Goal: Feedback & Contribution: Submit feedback/report problem

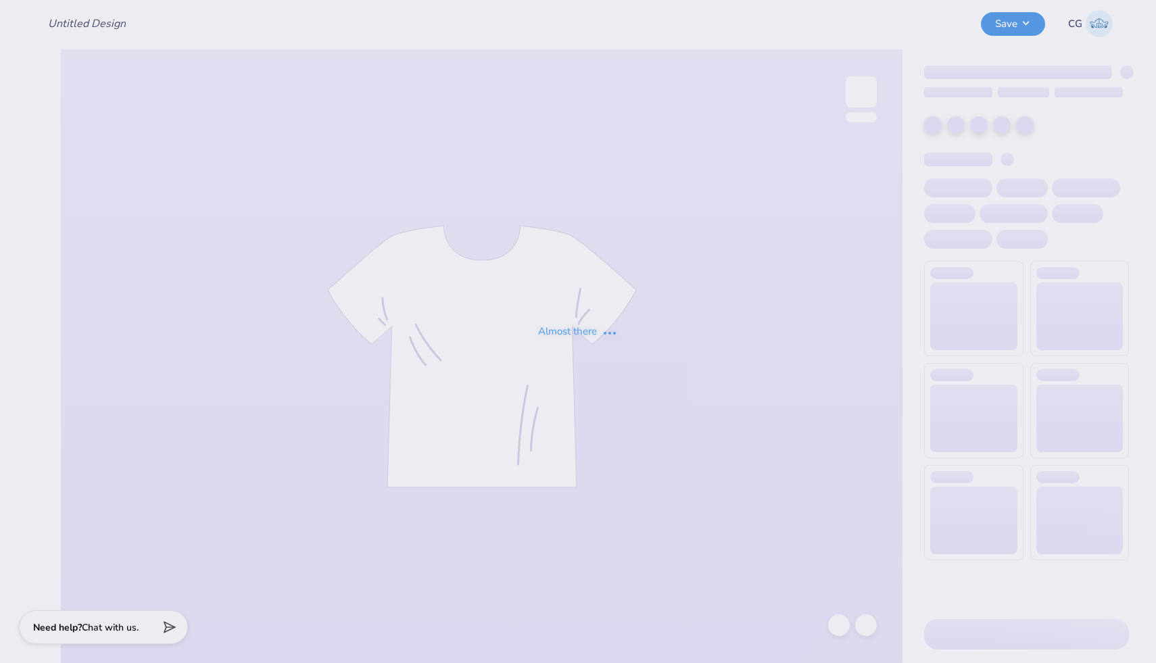
type input "Delts Ozarks #3"
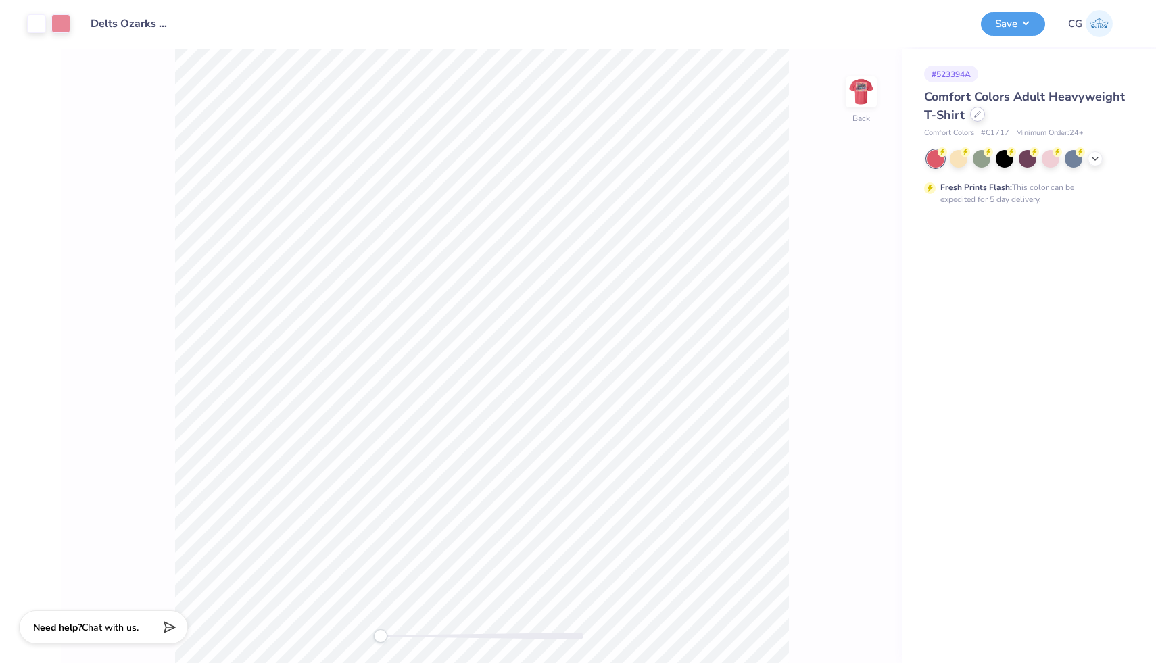
click at [978, 118] on div at bounding box center [977, 114] width 15 height 15
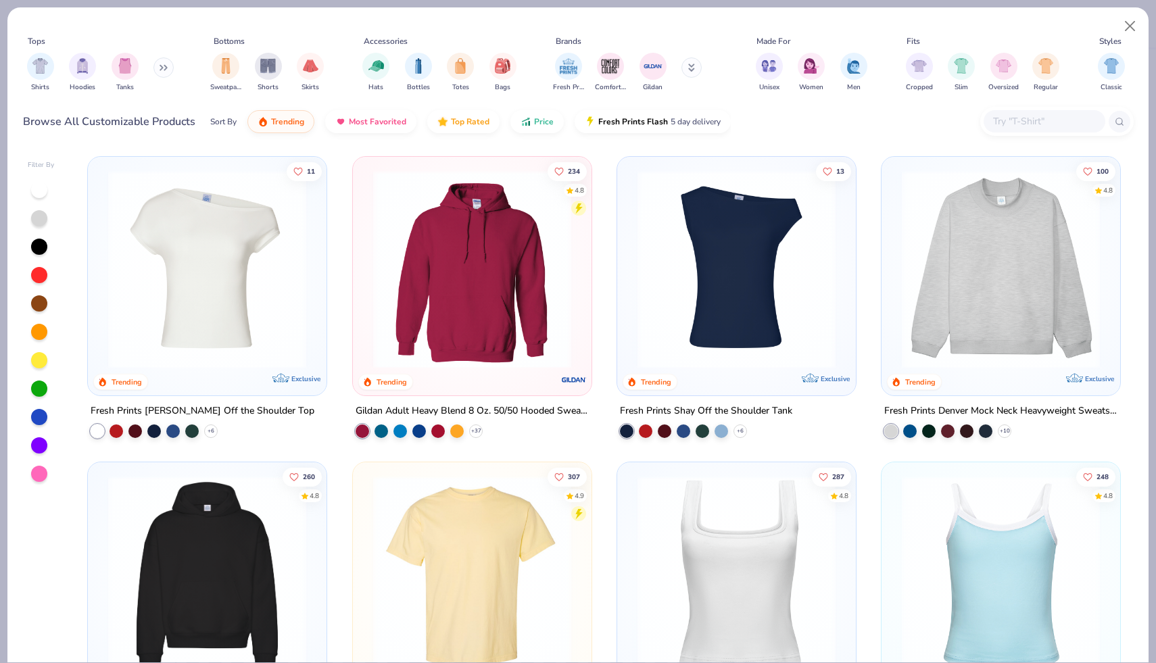
click at [539, 295] on img at bounding box center [472, 269] width 212 height 198
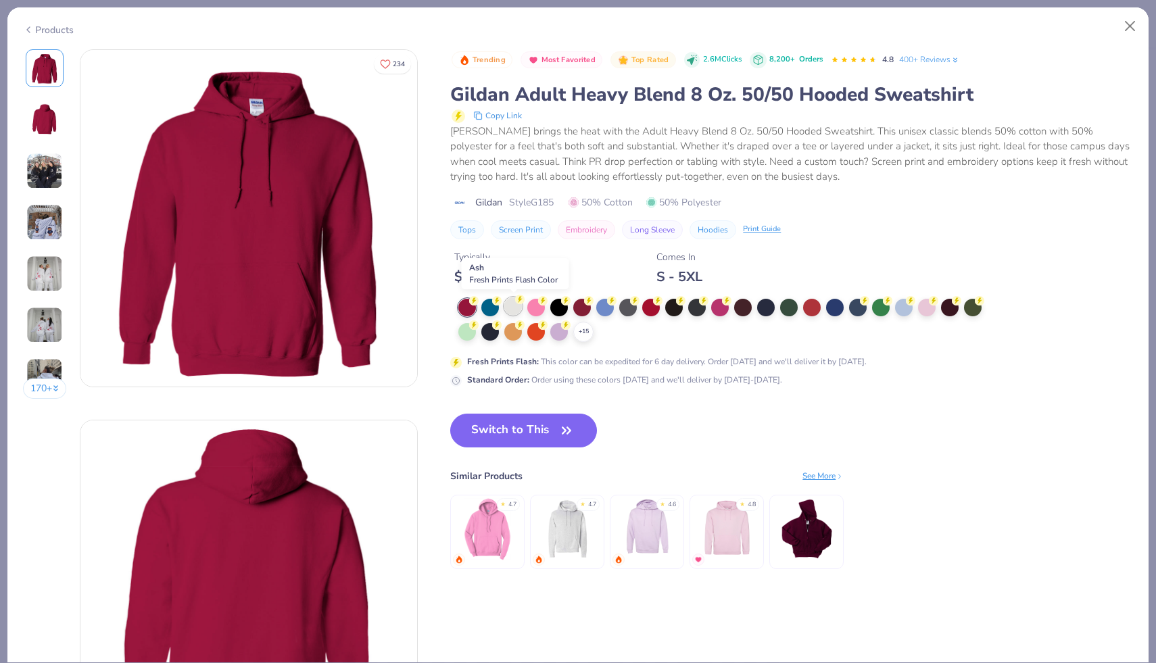
click at [513, 304] on div at bounding box center [513, 306] width 18 height 18
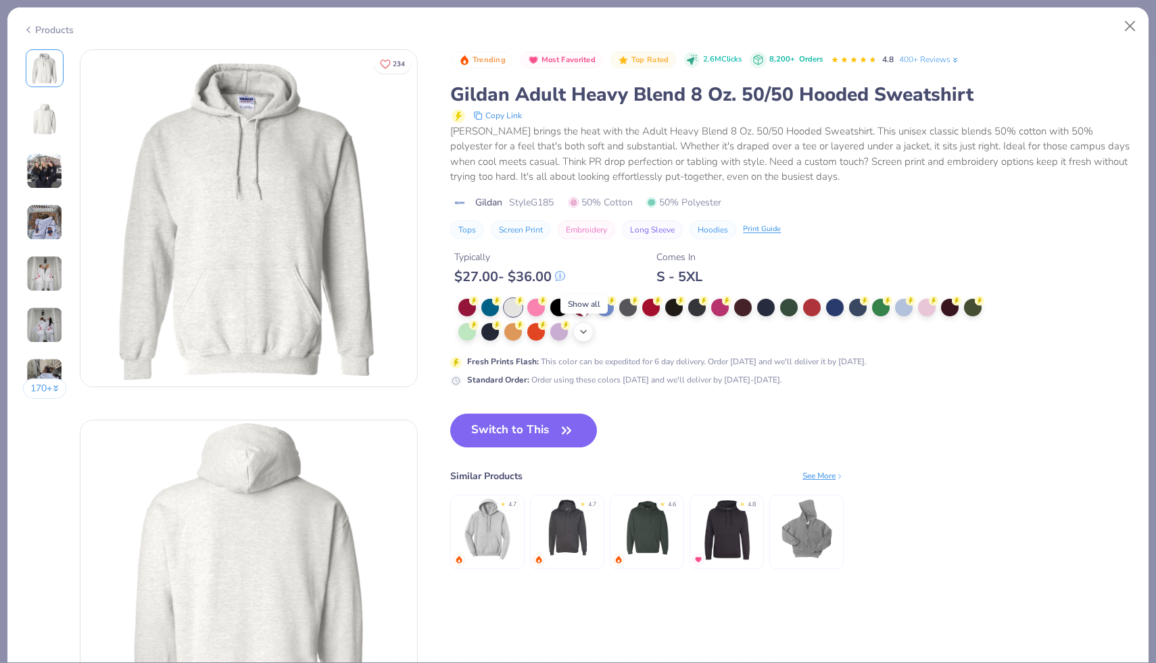
click at [584, 329] on icon at bounding box center [583, 331] width 11 height 11
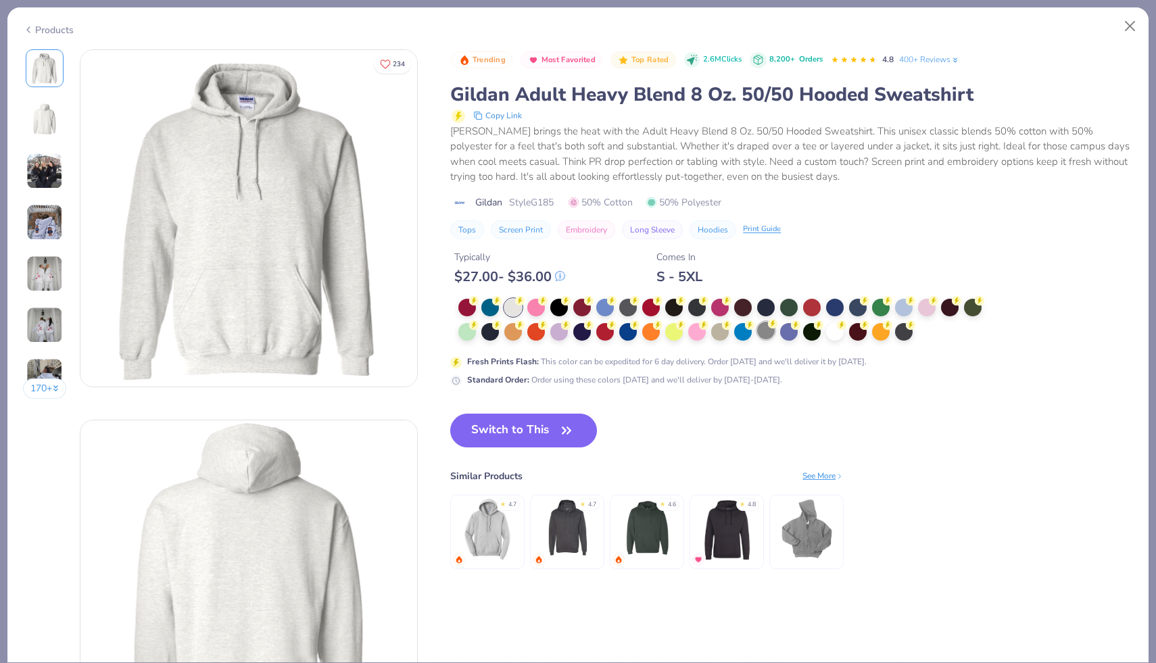
click at [768, 337] on div at bounding box center [766, 331] width 18 height 18
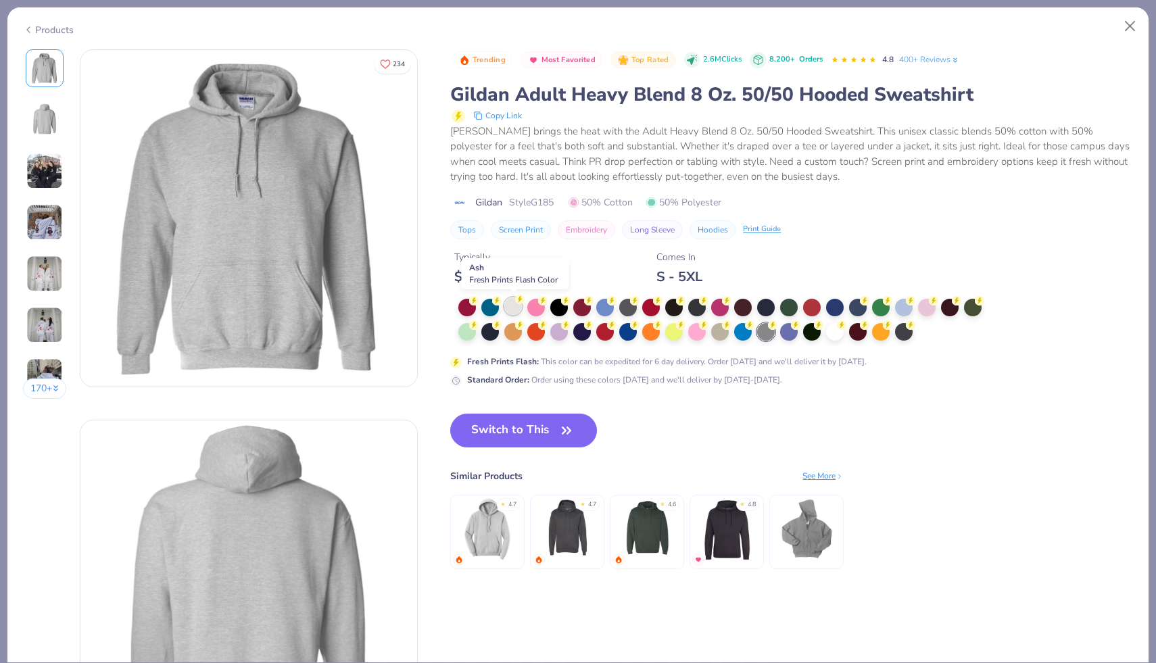
click at [516, 306] on div at bounding box center [513, 306] width 18 height 18
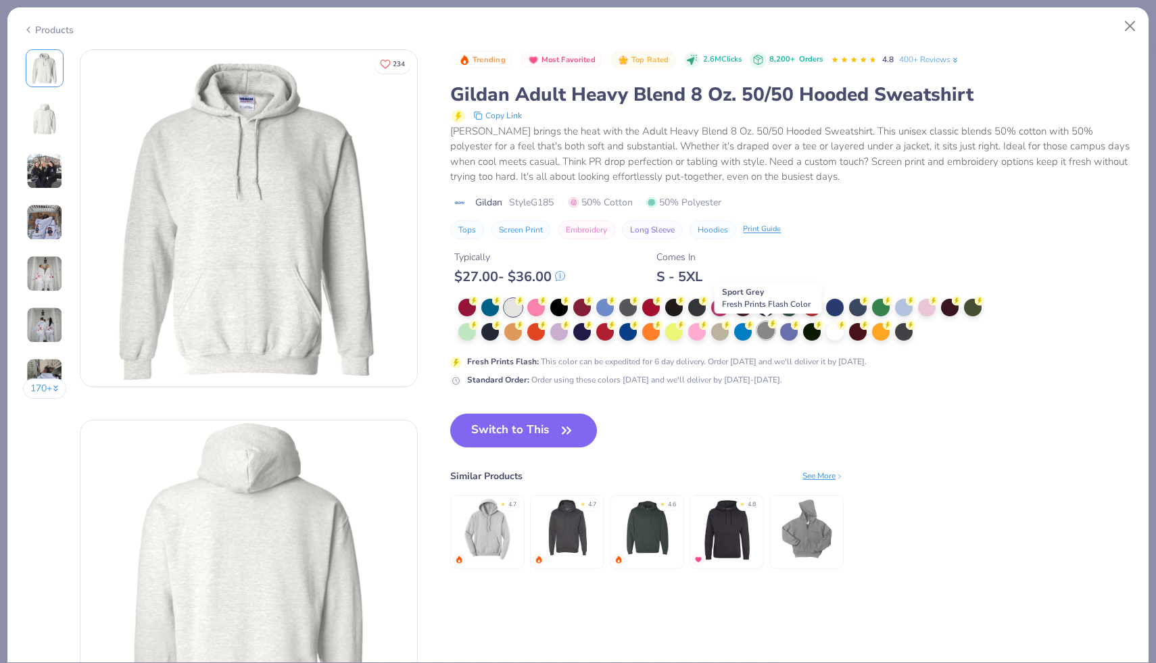
click at [763, 331] on div at bounding box center [766, 331] width 18 height 18
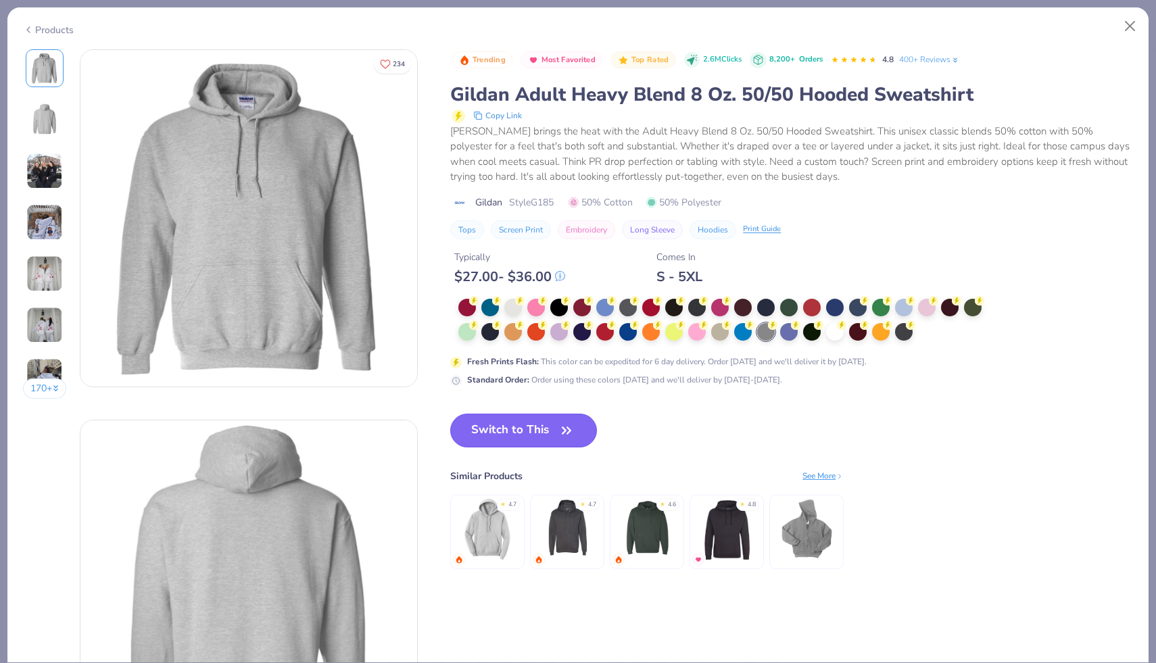
click at [544, 429] on button "Switch to This" at bounding box center [523, 431] width 147 height 34
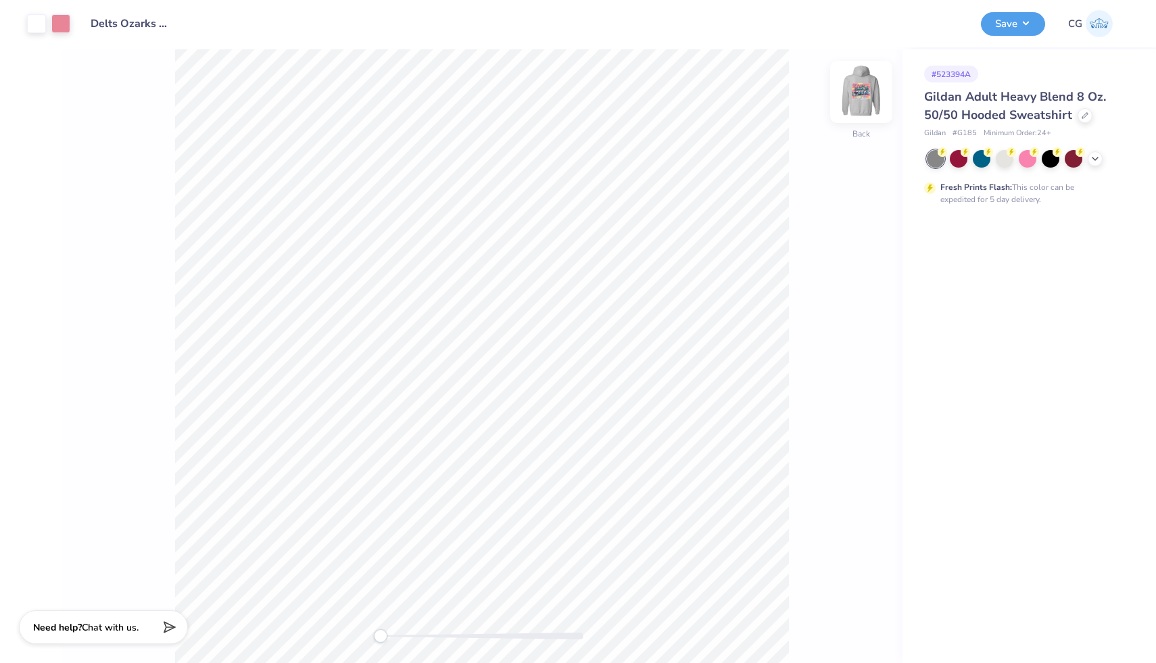
click at [860, 87] on img at bounding box center [861, 92] width 54 height 54
click at [870, 83] on img at bounding box center [861, 92] width 54 height 54
click at [1013, 22] on button "Save" at bounding box center [1013, 22] width 64 height 24
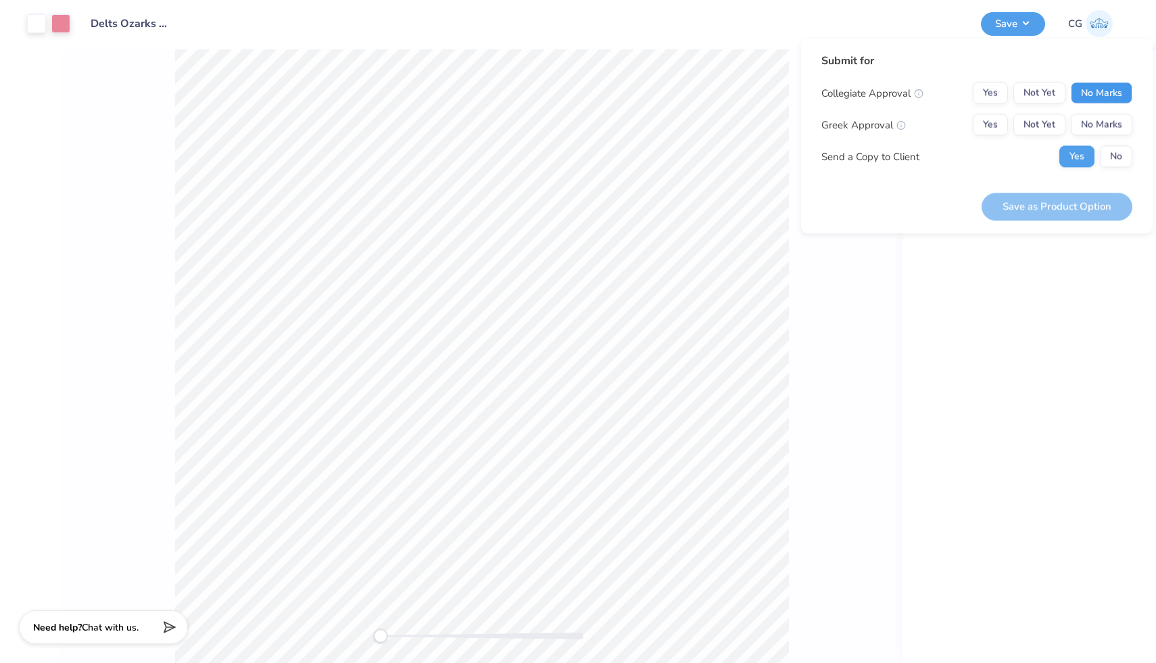
click at [1111, 88] on button "No Marks" at bounding box center [1102, 93] width 62 height 22
click at [994, 125] on button "Yes" at bounding box center [990, 125] width 35 height 22
click at [1027, 208] on button "Save as Product Option" at bounding box center [1056, 207] width 151 height 28
click at [1107, 152] on button "No" at bounding box center [1116, 157] width 32 height 22
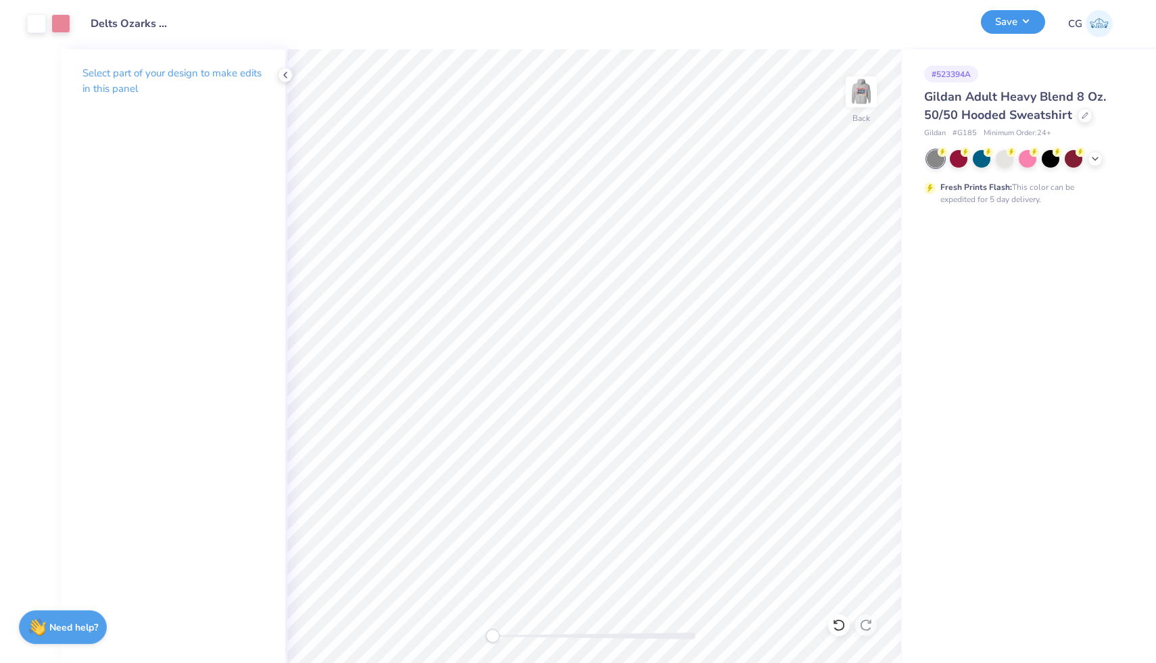
click at [1010, 18] on button "Save" at bounding box center [1013, 22] width 64 height 24
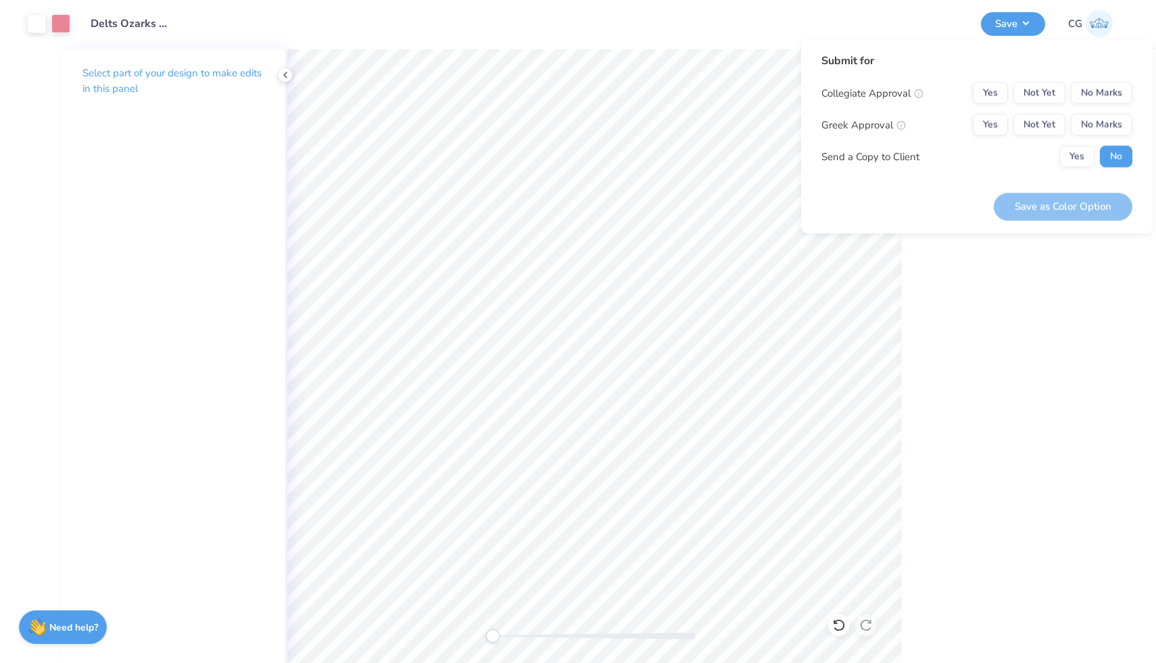
click at [933, 301] on div "# 523394A Gildan Adult Heavy Blend 8 Oz. 50/50 Hooded Sweatshirt Gildan # G185 …" at bounding box center [1028, 356] width 253 height 614
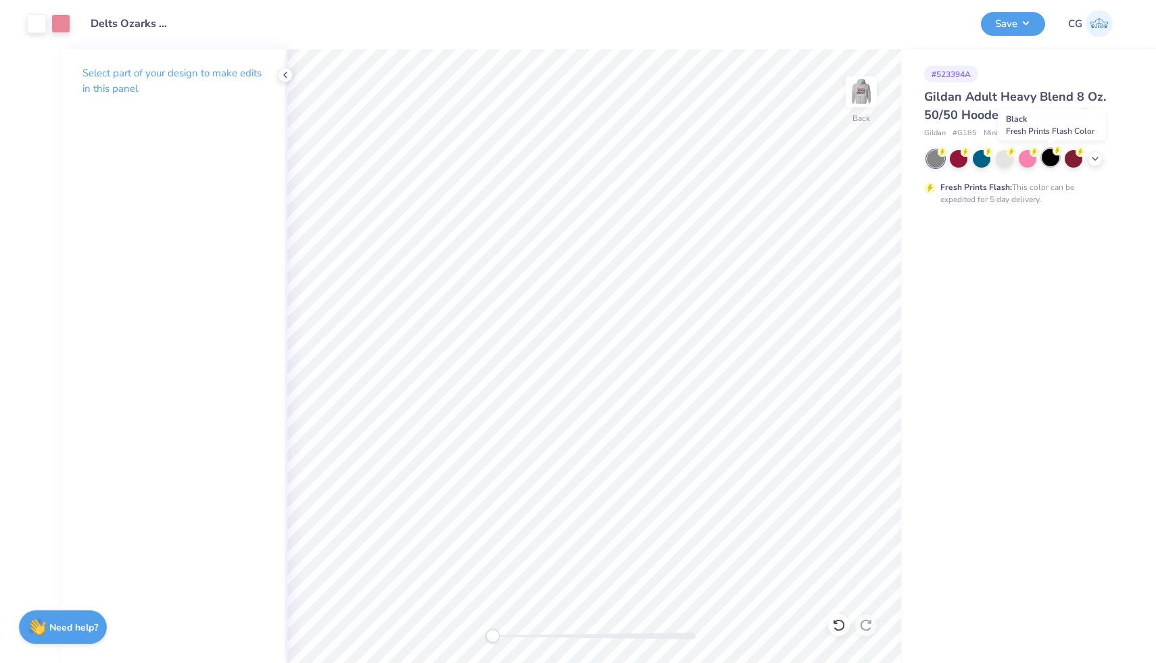
click at [1050, 157] on div at bounding box center [1051, 158] width 18 height 18
click at [1090, 155] on icon at bounding box center [1095, 157] width 11 height 11
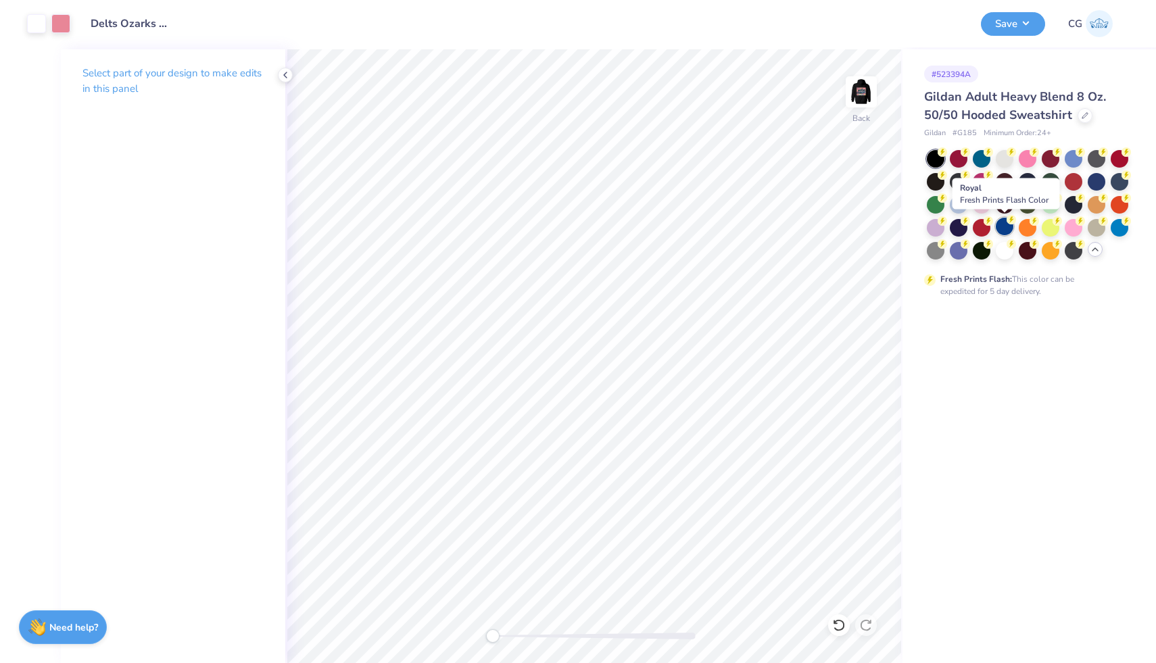
click at [1008, 226] on div at bounding box center [1005, 227] width 18 height 18
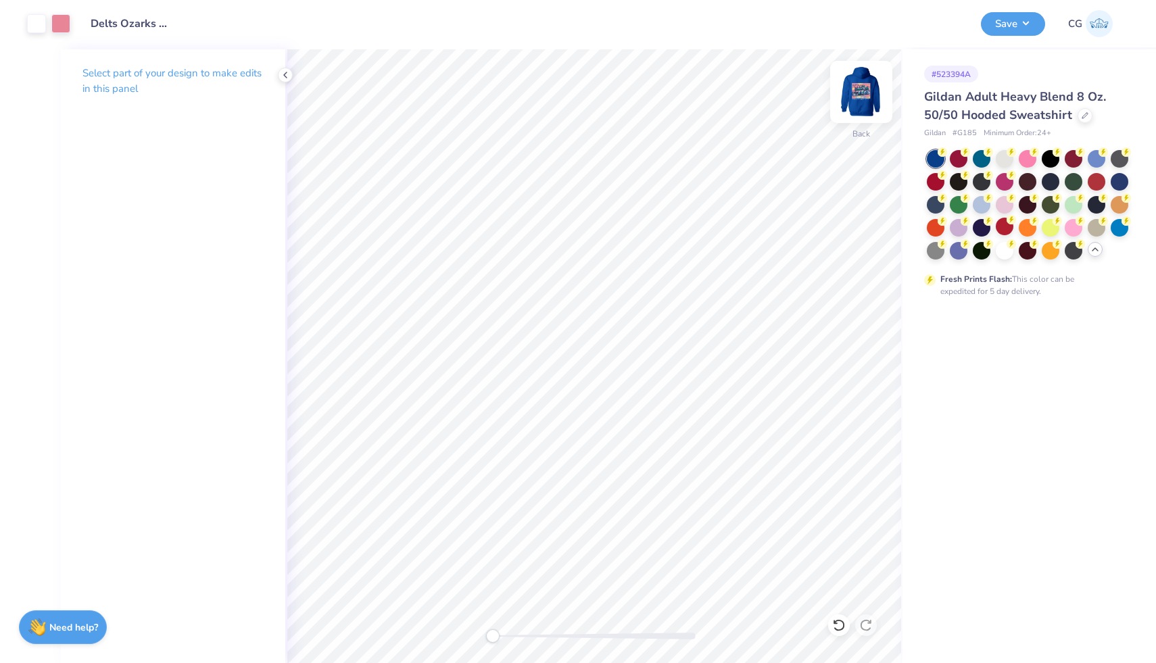
click at [869, 87] on img at bounding box center [861, 92] width 54 height 54
click at [1121, 178] on div at bounding box center [1120, 182] width 18 height 18
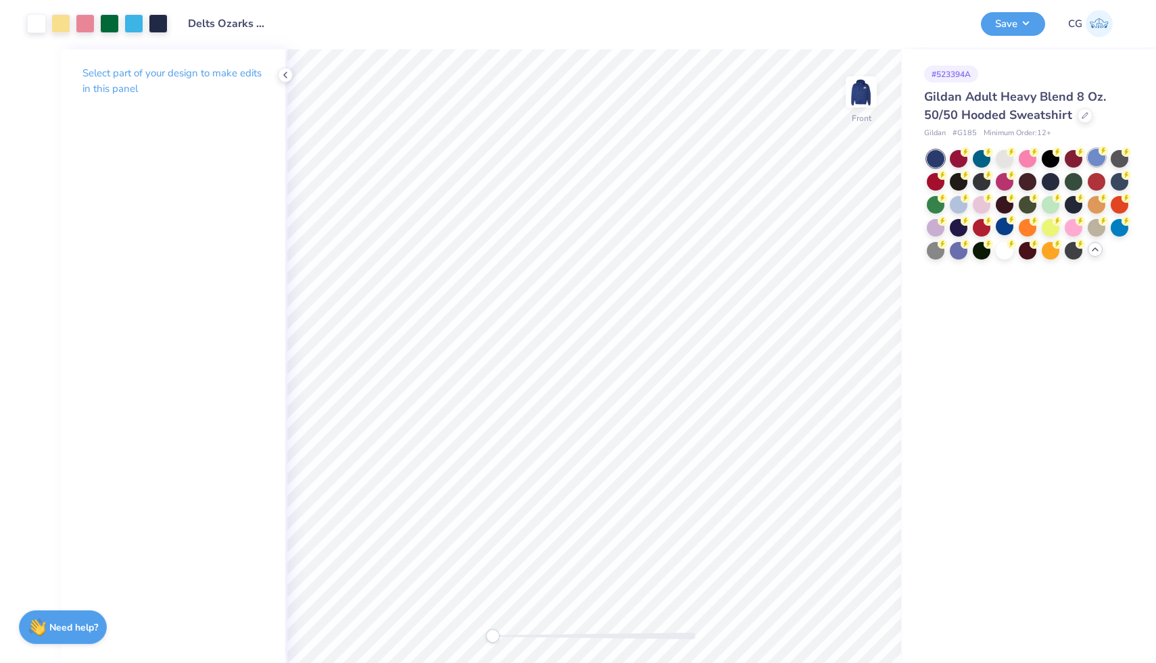
click at [1101, 153] on circle at bounding box center [1102, 150] width 9 height 9
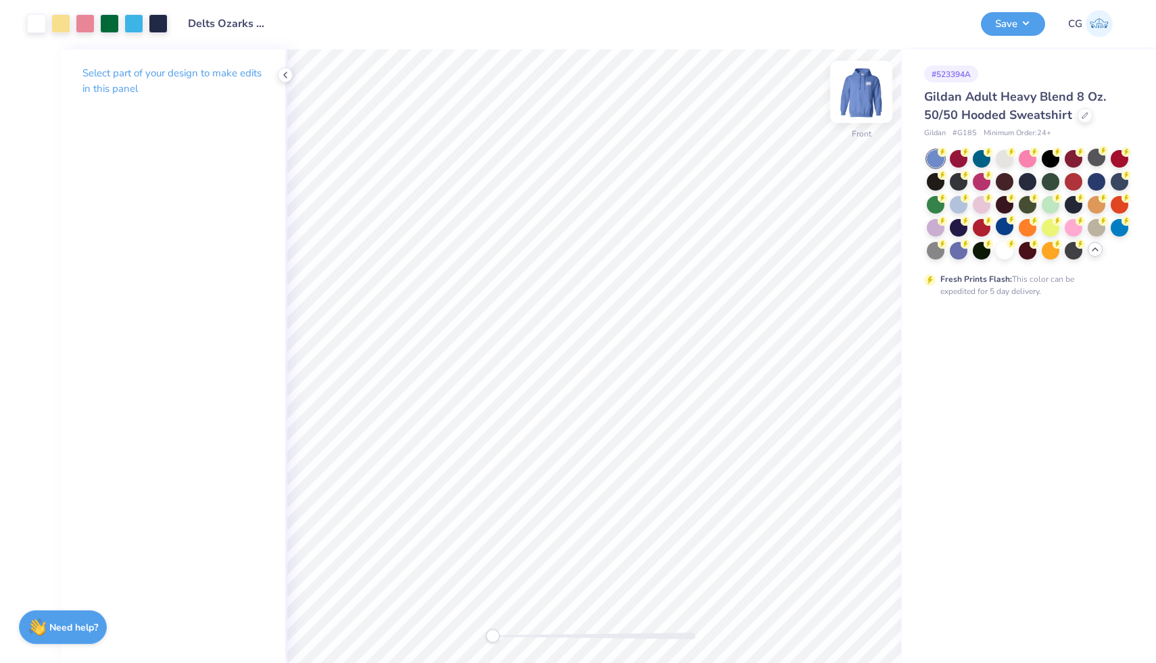
click at [871, 95] on img at bounding box center [861, 92] width 54 height 54
click at [1007, 30] on button "Save" at bounding box center [1013, 22] width 64 height 24
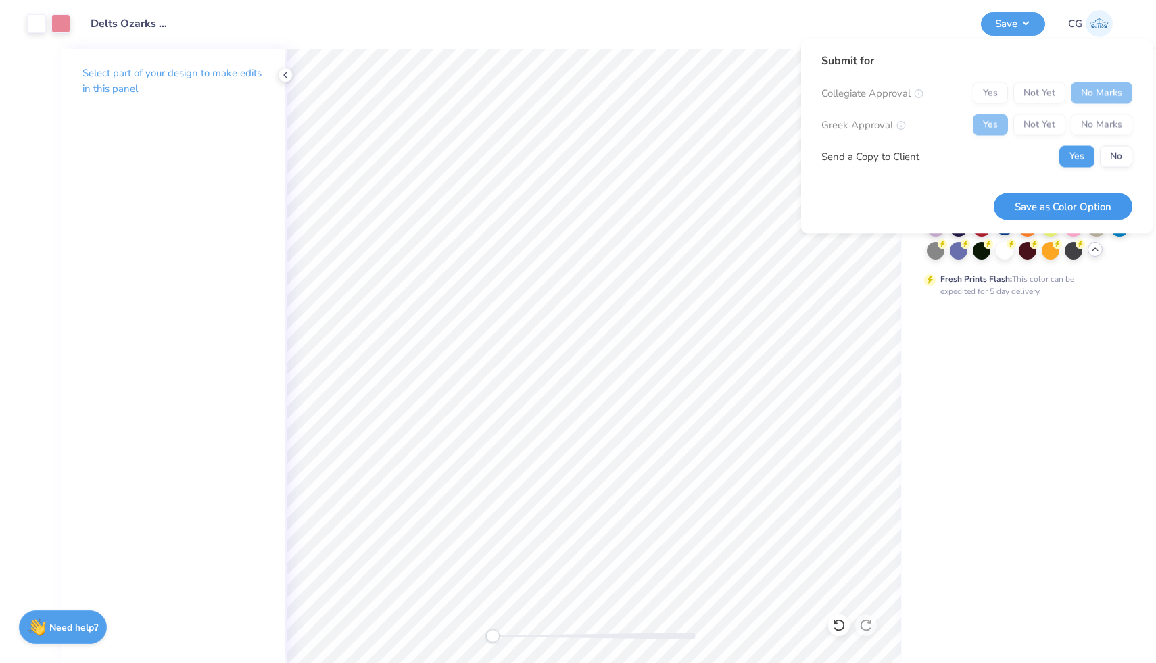
click at [1079, 207] on button "Save as Color Option" at bounding box center [1063, 207] width 139 height 28
click at [1118, 154] on button "No" at bounding box center [1116, 157] width 32 height 22
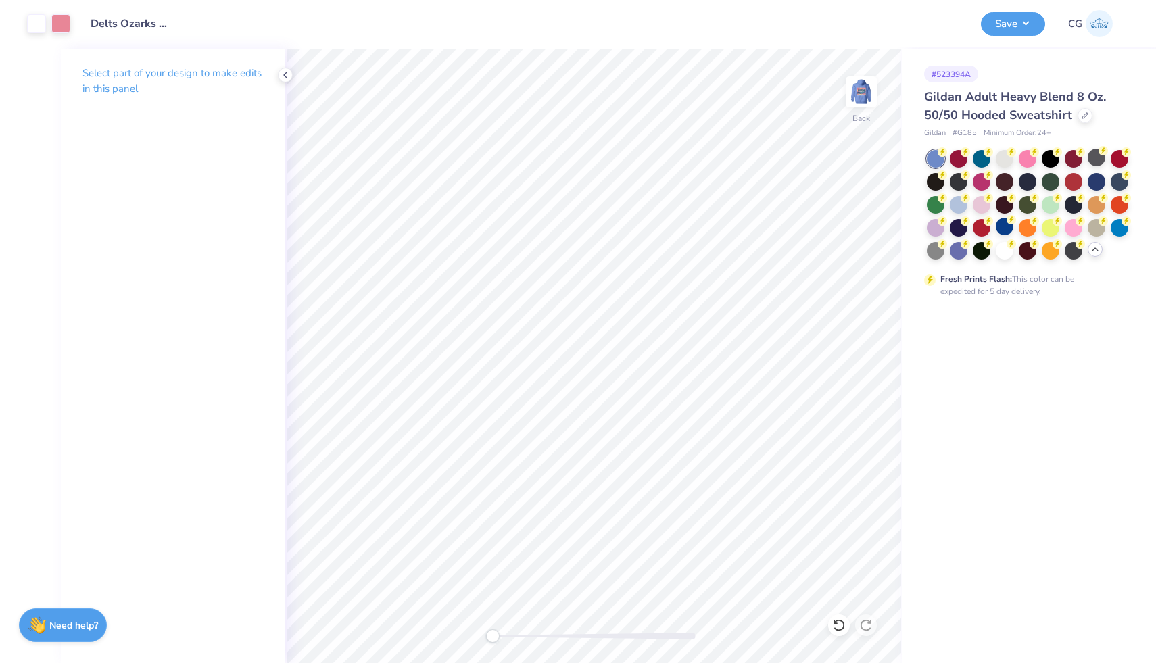
click at [74, 623] on strong "Need help?" at bounding box center [73, 625] width 49 height 13
click at [87, 633] on textarea at bounding box center [96, 634] width 137 height 18
type textarea "w"
type textarea "x"
type textarea "wo"
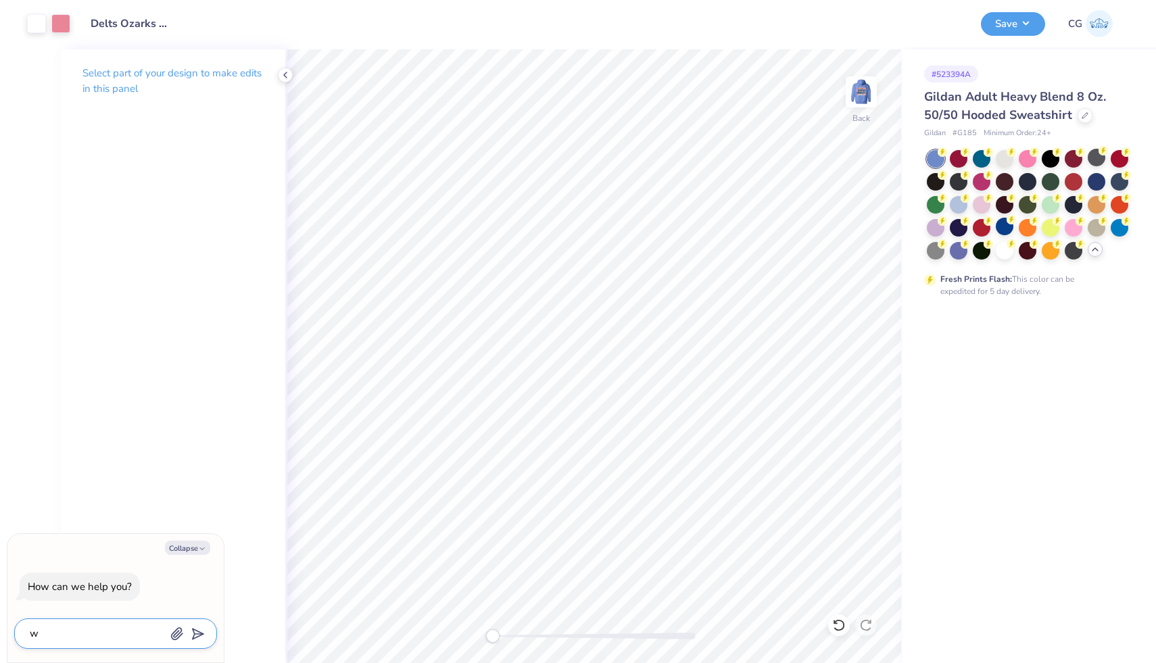
type textarea "x"
type textarea "wou"
type textarea "x"
type textarea "woul"
type textarea "x"
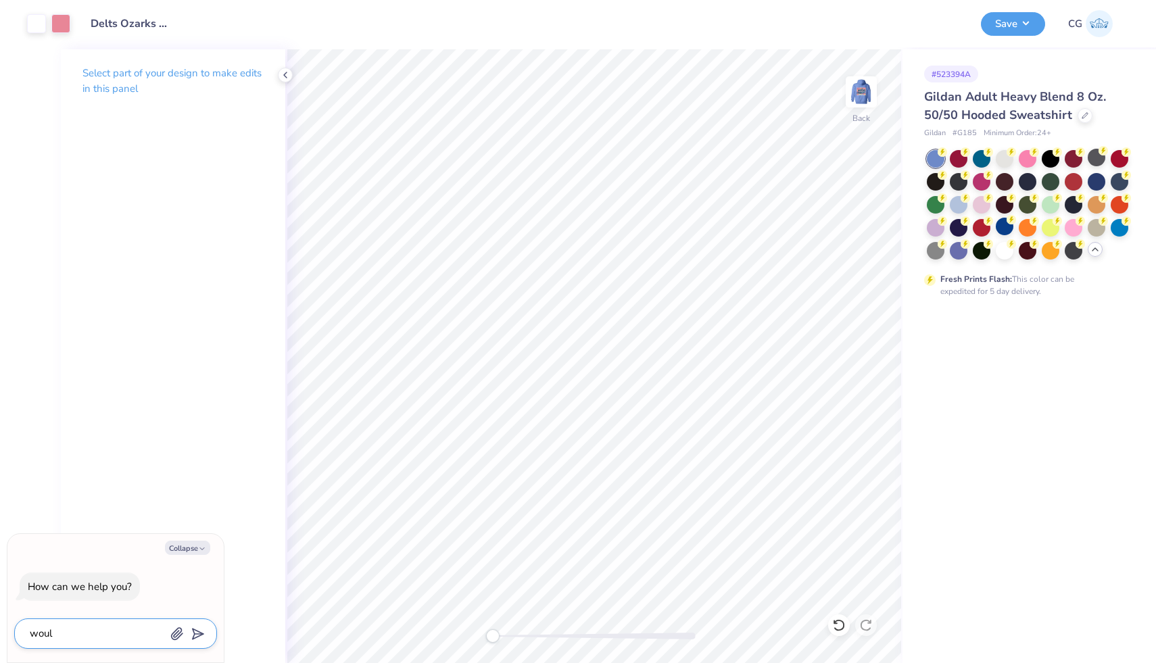
type textarea "would"
type textarea "x"
type textarea "would"
type textarea "x"
type textarea "would t"
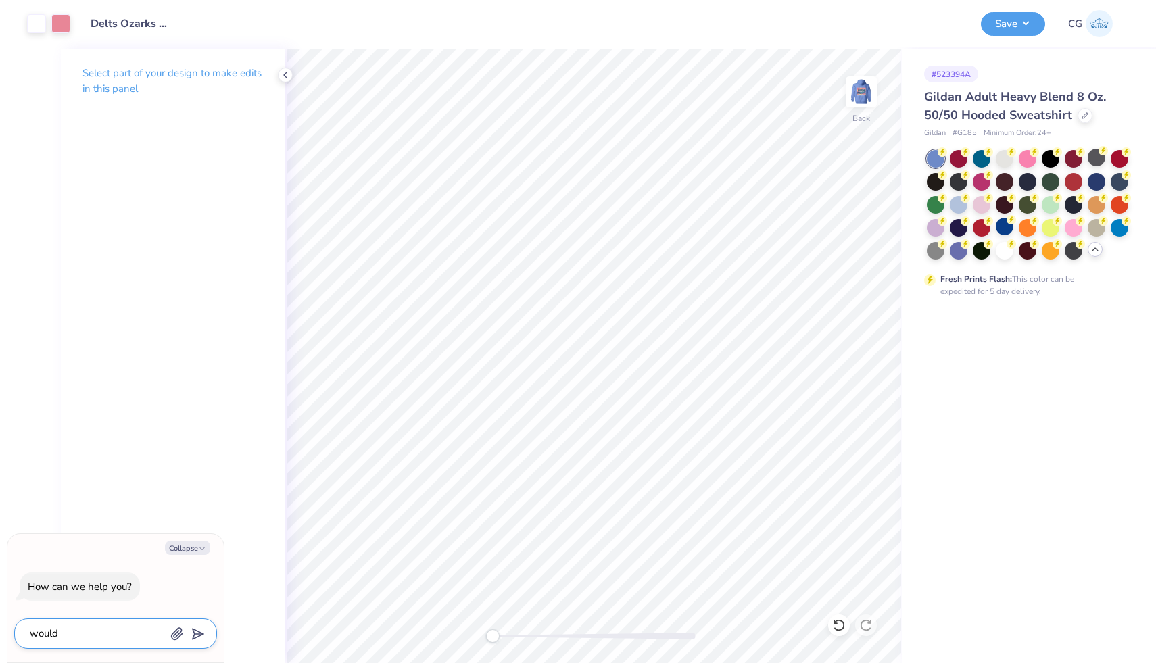
type textarea "x"
type textarea "would th"
type textarea "x"
type textarea "would the"
type textarea "x"
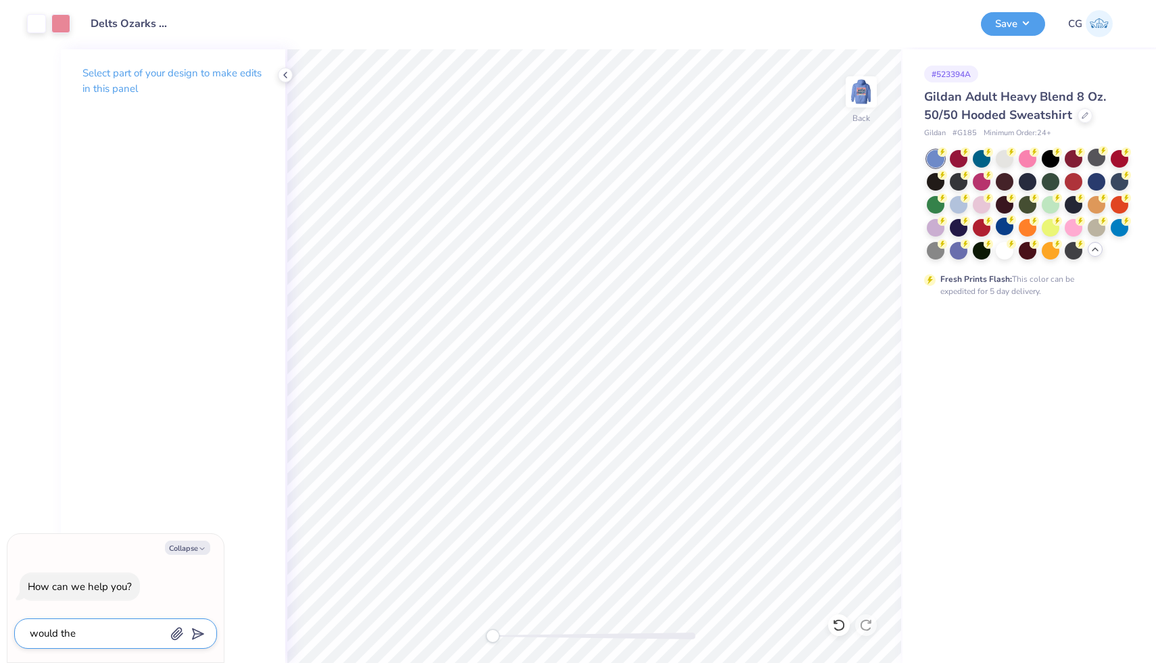
type textarea "would the"
type textarea "x"
type textarea "would the o"
type textarea "x"
type textarea "would the or"
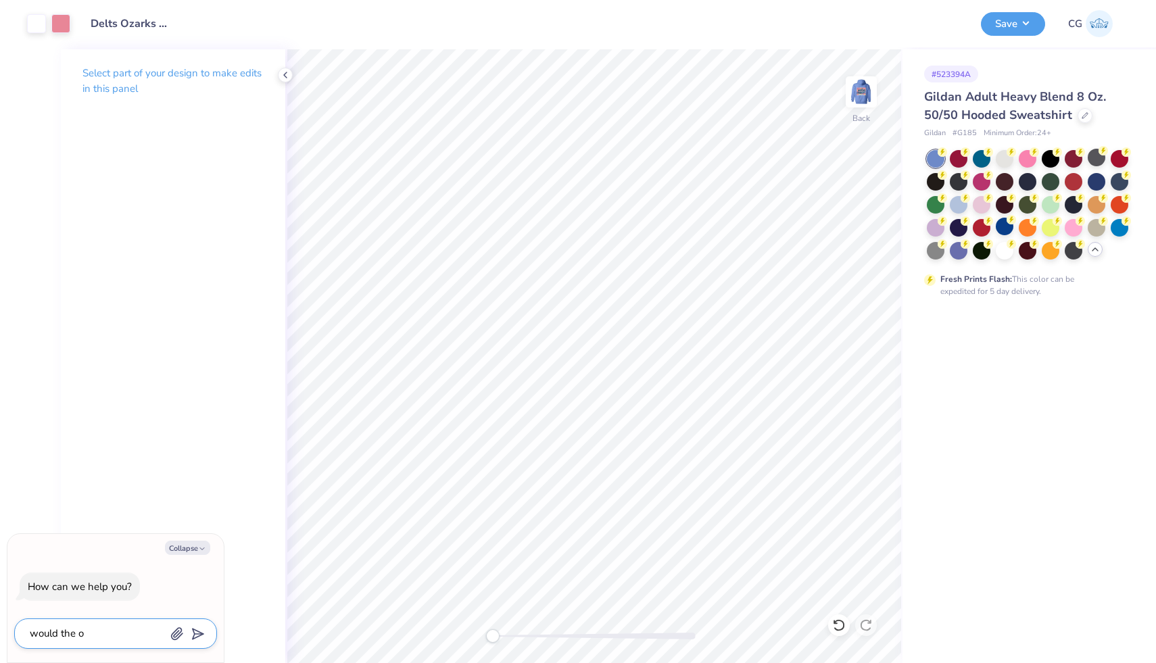
type textarea "x"
type textarea "would the ord"
type textarea "x"
type textarea "would the orde"
type textarea "x"
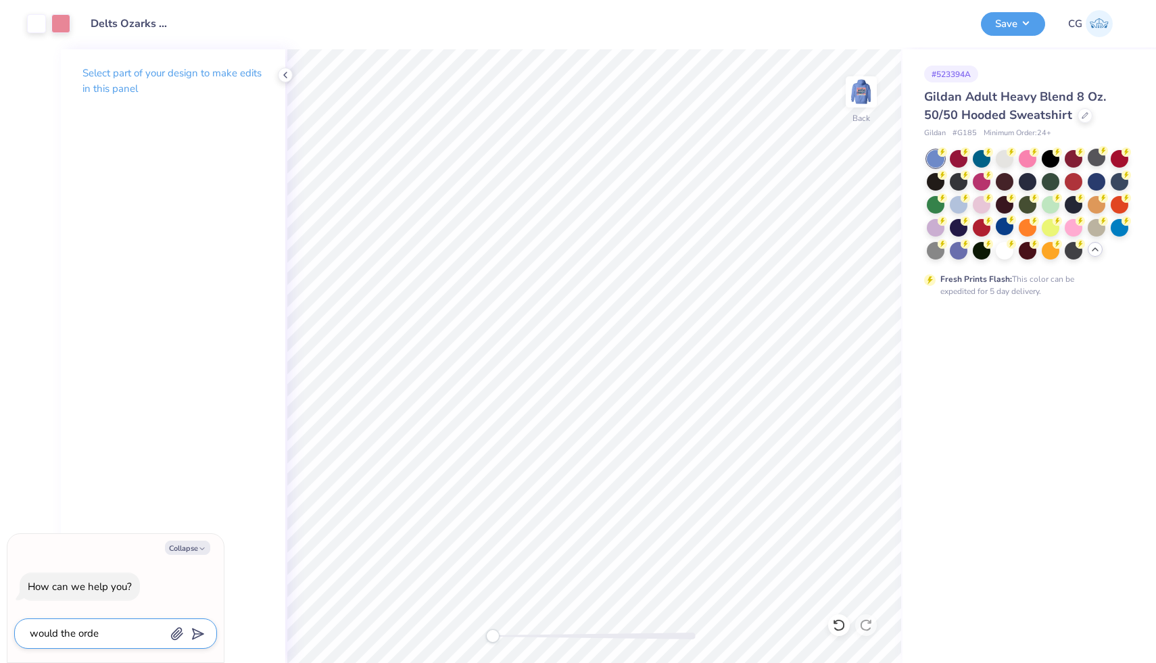
type textarea "would the order"
type textarea "x"
type textarea "would the order"
type textarea "x"
type textarea "would the order g"
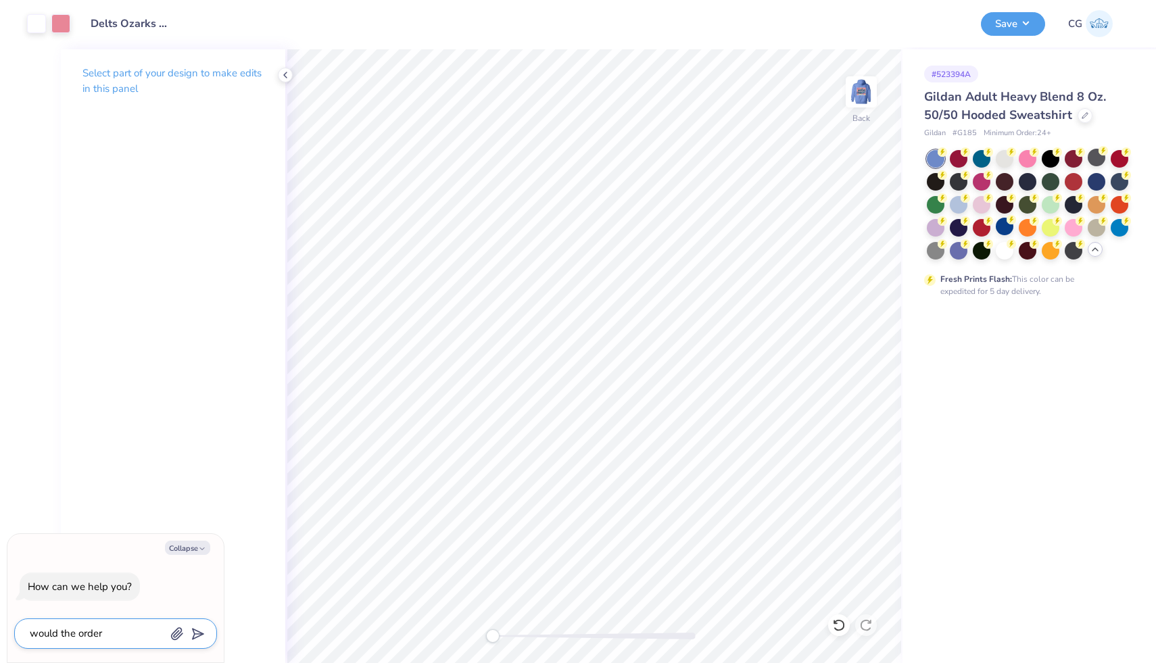
type textarea "x"
type textarea "would the order go"
type textarea "x"
type textarea "would the order go"
type textarea "x"
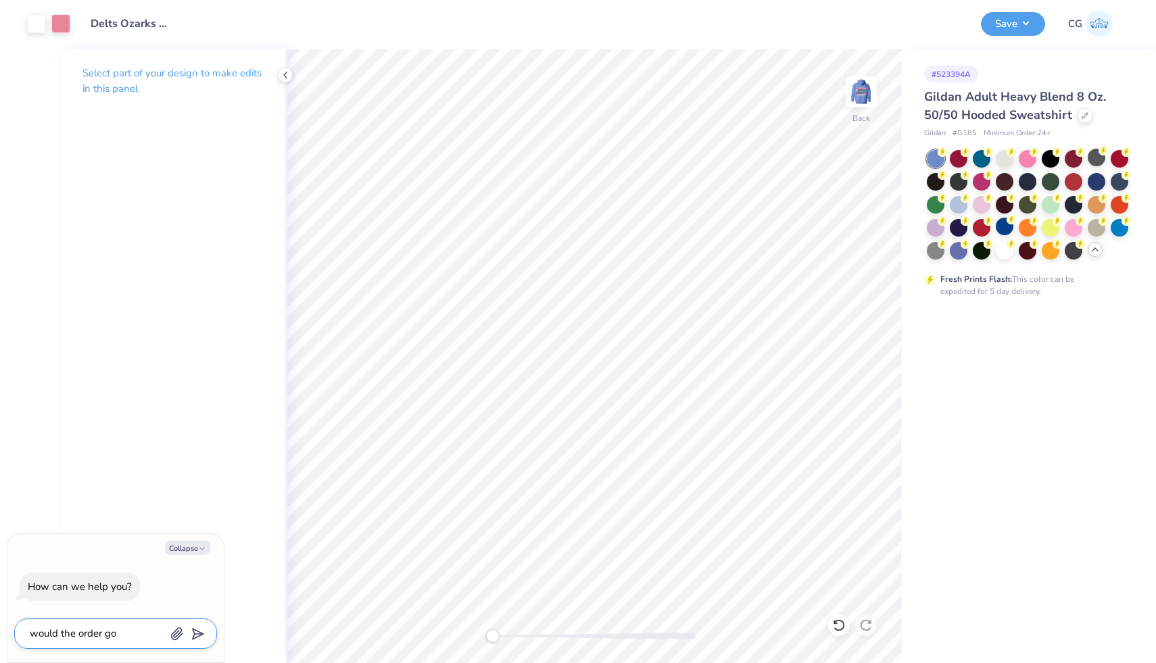
type textarea "would the order go t"
type textarea "x"
type textarea "would the order go th"
type textarea "x"
type textarea "would the order go thr"
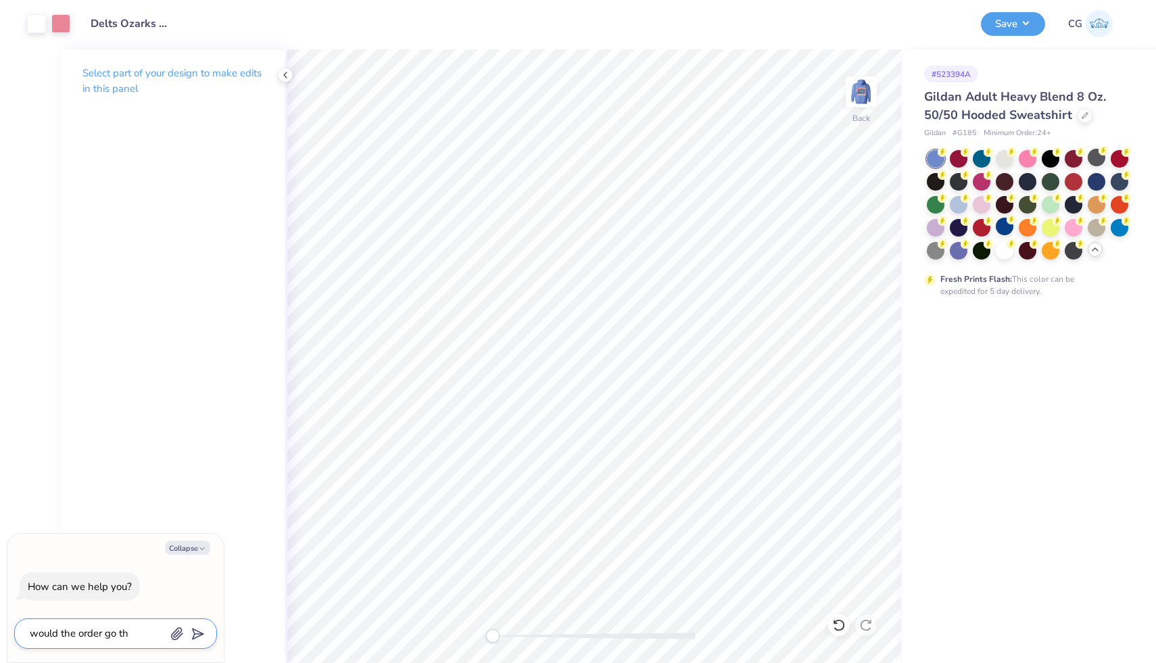
type textarea "x"
type textarea "would the order go thro"
type textarea "x"
type textarea "would the order go throu"
type textarea "x"
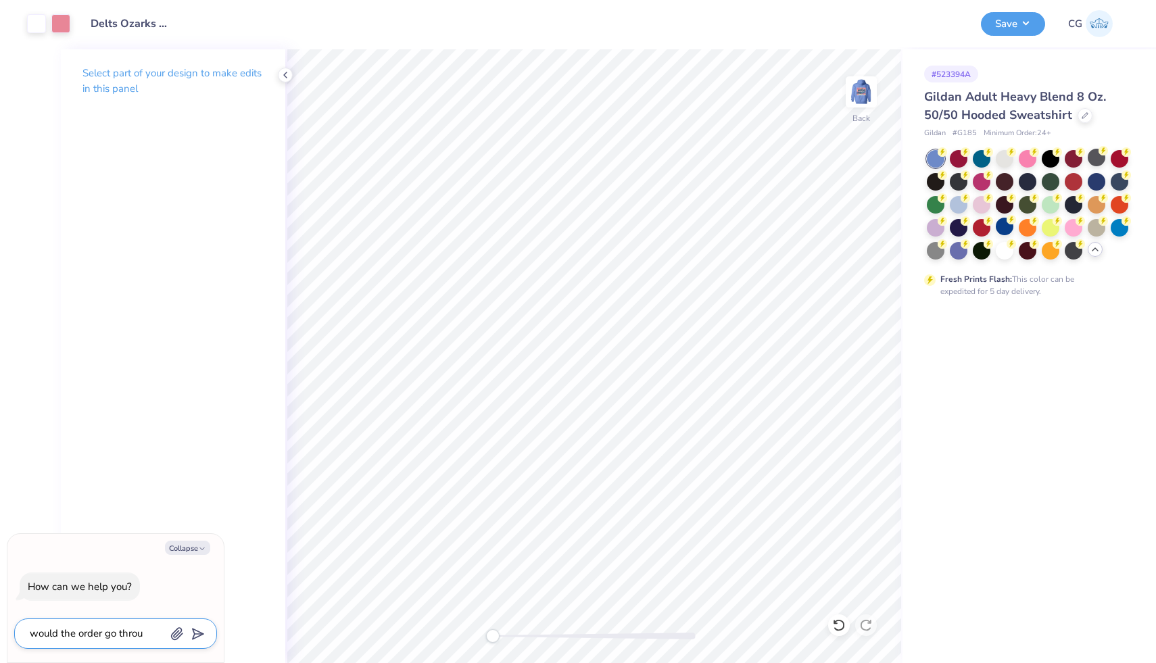
type textarea "would the order go throug"
type textarea "x"
type textarea "would the order go through"
type textarea "x"
type textarea "would the order go through"
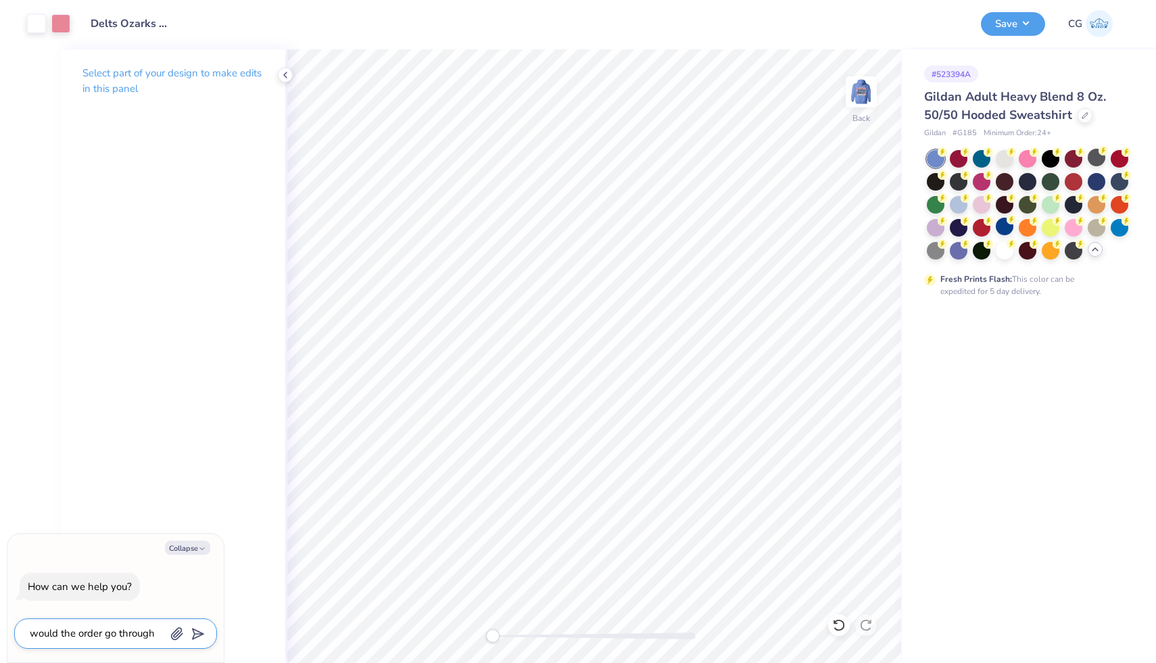
type textarea "x"
type textarea "would the order go through i"
type textarea "x"
type textarea "would the order go through if"
type textarea "x"
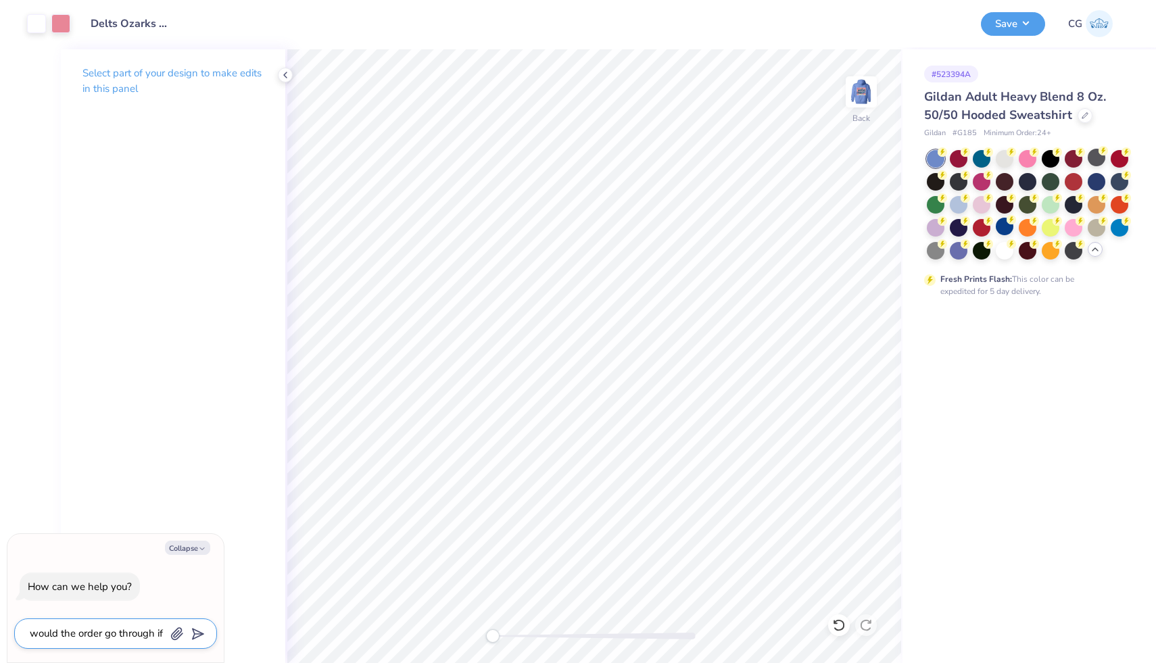
type textarea "would the order go through if"
type textarea "x"
type textarea "would the order go through if t"
type textarea "x"
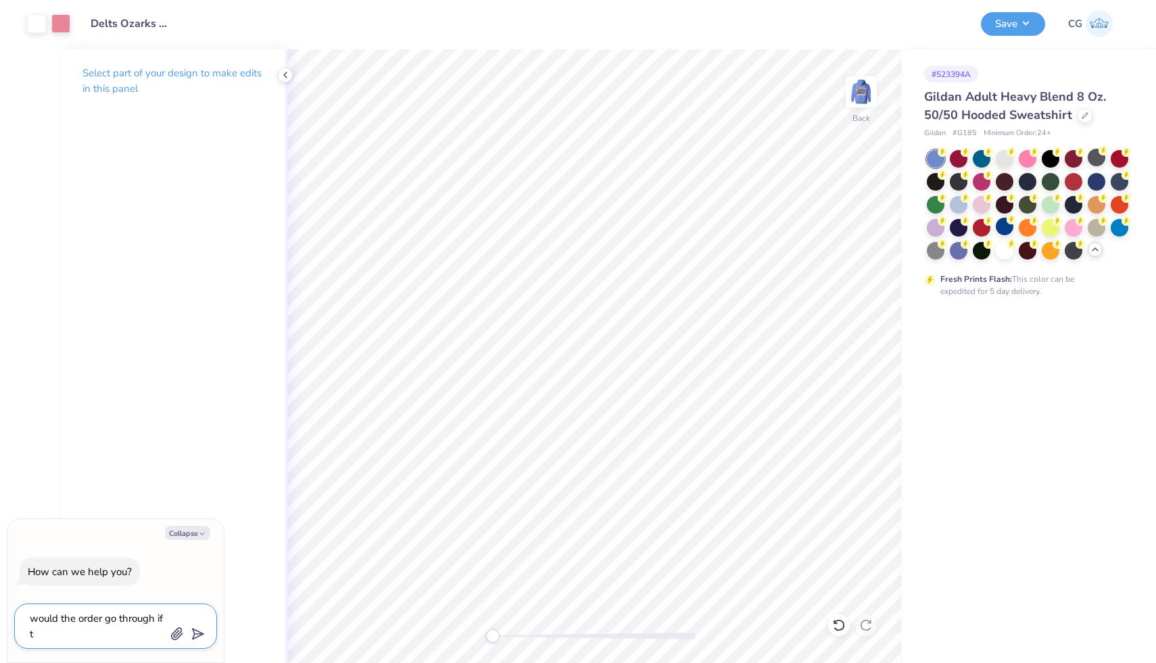
type textarea "would the order go through if th"
type textarea "x"
type textarea "would the order go through if the"
type textarea "x"
type textarea "would the order go through if they"
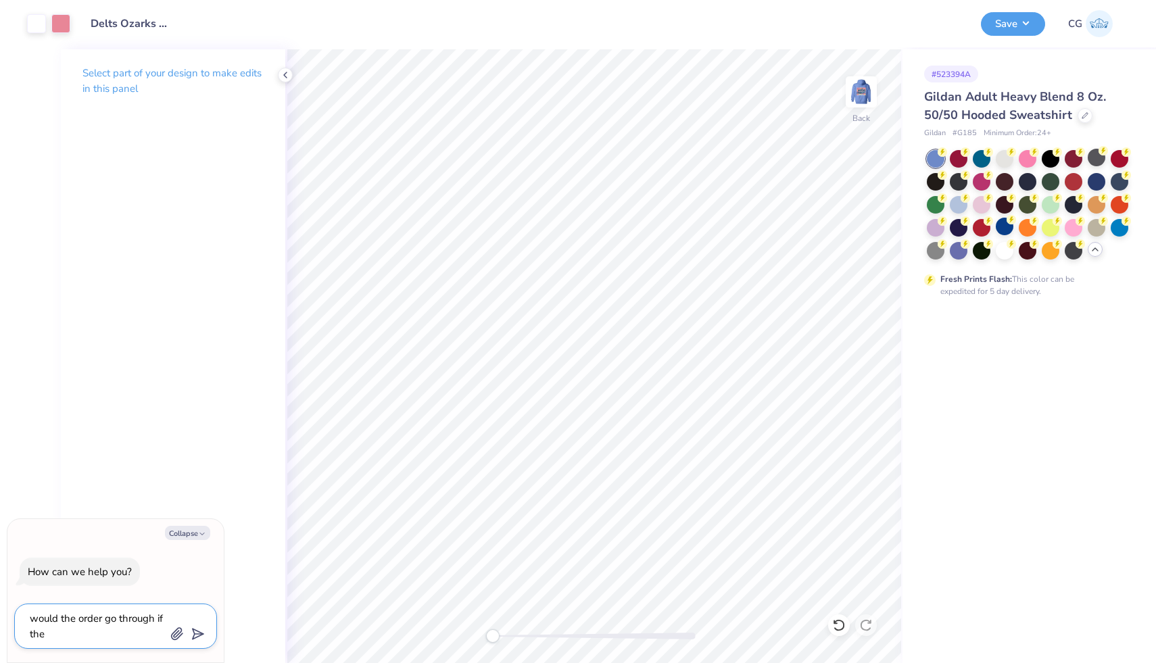
type textarea "x"
type textarea "would the order go through if they"
type textarea "x"
type textarea "would the order go through if they b"
type textarea "x"
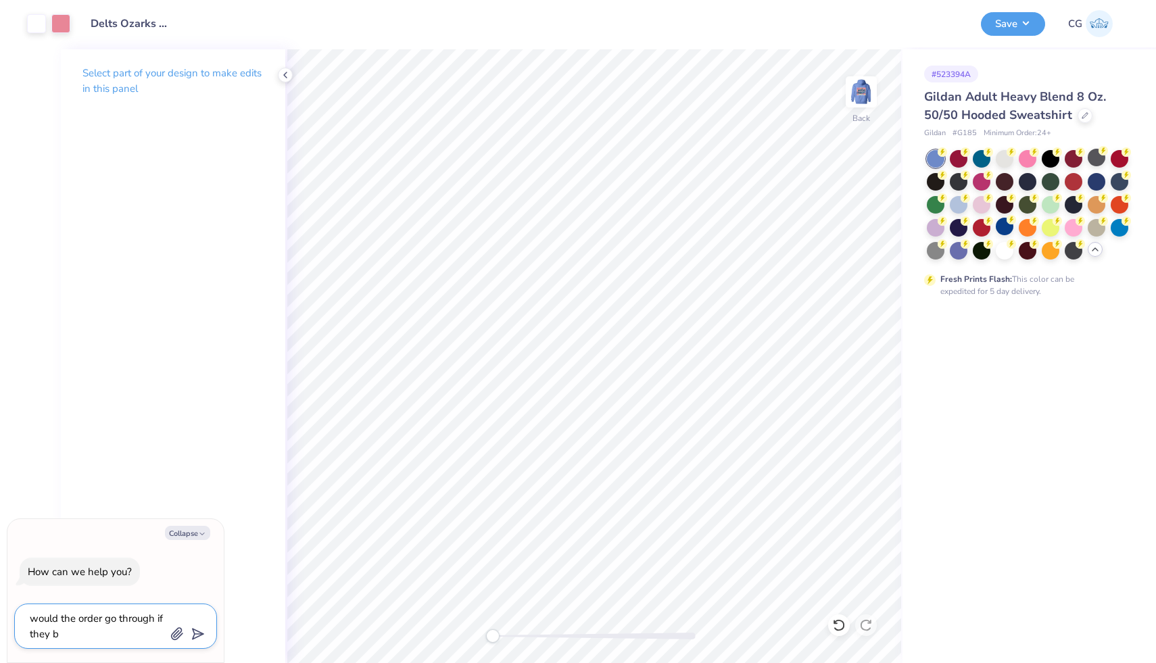
type textarea "would the order go through if they bo"
type textarea "x"
type textarea "would the order go through if they bou"
type textarea "x"
type textarea "would the order go through if they boug"
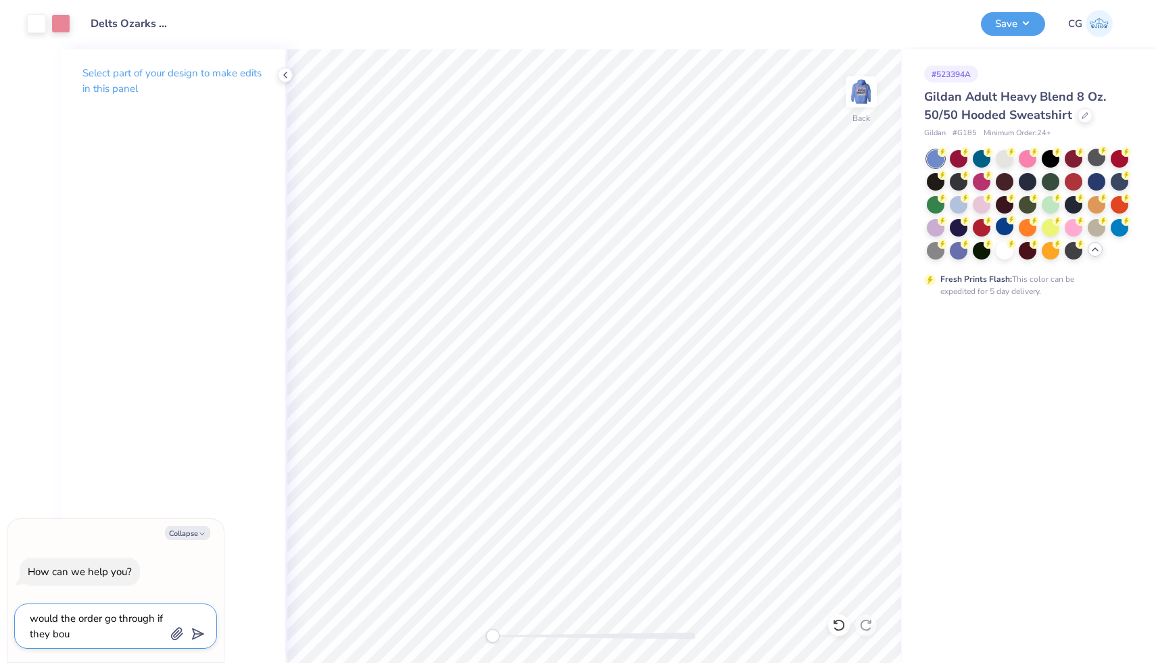
type textarea "x"
type textarea "would the order go through if they bough"
type textarea "x"
type textarea "would the order go through if they bought"
type textarea "x"
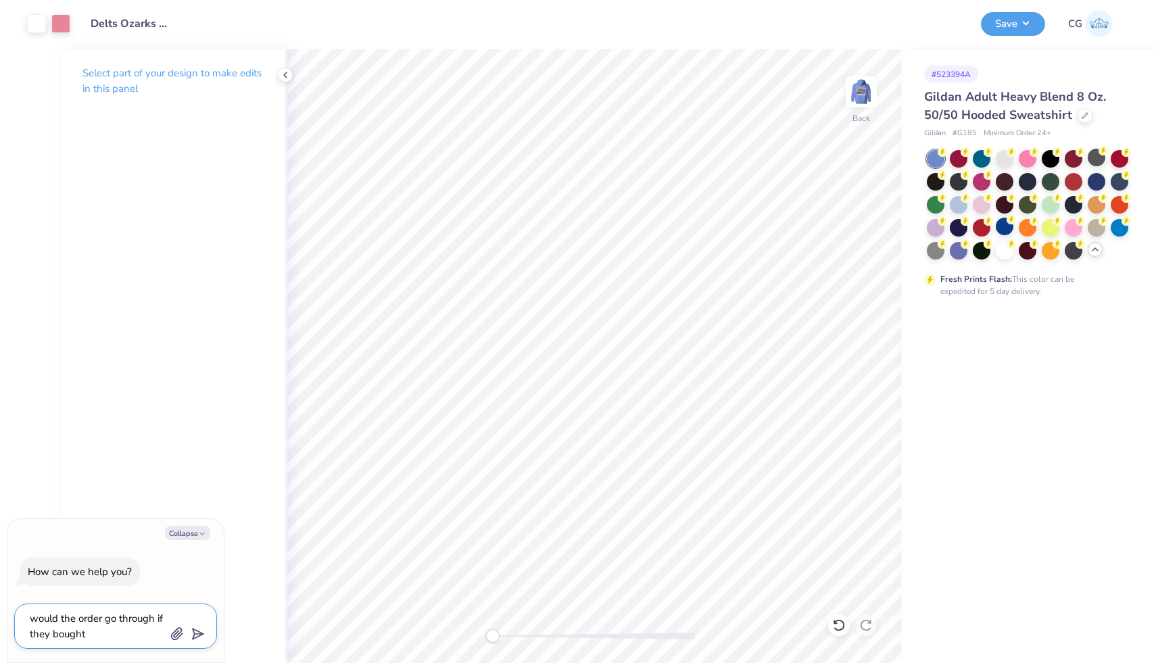
type textarea "would the order go through if they bought"
type textarea "x"
type textarea "would the order go through if they bought 1"
type textarea "x"
type textarea "would the order go through if they bought 12"
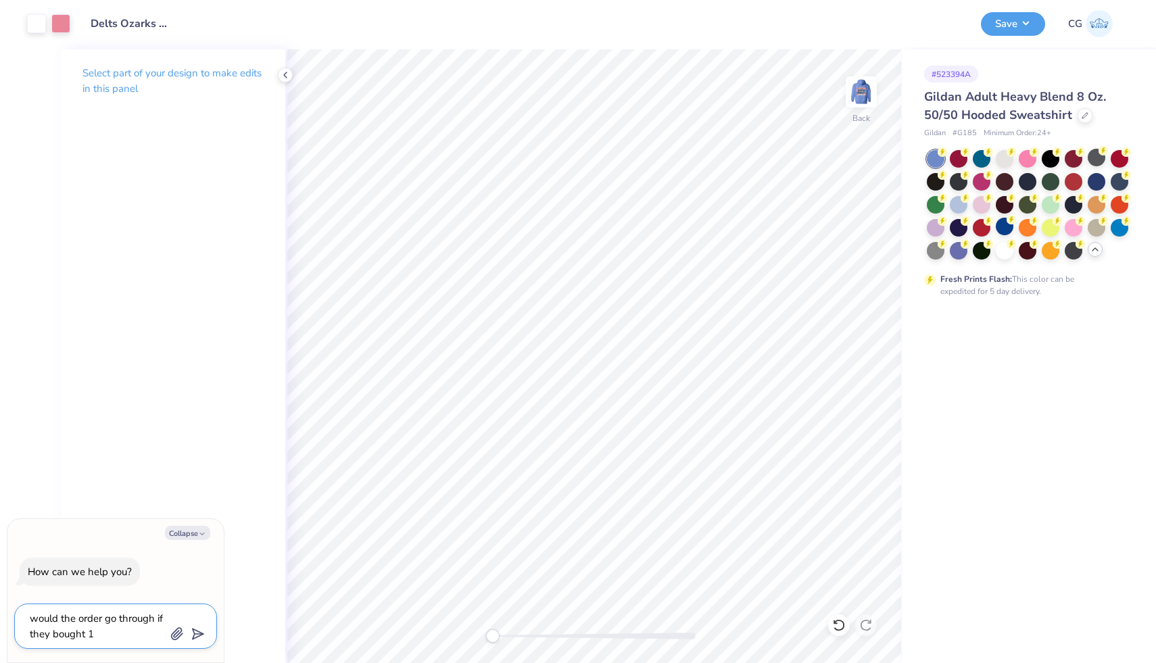
type textarea "x"
type textarea "would the order go through if they bought 12"
type textarea "x"
type textarea "would the order go through if they bought 12 s"
type textarea "x"
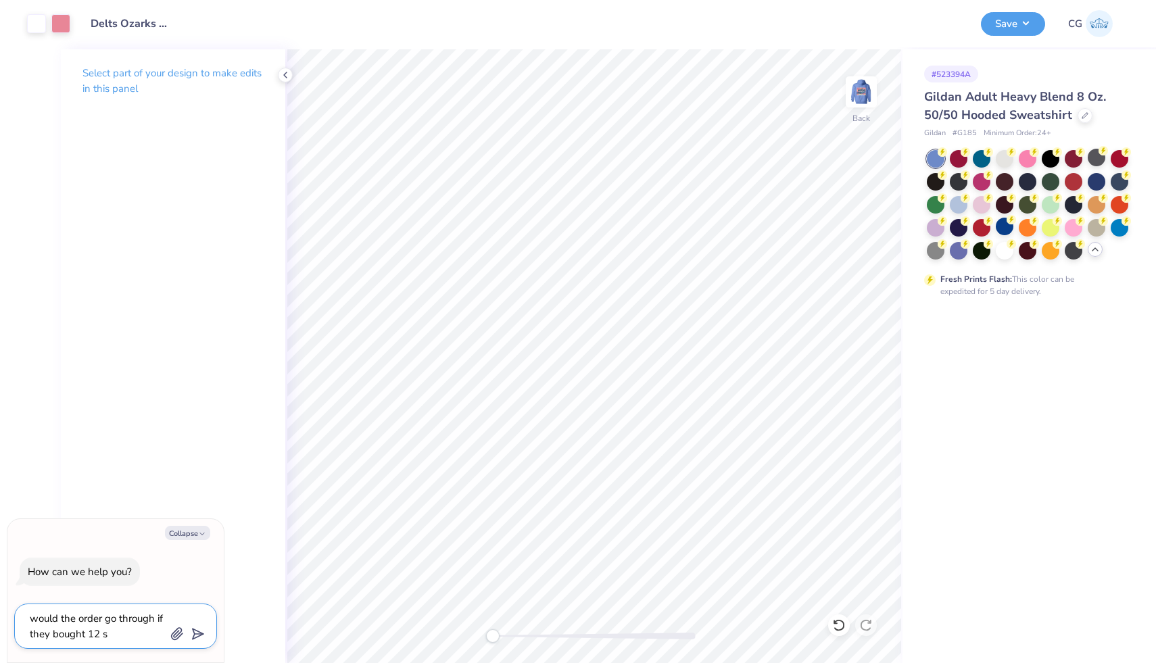
type textarea "would the order go through if they bought 12 sh"
type textarea "x"
type textarea "would the order go through if they bought 12 shi"
type textarea "x"
type textarea "would the order go through if they bought 12 shir"
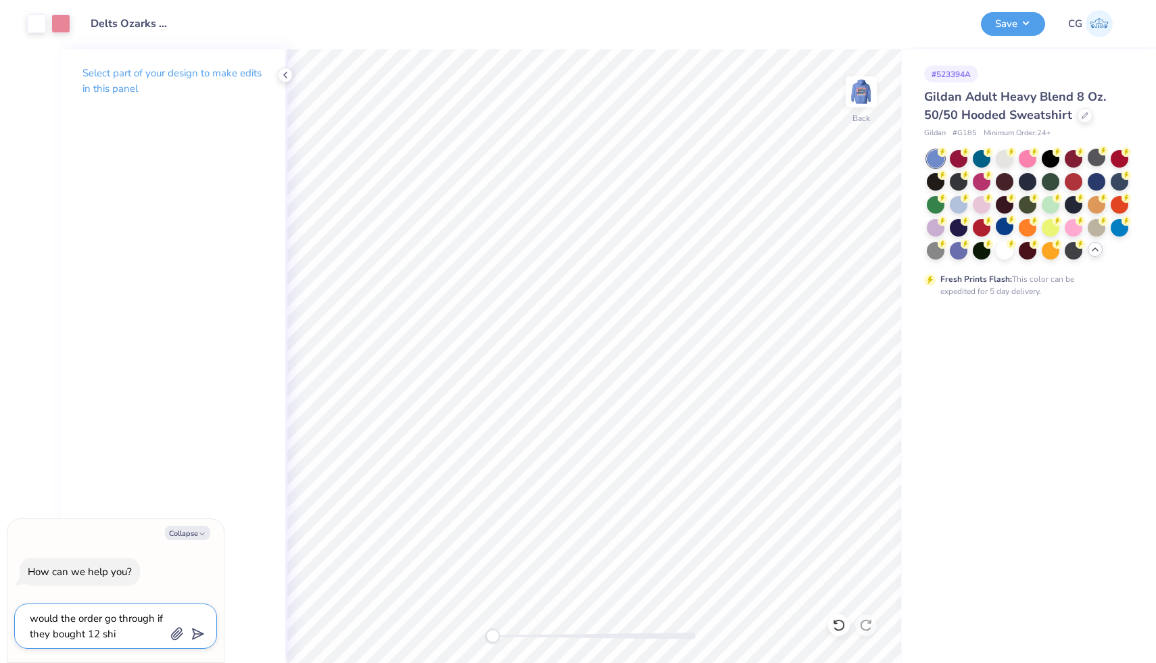
type textarea "x"
type textarea "would the order go through if they bought 12 shirt"
type textarea "x"
type textarea "would the order go through if they bought 12 shirts"
type textarea "x"
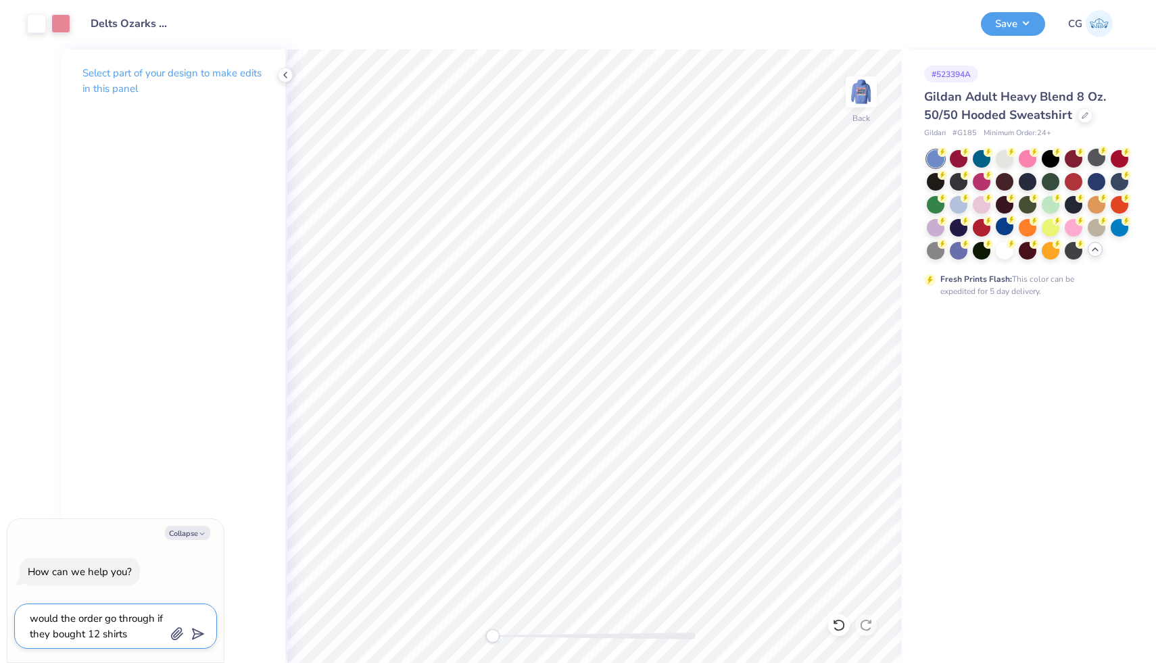
type textarea "would the order go through if they bought 12 shirts"
type textarea "x"
type textarea "would the order go through if they bought 12 shirts a"
type textarea "x"
type textarea "would the order go through if they bought 12 shirts an"
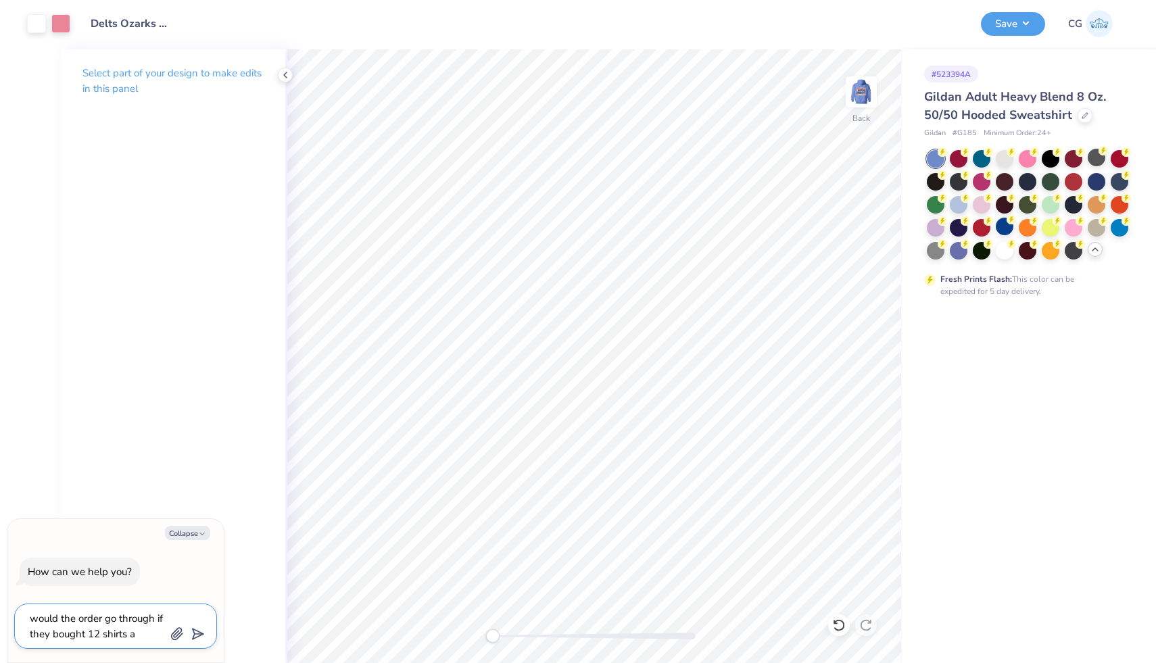
type textarea "x"
type textarea "would the order go through if they bought 12 shirts and"
type textarea "x"
type textarea "would the order go through if they bought 12 shirts and"
type textarea "x"
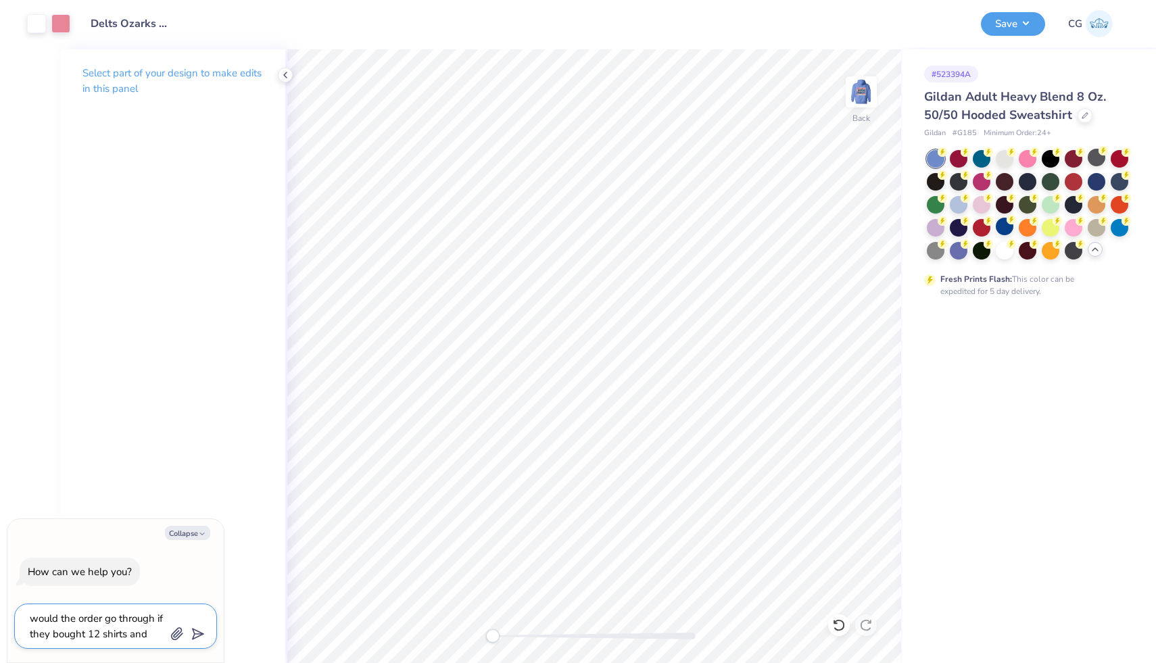
type textarea "would the order go through if they bought 12 shirts and 1"
type textarea "x"
type textarea "would the order go through if they bought 12 shirts and 1"
type textarea "x"
type textarea "would the order go through if they bought 12 shirts and 1 h"
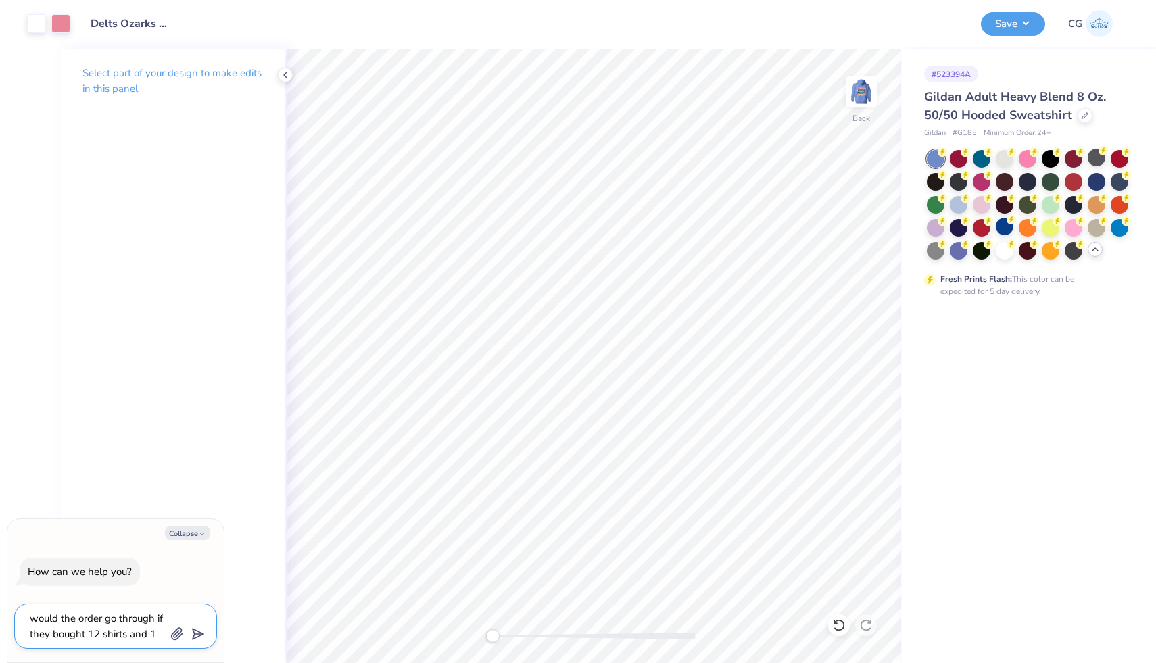
type textarea "x"
type textarea "would the order go through if they bought 12 shirts and 1 ho"
type textarea "x"
type textarea "would the order go through if they bought 12 shirts and 1 hoo"
type textarea "x"
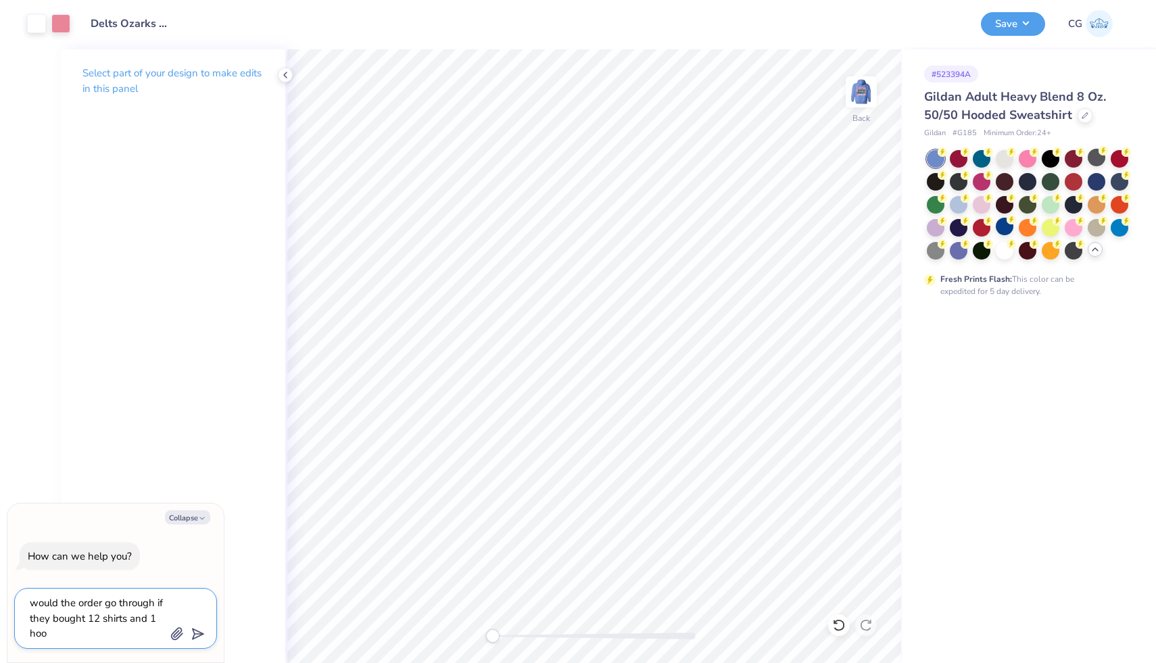
type textarea "would the order go through if they bought 12 shirts and 1 hood"
type textarea "x"
type textarea "would the order go through if they bought 12 shirts and 1 hoodi"
type textarea "x"
type textarea "would the order go through if they bought 12 shirts and 1 hoodie"
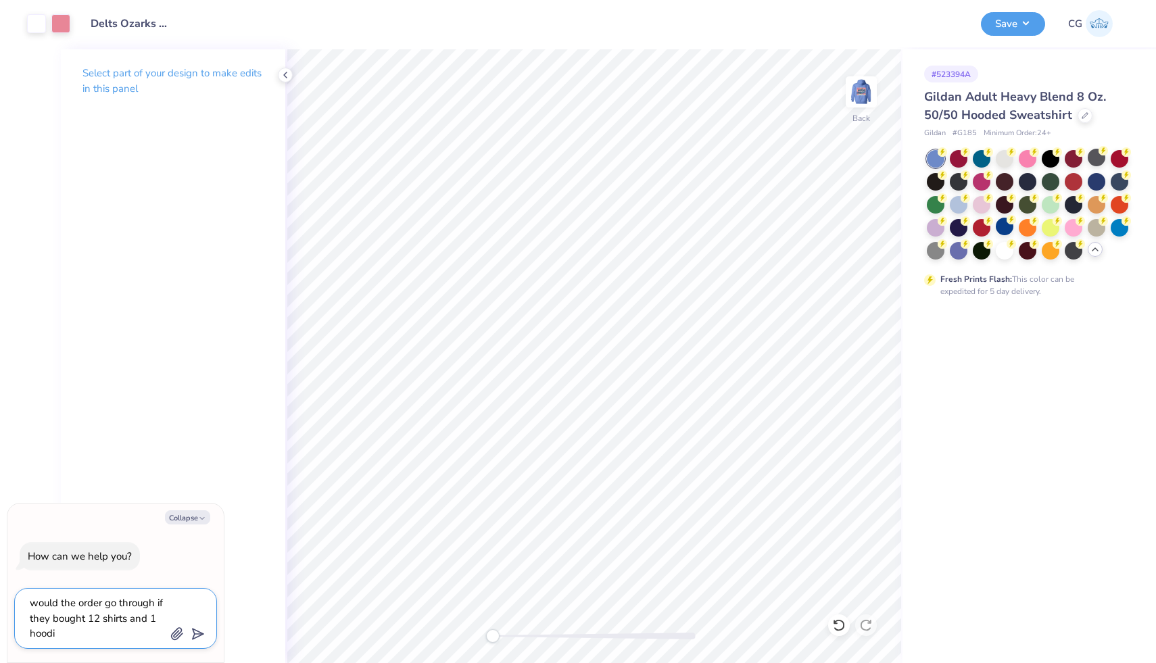
type textarea "x"
type textarea "would the order go through if they bought 12 shirts and 1 hoodie"
type textarea "x"
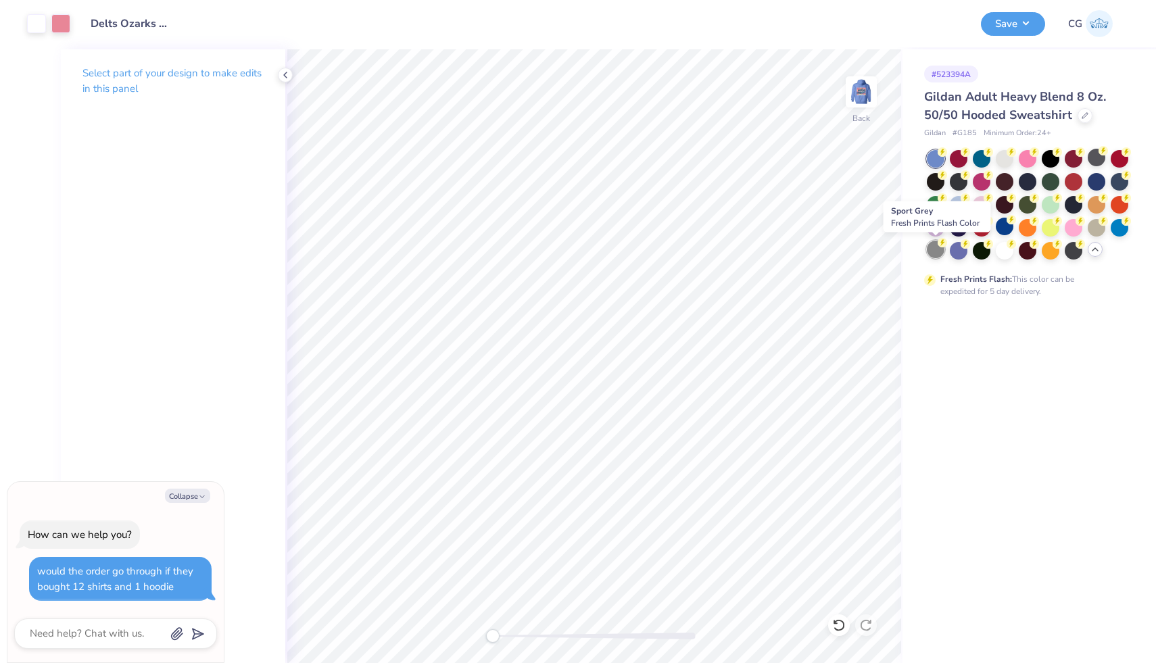
click at [938, 249] on div at bounding box center [936, 250] width 18 height 18
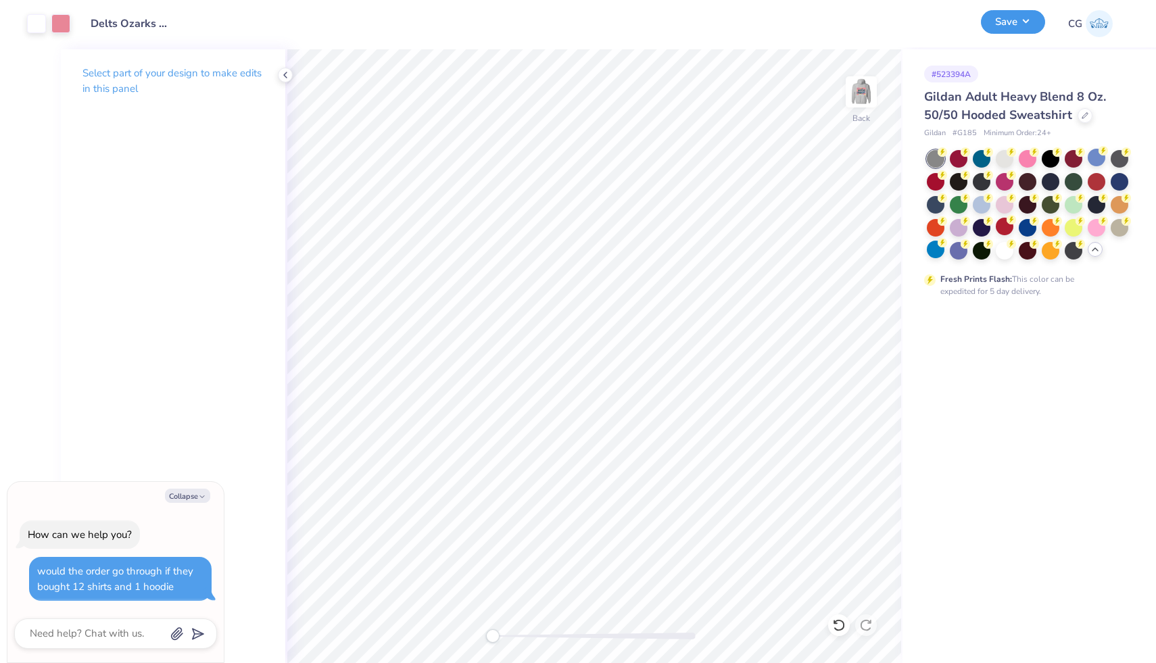
click at [1027, 22] on button "Save" at bounding box center [1013, 22] width 64 height 24
click at [1012, 20] on button "Save" at bounding box center [1013, 22] width 64 height 24
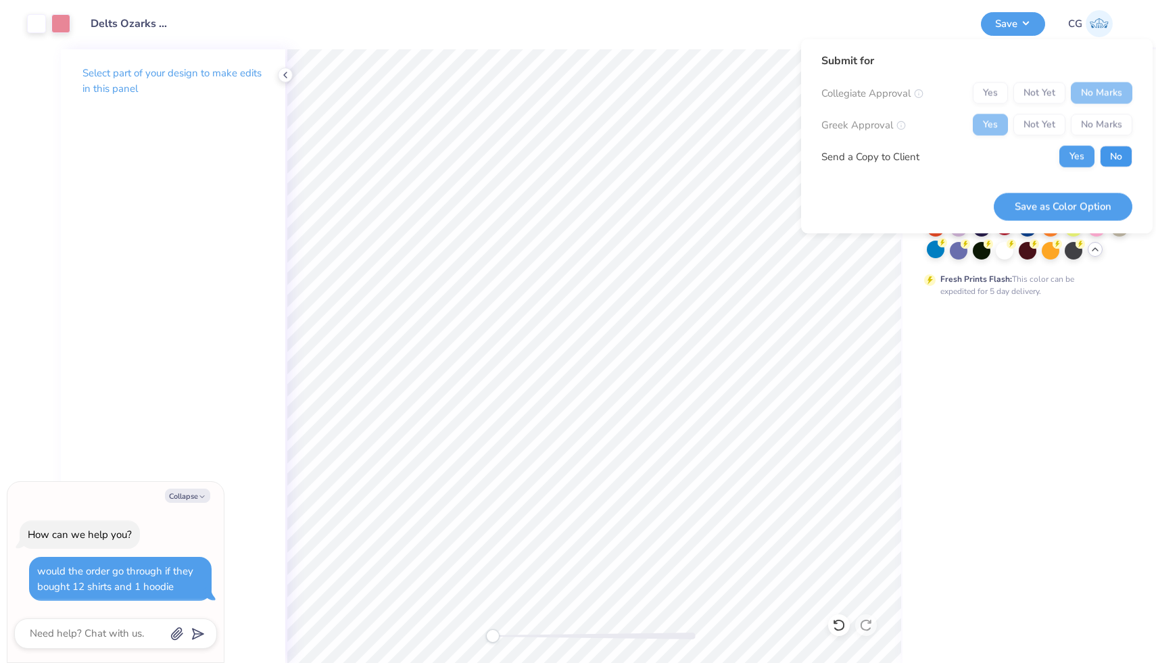
click at [1118, 153] on button "No" at bounding box center [1116, 157] width 32 height 22
click at [1086, 218] on button "Save as Color Option" at bounding box center [1063, 207] width 139 height 28
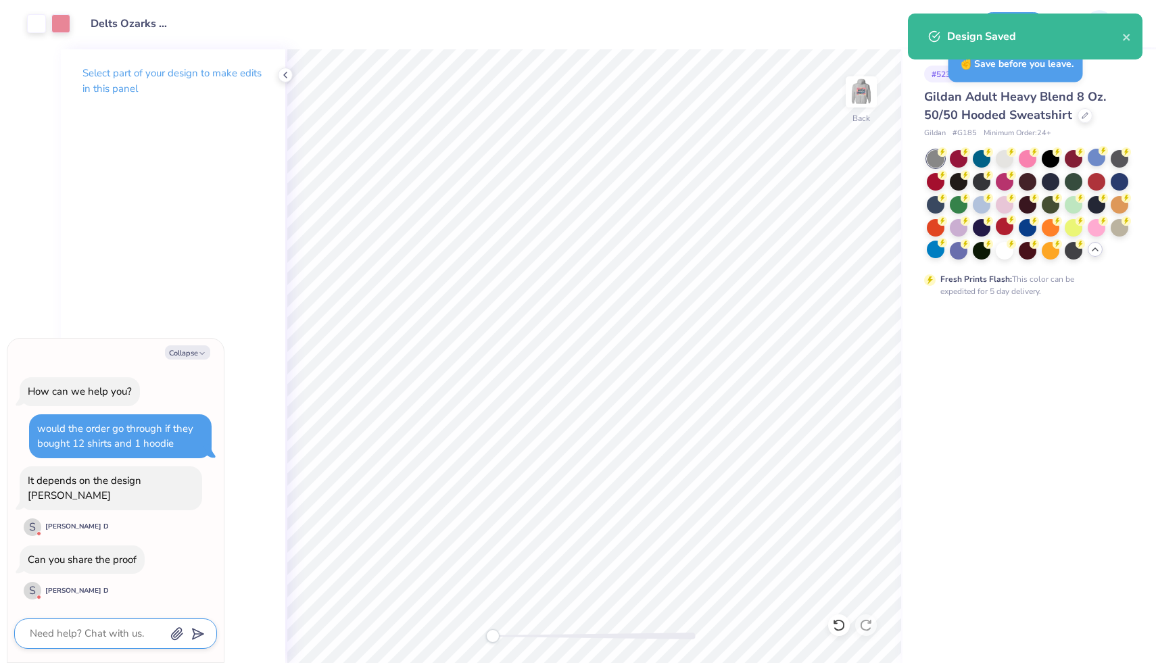
click at [83, 637] on textarea at bounding box center [96, 634] width 137 height 18
click at [1123, 39] on icon "close" at bounding box center [1126, 37] width 7 height 7
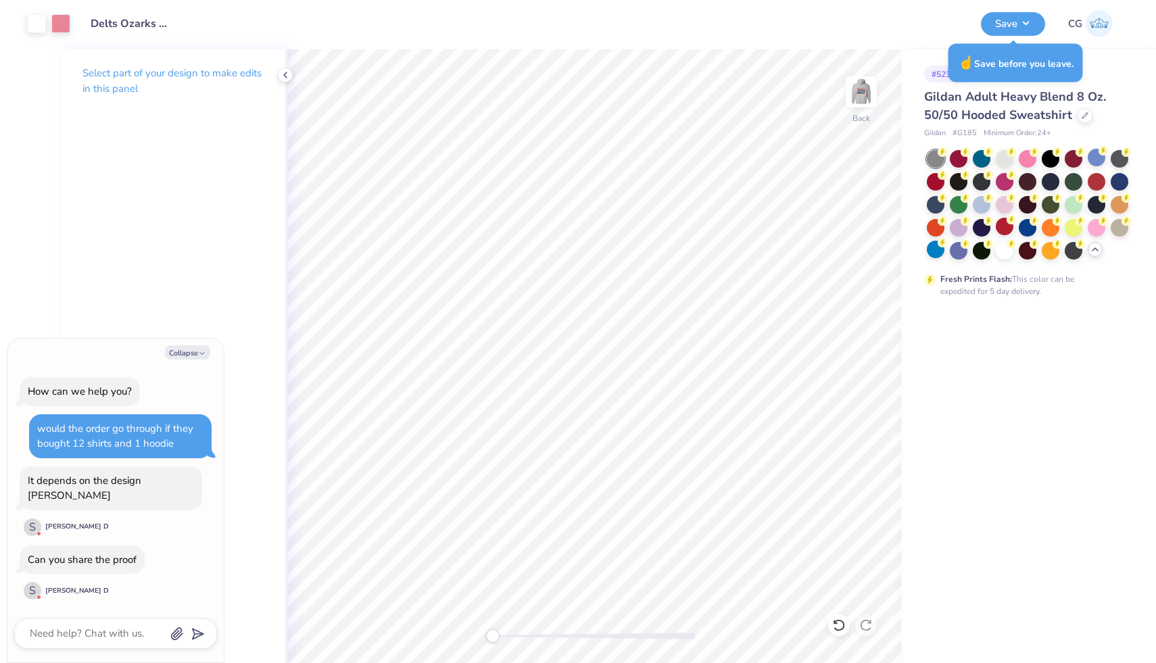
click at [946, 41] on div "☝️ Save before you leave." at bounding box center [1015, 63] width 143 height 47
click at [941, 73] on div "# 523394A" at bounding box center [951, 74] width 54 height 17
click at [1026, 23] on button "Save" at bounding box center [1013, 22] width 64 height 24
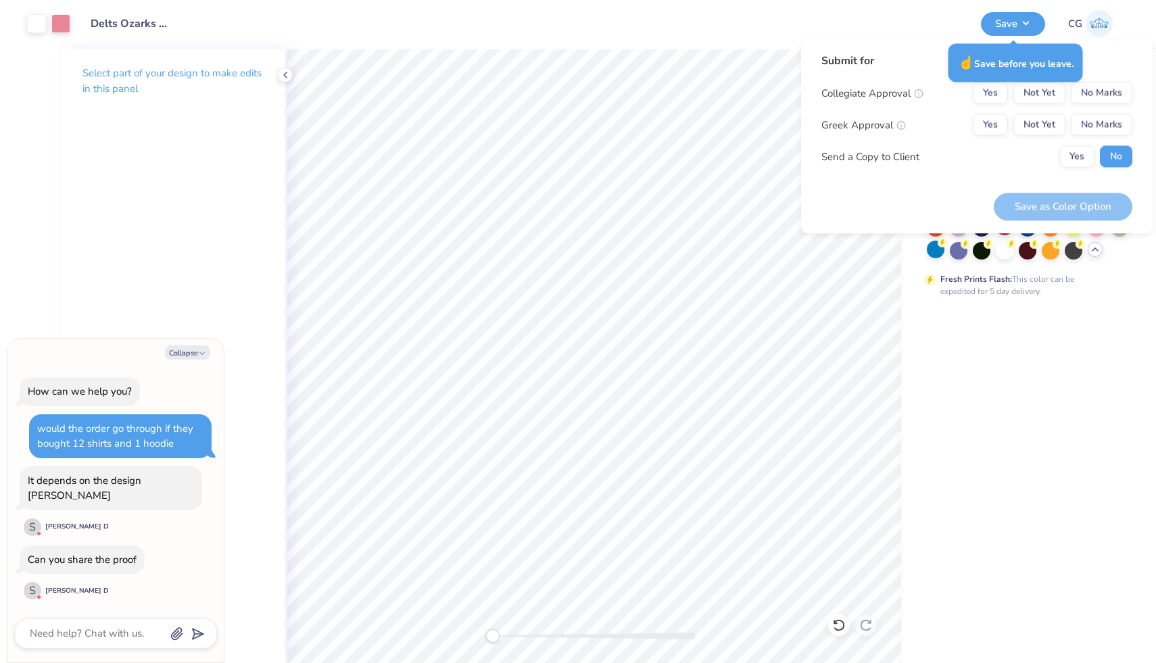
click at [981, 224] on div "Submit for Collegiate Approval Yes Not Yet No Marks Greek Approval Yes Not Yet …" at bounding box center [976, 136] width 351 height 195
click at [990, 60] on div "☝️ Save before you leave." at bounding box center [1015, 63] width 135 height 39
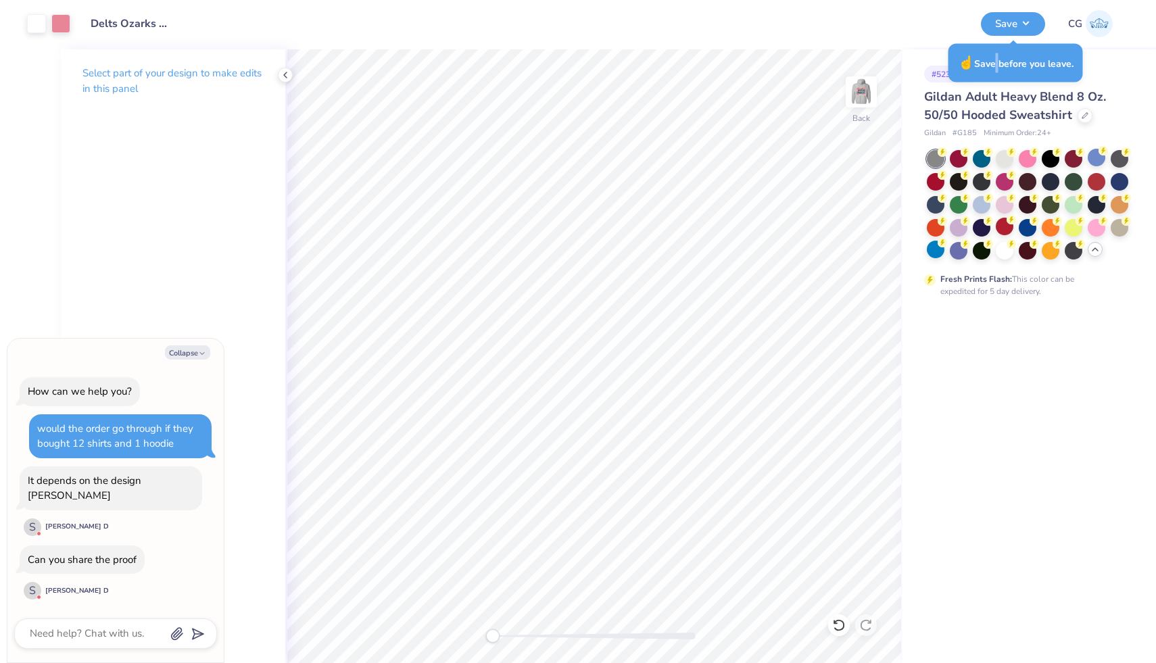
click at [990, 60] on div "☝️ Save before you leave." at bounding box center [1015, 63] width 135 height 39
click at [937, 73] on div "# 523394A" at bounding box center [951, 74] width 54 height 17
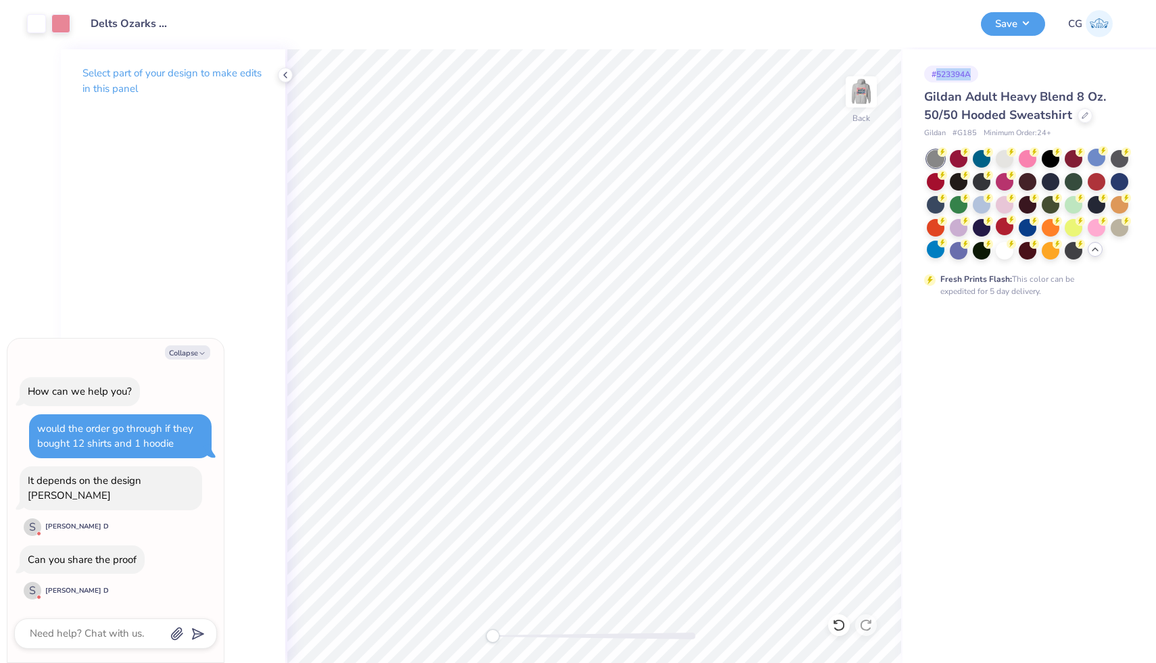
copy div "523394A"
type textarea "x"
click at [87, 640] on textarea at bounding box center [96, 634] width 137 height 18
paste textarea "523394A"
type textarea "523394A"
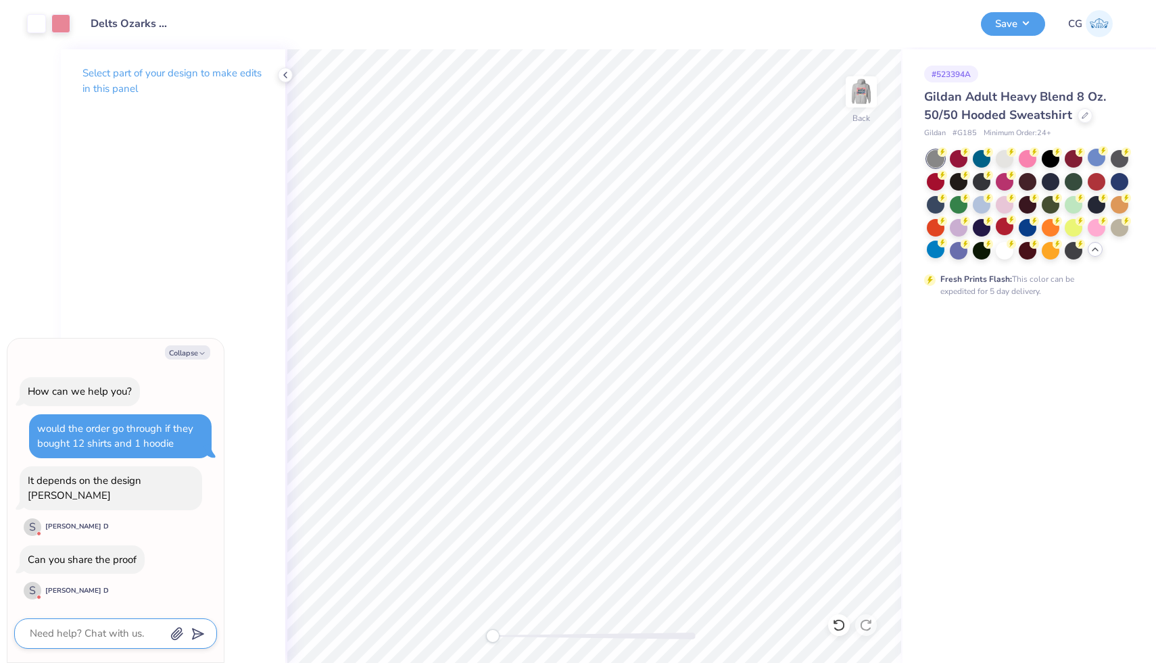
type textarea "x"
type textarea "523394A"
type textarea "x"
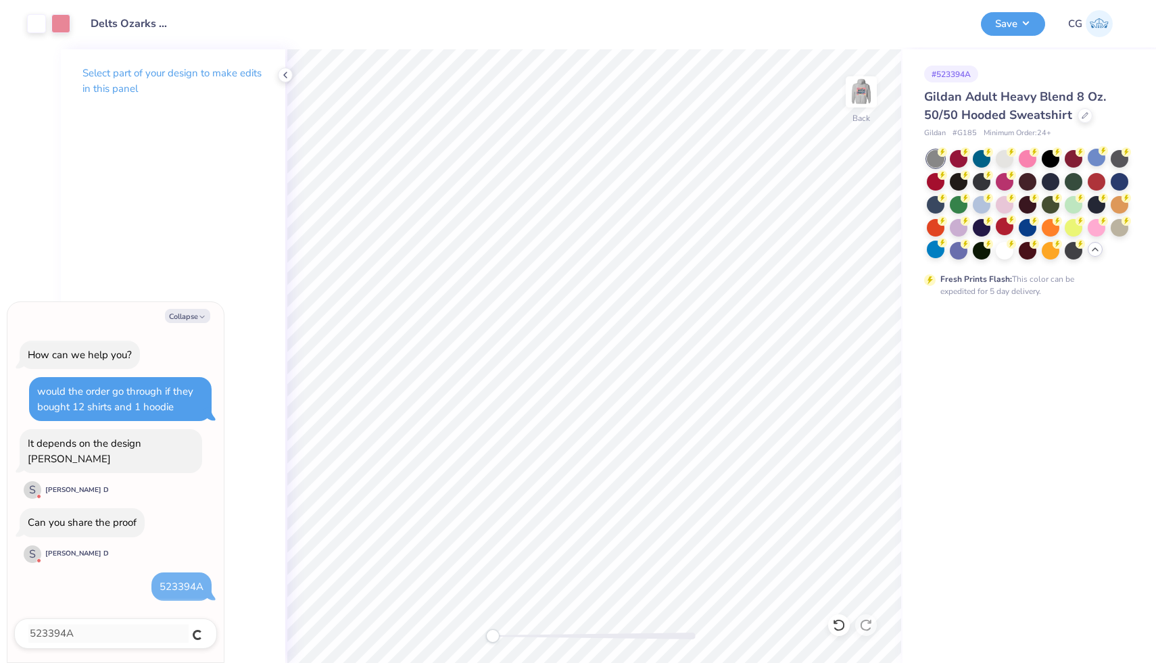
type textarea "x"
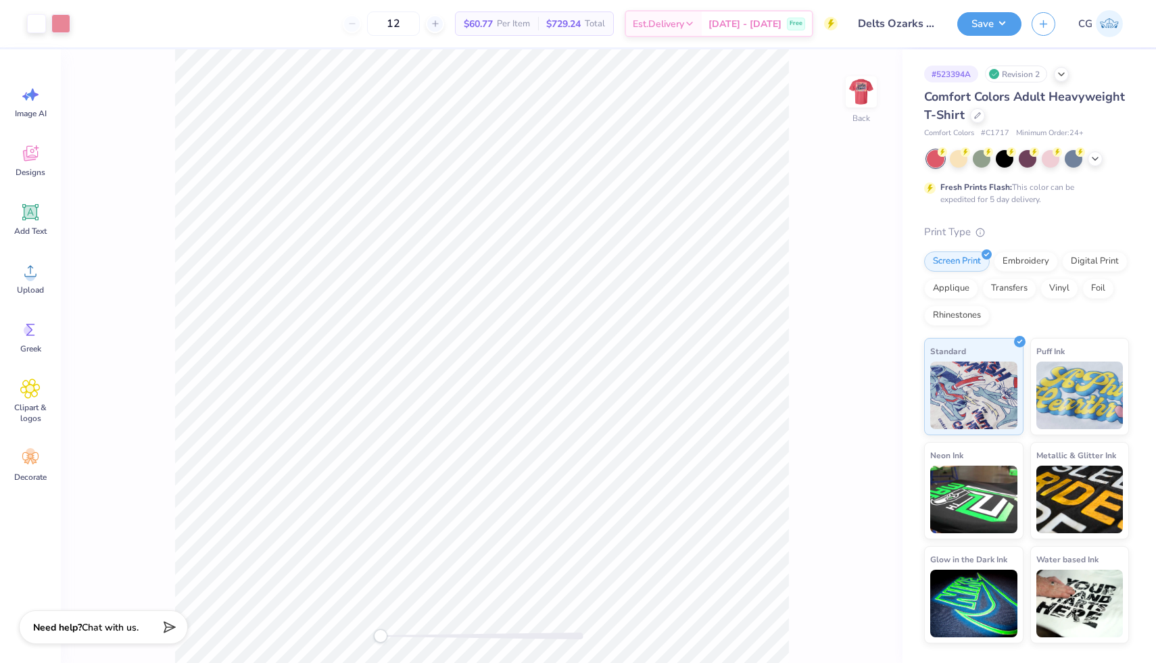
click at [1014, 76] on div "Revision 2" at bounding box center [1016, 74] width 62 height 17
click at [1063, 73] on icon at bounding box center [1061, 73] width 11 height 11
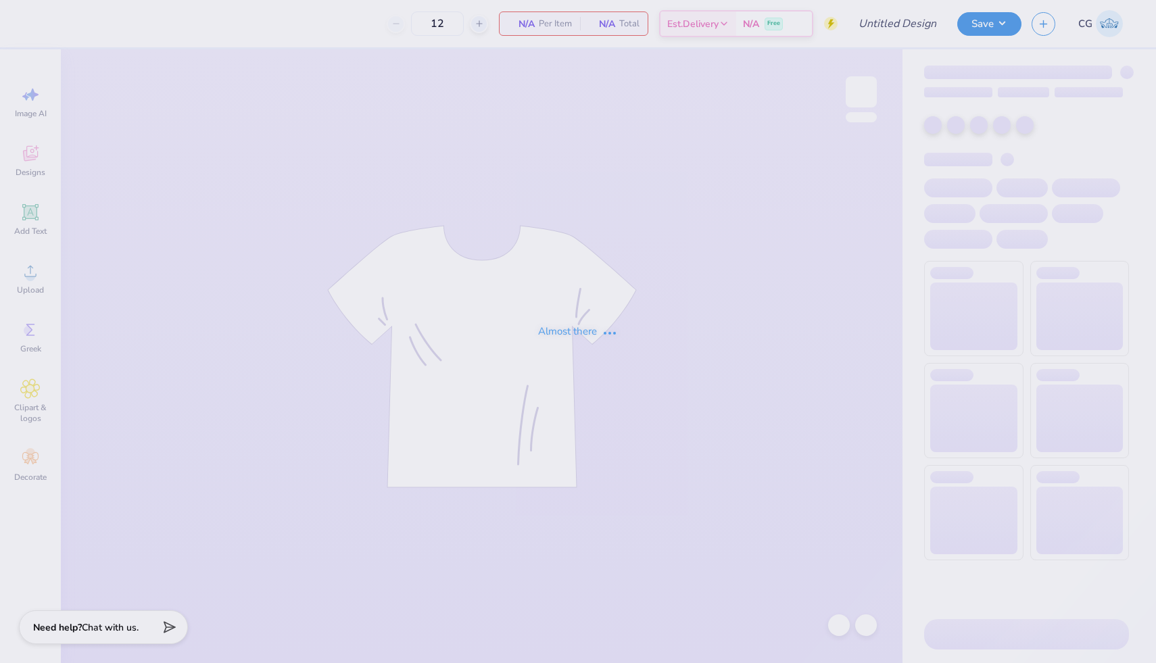
type input "Delts Ozarks #3"
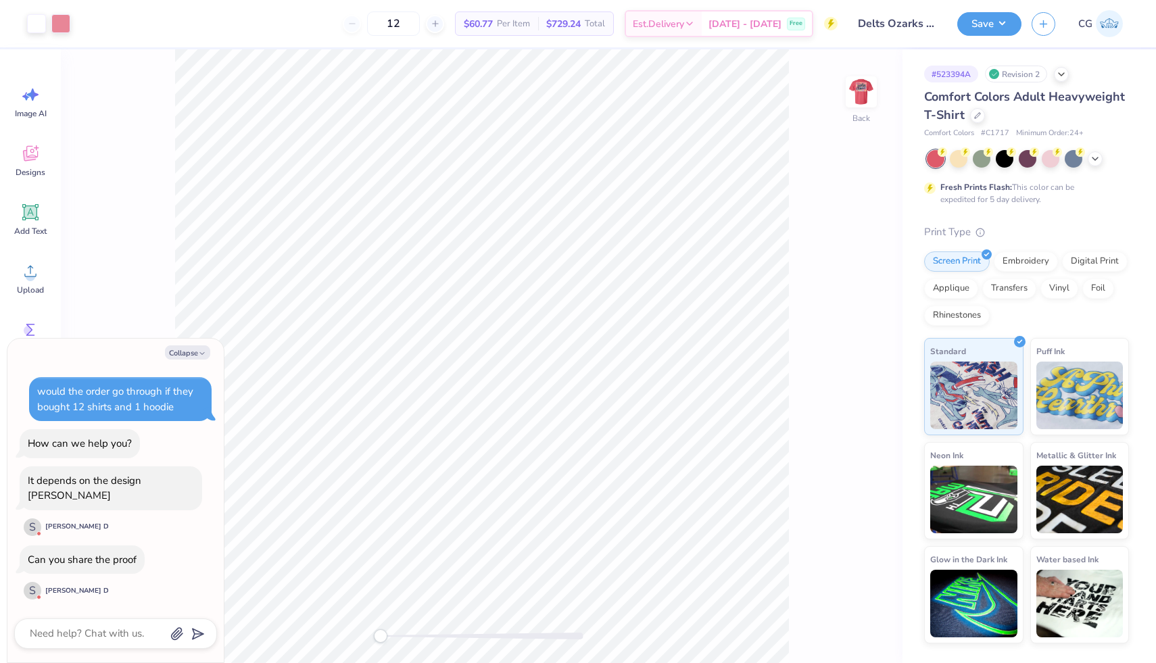
type textarea "x"
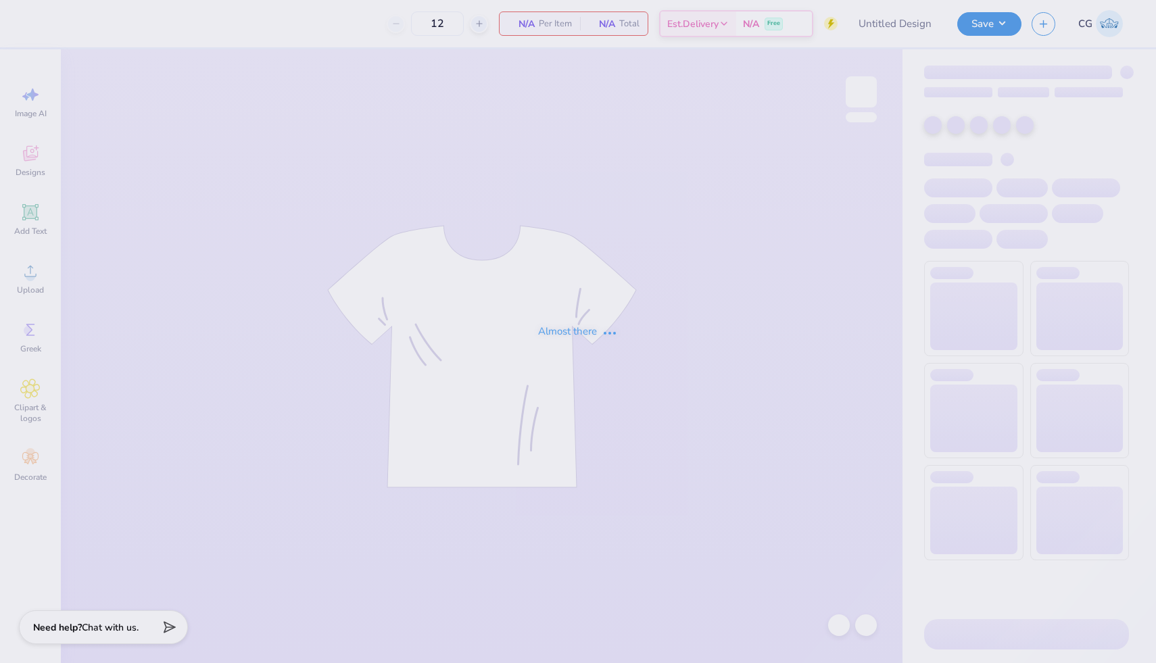
type input "Cy School Musical Homecoming"
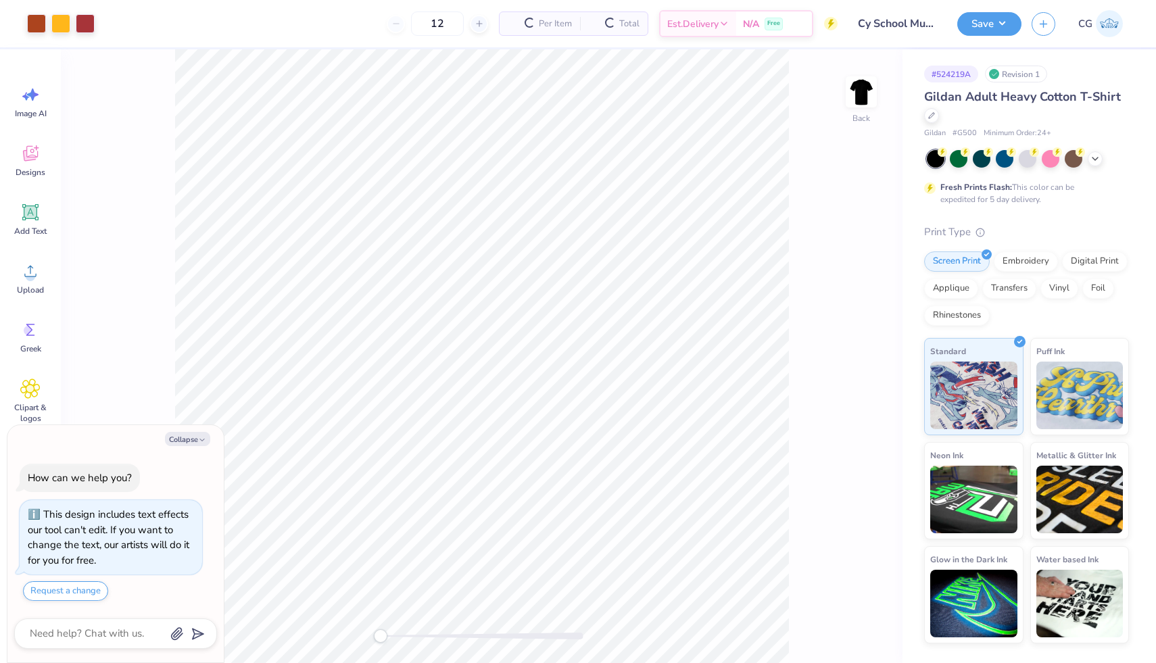
scroll to position [11, 0]
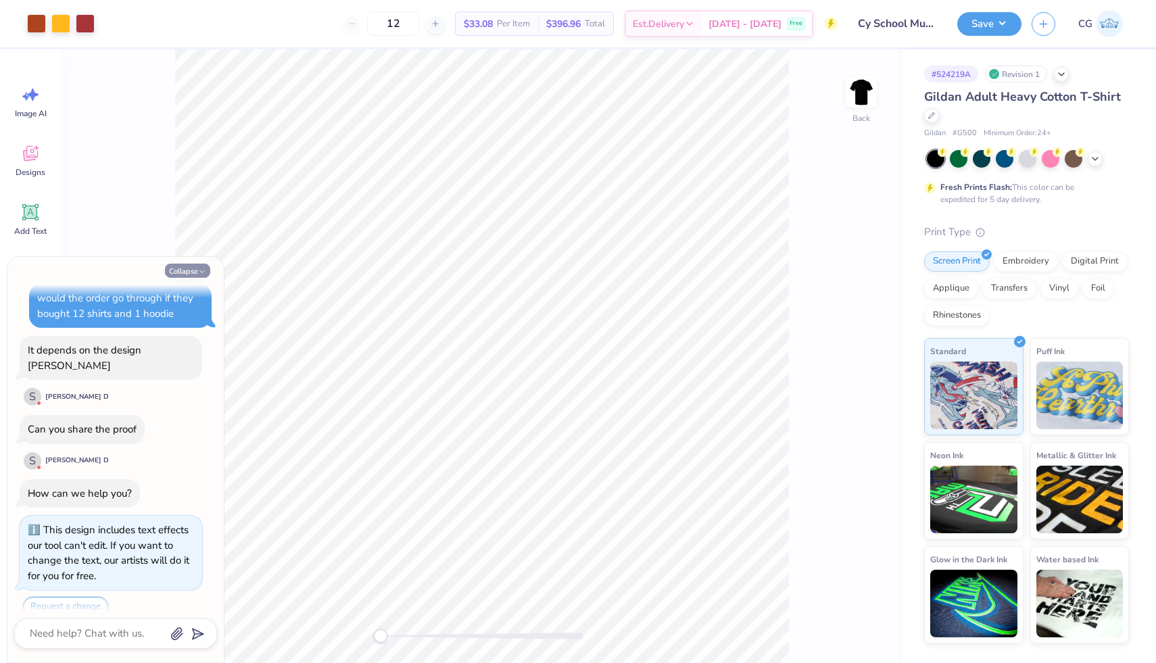
click at [198, 269] on icon "button" at bounding box center [202, 272] width 8 height 8
type textarea "x"
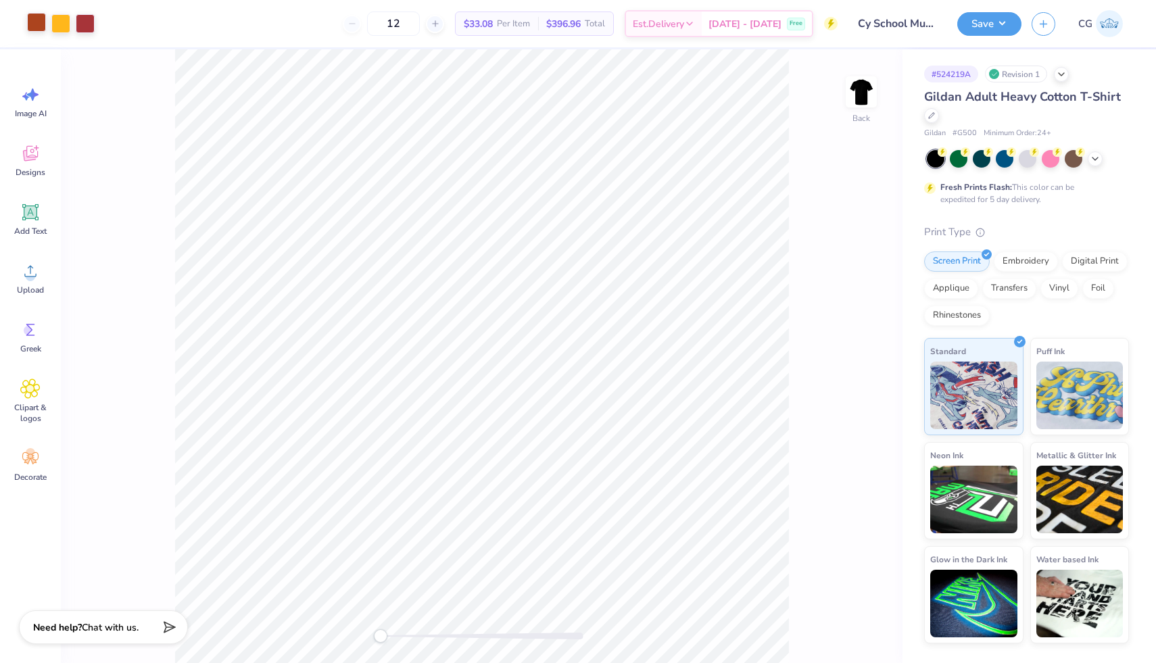
click at [38, 26] on div at bounding box center [36, 22] width 19 height 19
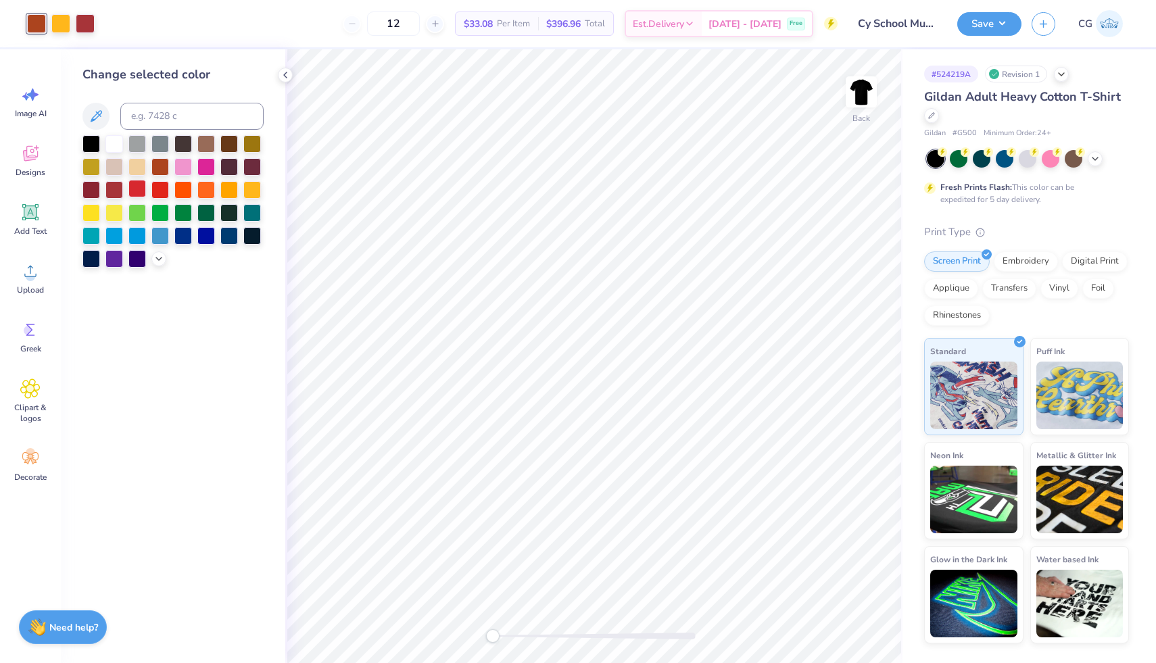
click at [134, 188] on div at bounding box center [137, 189] width 18 height 18
click at [140, 186] on div at bounding box center [137, 189] width 18 height 18
click at [115, 189] on div at bounding box center [114, 189] width 18 height 18
click at [156, 191] on div at bounding box center [160, 189] width 18 height 18
click at [986, 28] on button "Save" at bounding box center [989, 22] width 64 height 24
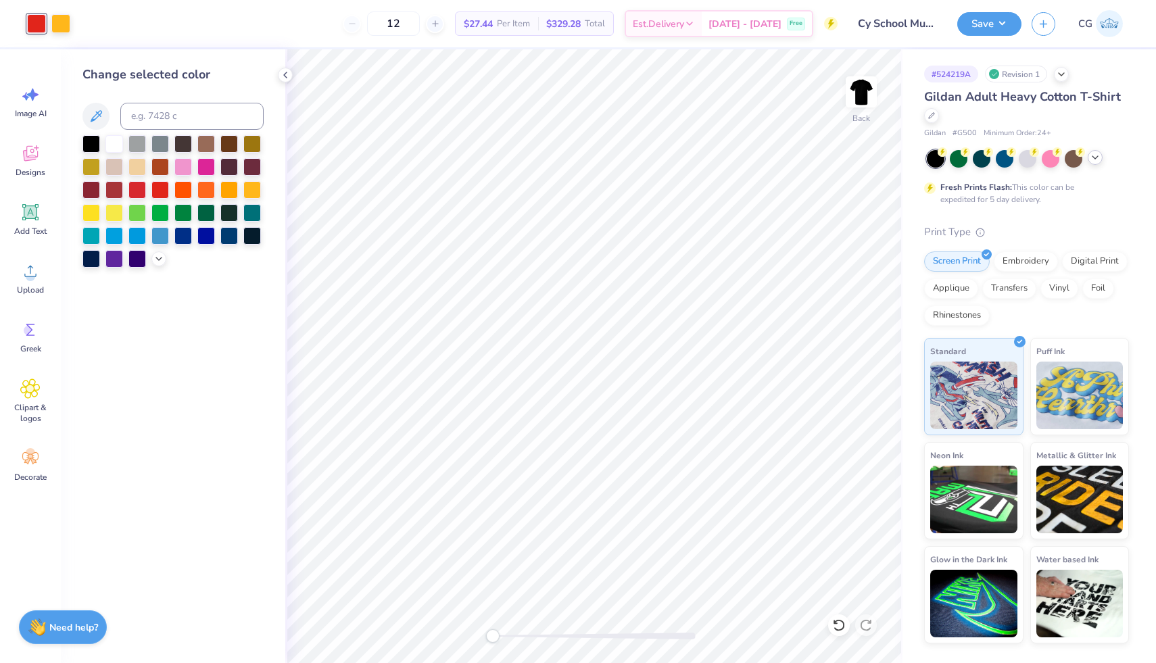
click at [1096, 155] on icon at bounding box center [1095, 157] width 11 height 11
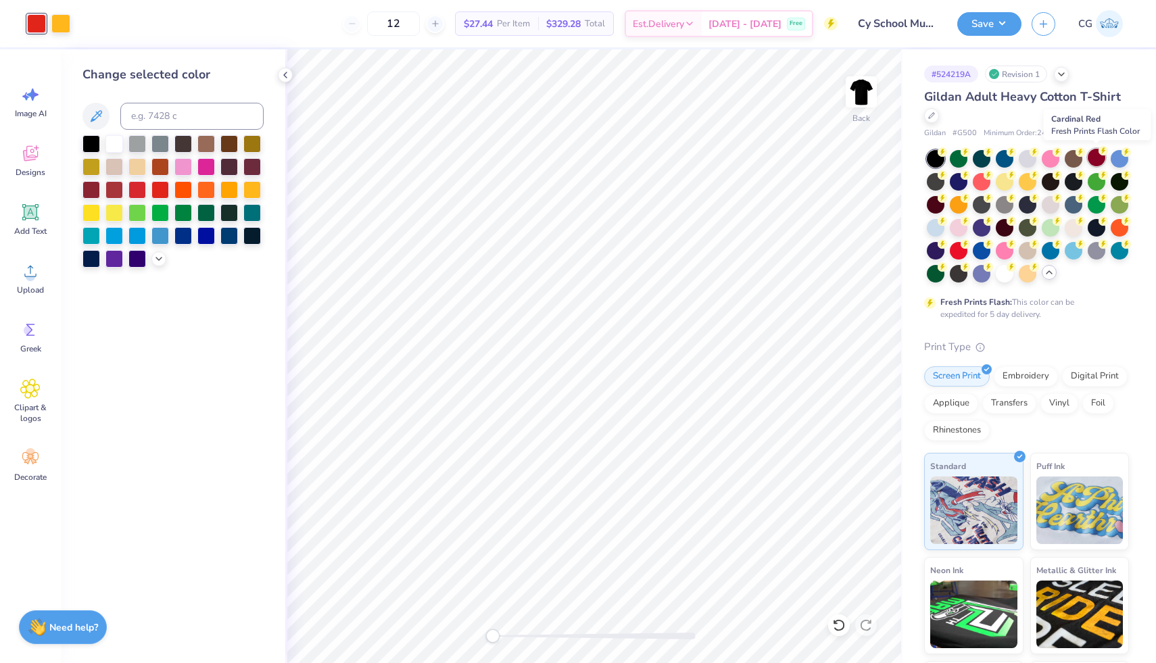
click at [1099, 154] on icon at bounding box center [1102, 150] width 9 height 9
click at [232, 185] on div at bounding box center [229, 189] width 18 height 18
click at [249, 187] on div at bounding box center [252, 189] width 18 height 18
click at [227, 191] on div at bounding box center [229, 189] width 18 height 18
click at [841, 622] on icon at bounding box center [839, 625] width 14 height 14
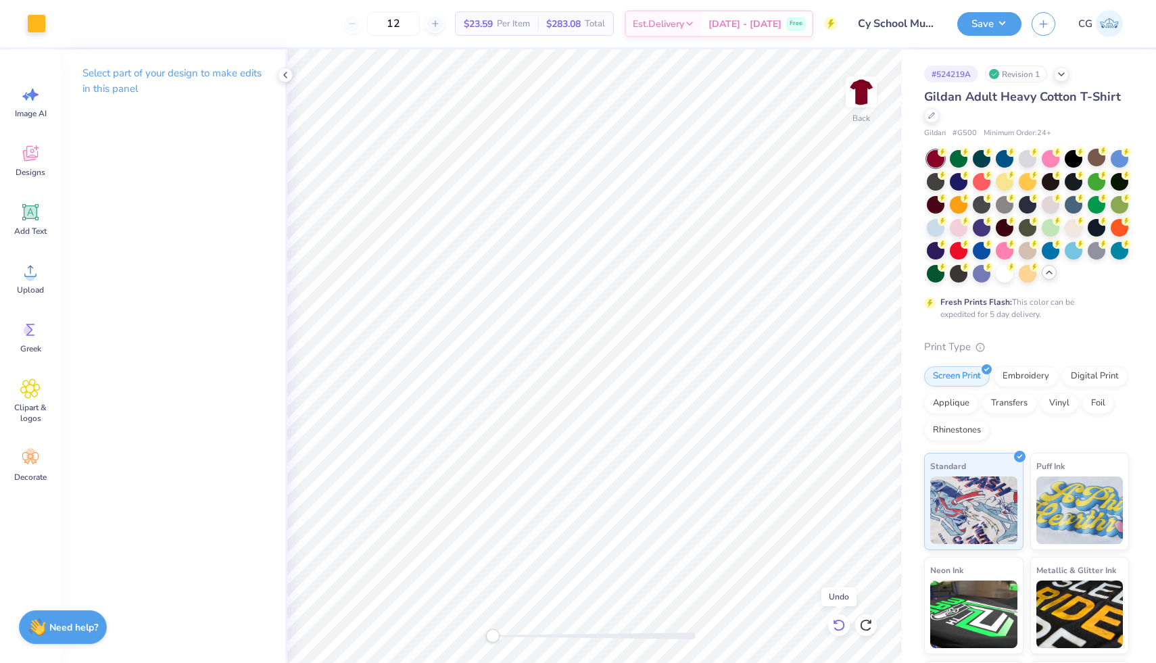
click at [841, 622] on icon at bounding box center [839, 625] width 14 height 14
click at [42, 20] on div at bounding box center [36, 22] width 19 height 19
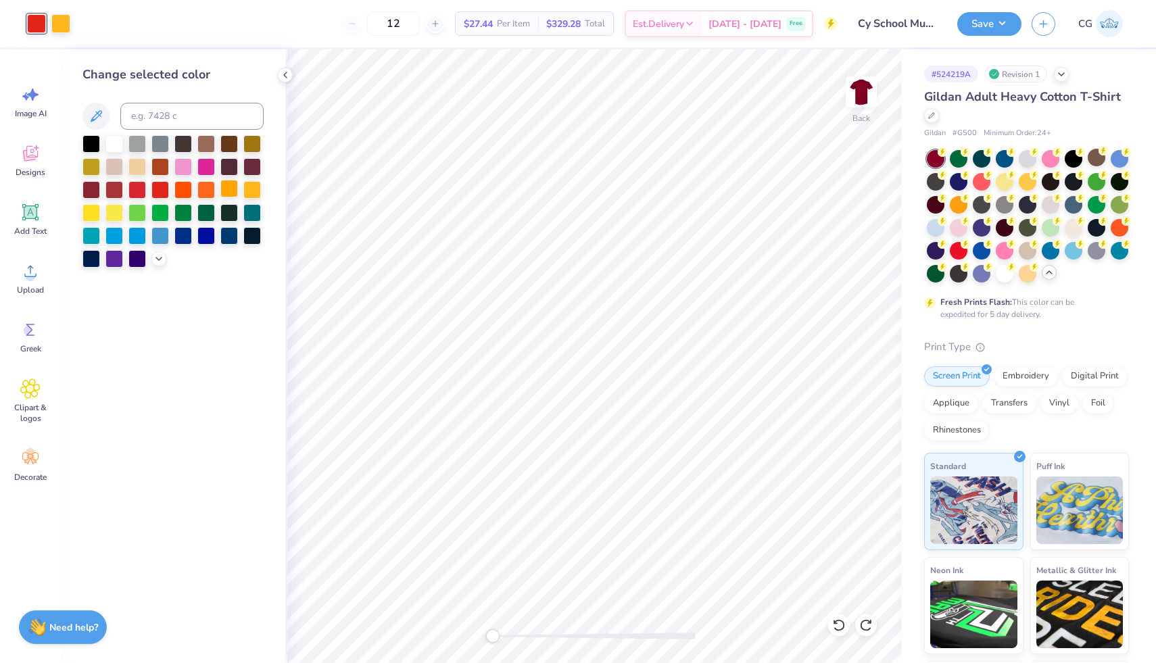
click at [228, 189] on div at bounding box center [229, 189] width 18 height 18
click at [66, 24] on div at bounding box center [60, 22] width 19 height 19
click at [107, 140] on div at bounding box center [114, 143] width 18 height 18
click at [249, 389] on div "Change selected color" at bounding box center [173, 356] width 224 height 614
click at [420, 27] on input "12" at bounding box center [393, 23] width 53 height 24
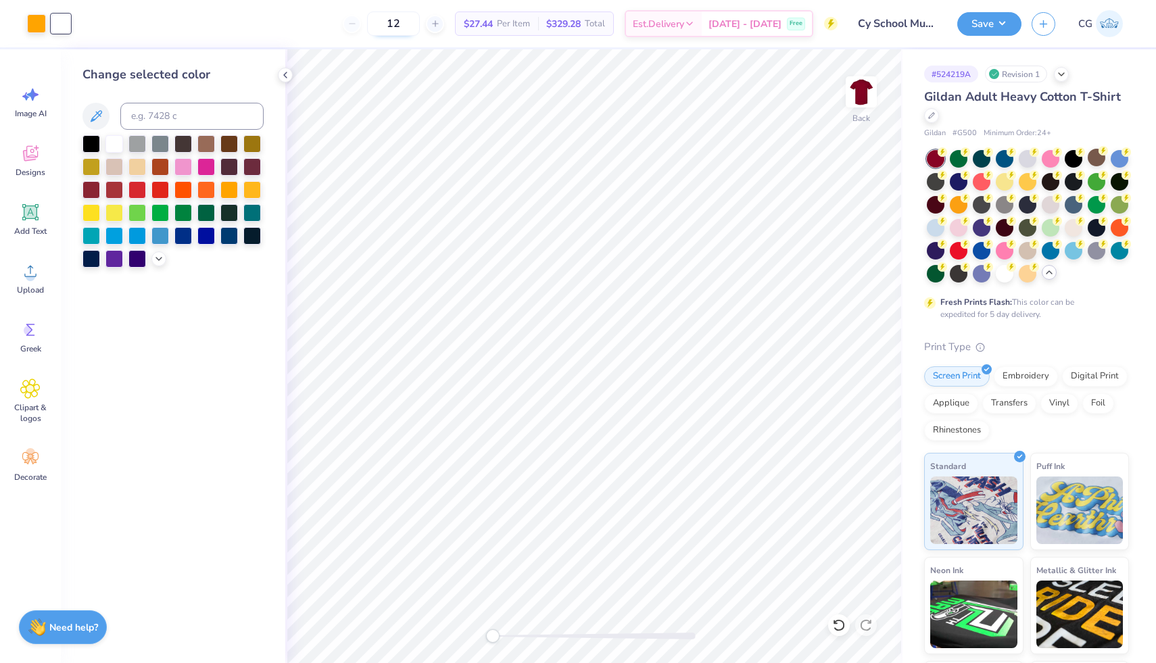
type input "1"
type input "2"
type input "0"
type input "40"
click at [986, 22] on button "Save" at bounding box center [989, 22] width 64 height 24
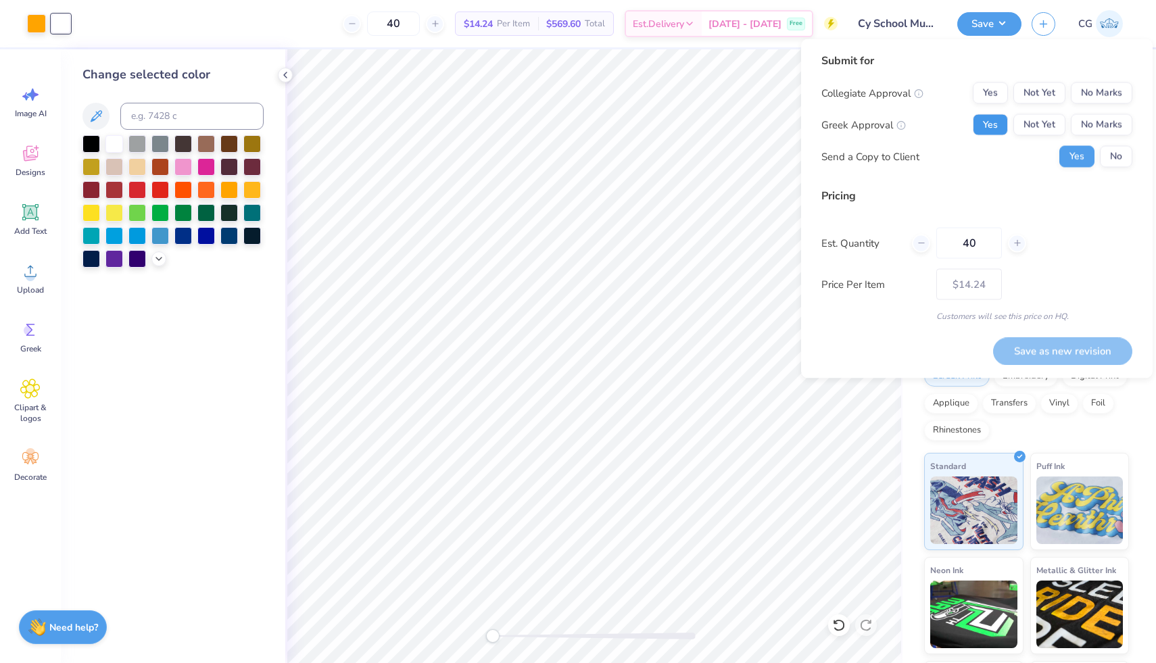
click at [995, 126] on button "Yes" at bounding box center [990, 125] width 35 height 22
click at [1120, 159] on button "No" at bounding box center [1116, 157] width 32 height 22
click at [1102, 97] on button "No Marks" at bounding box center [1102, 93] width 62 height 22
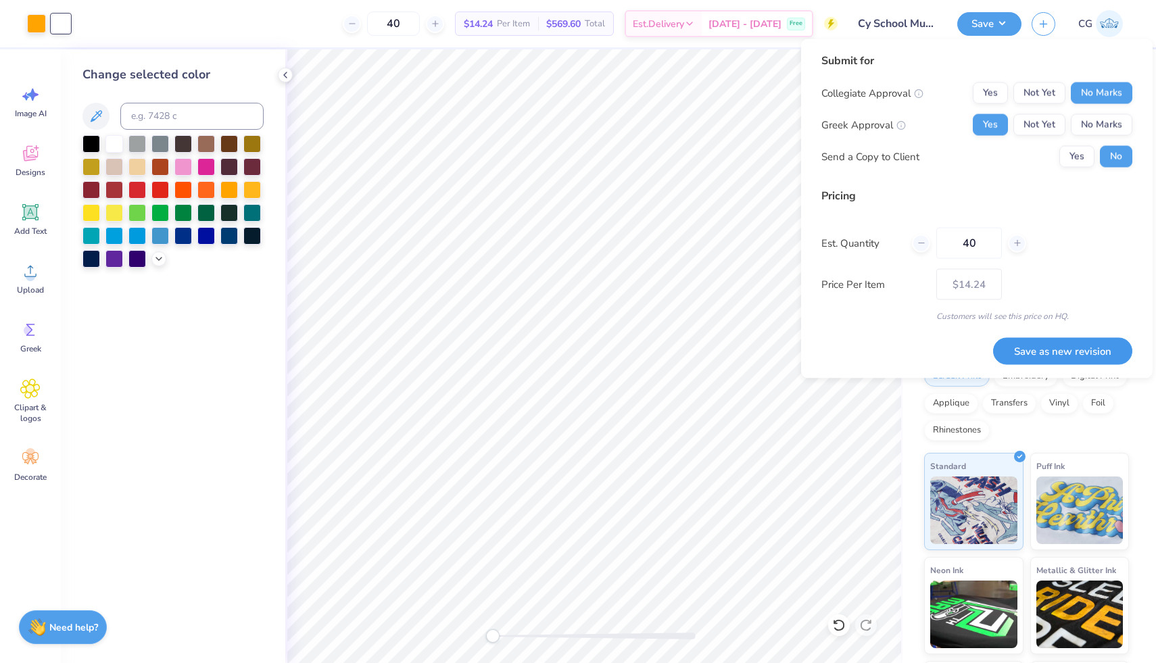
click at [1048, 356] on button "Save as new revision" at bounding box center [1062, 351] width 139 height 28
type input "$14.24"
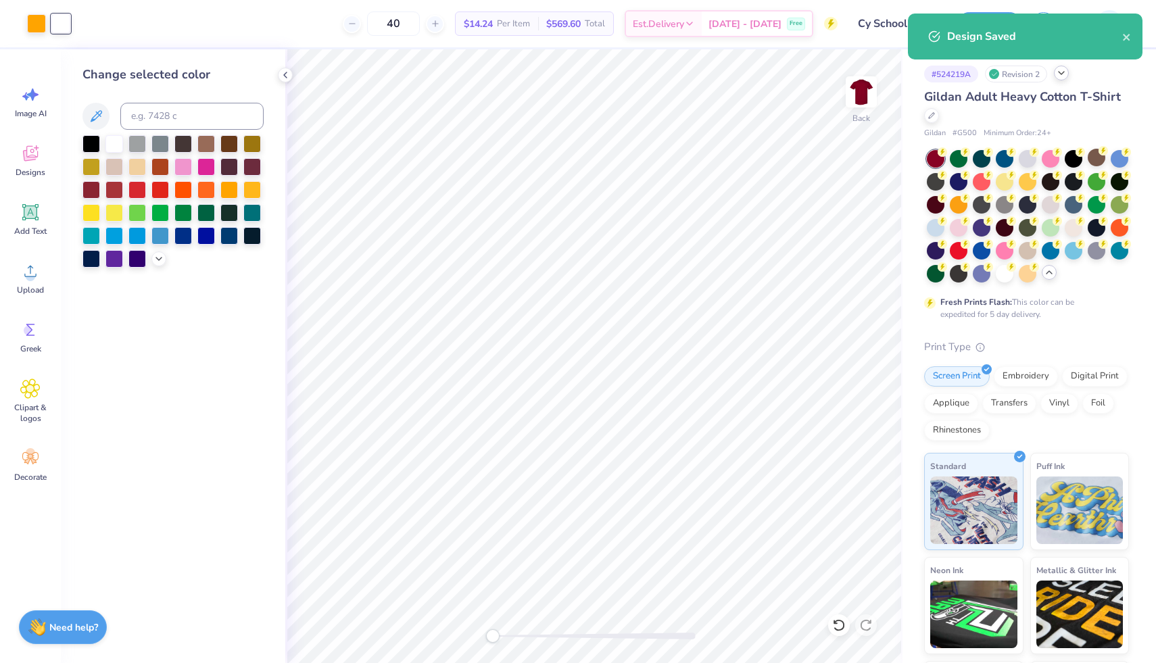
click at [1064, 76] on icon at bounding box center [1061, 73] width 11 height 11
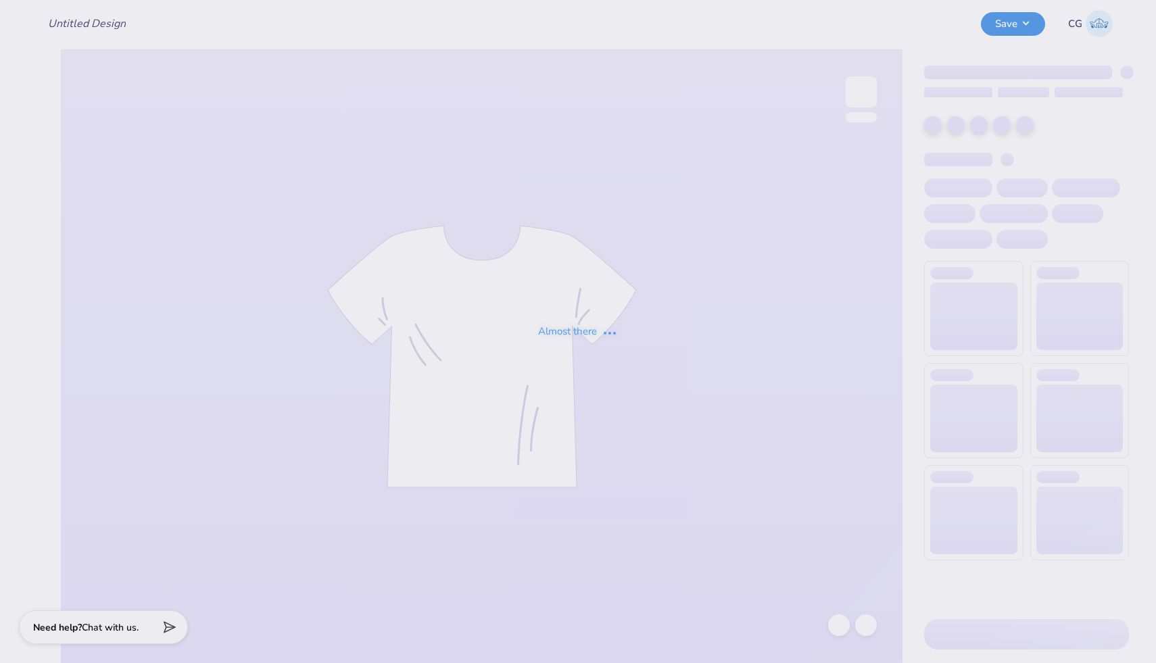
type input "Delts Ozarks #3"
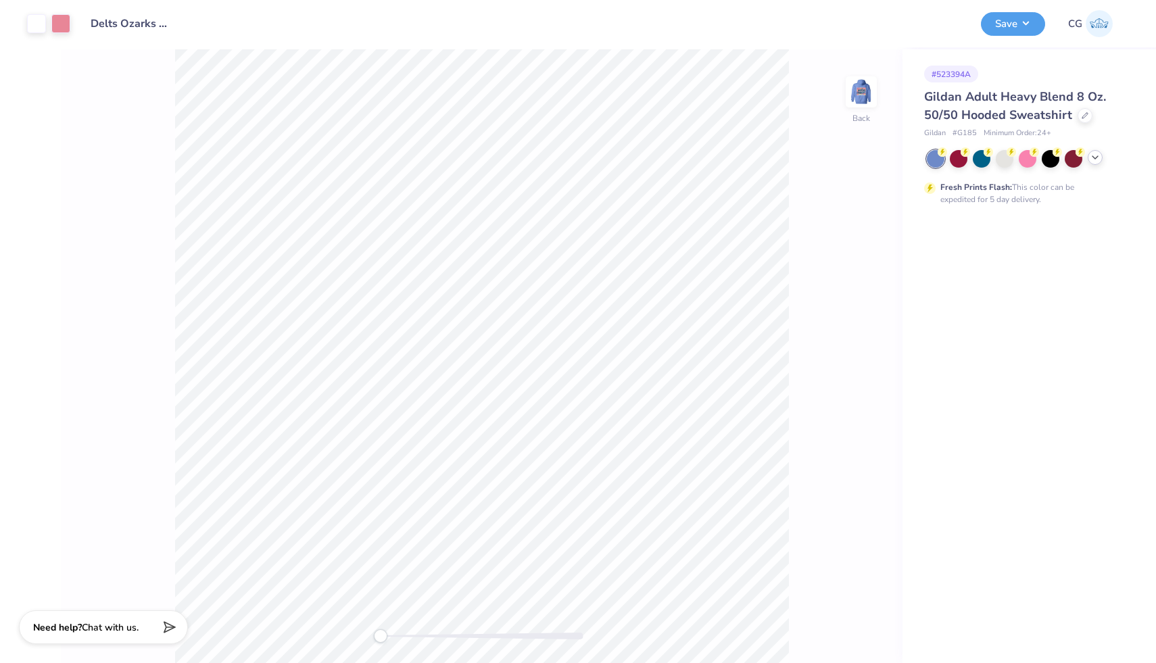
click at [1096, 159] on icon at bounding box center [1095, 157] width 11 height 11
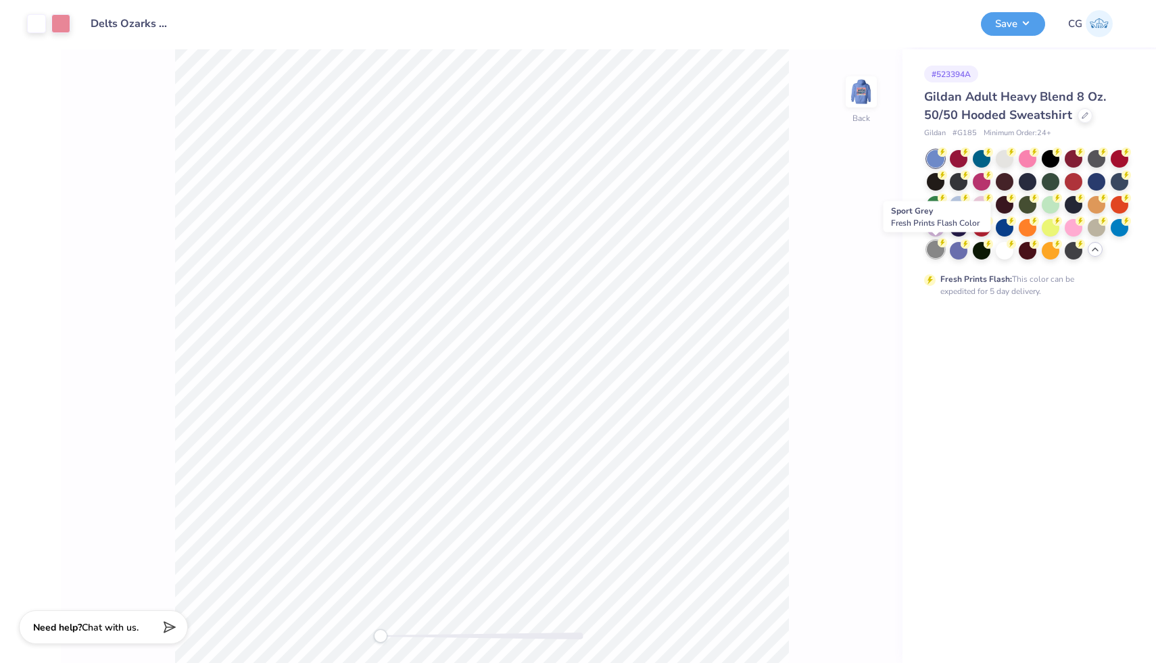
click at [929, 246] on div at bounding box center [936, 250] width 18 height 18
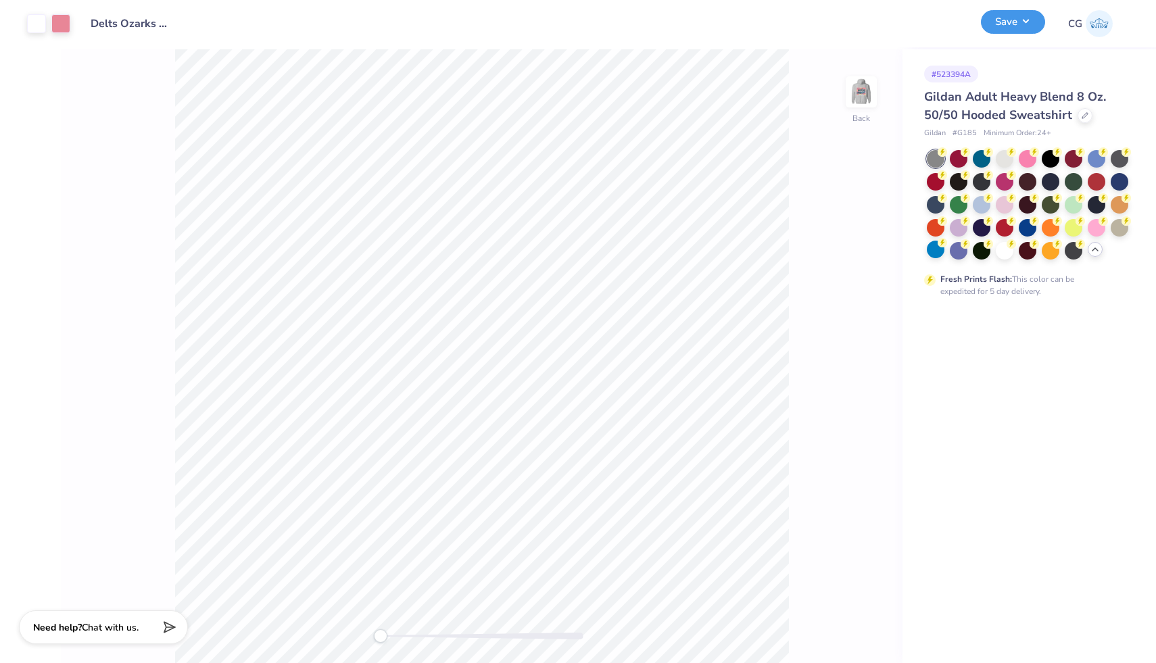
click at [1016, 22] on button "Save" at bounding box center [1013, 22] width 64 height 24
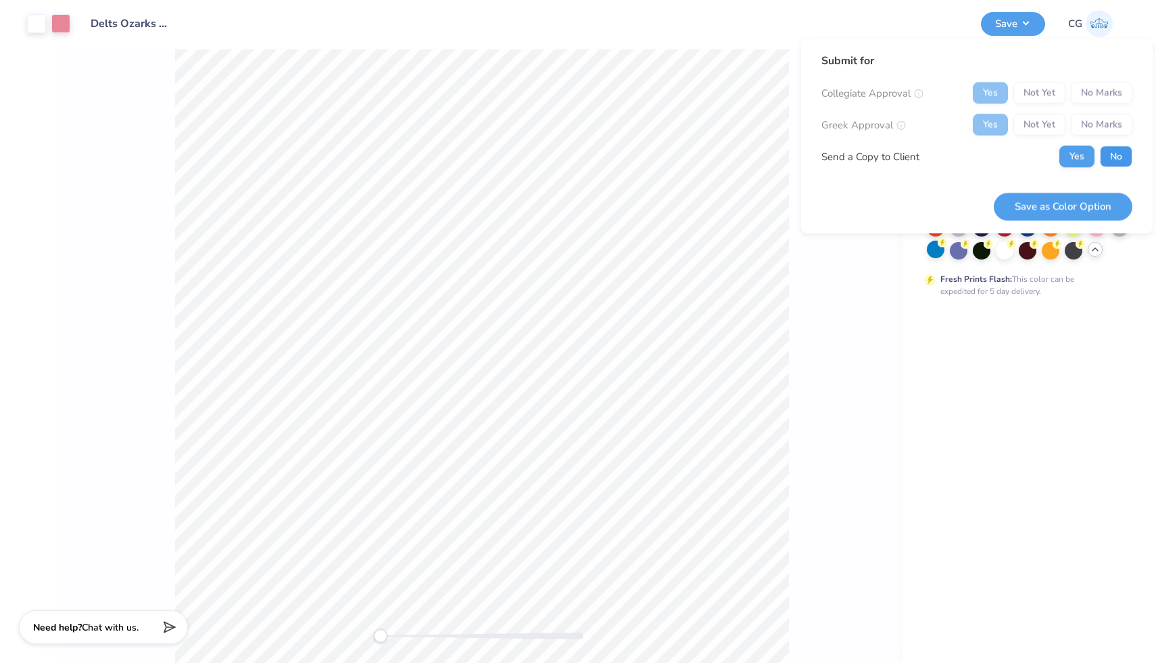
click at [1111, 158] on button "No" at bounding box center [1116, 157] width 32 height 22
click at [1100, 205] on button "Save as Color Option" at bounding box center [1063, 207] width 139 height 28
click at [1077, 87] on div "Yes Not Yet No Marks" at bounding box center [1053, 93] width 160 height 22
click at [1111, 91] on div "Yes Not Yet No Marks" at bounding box center [1053, 93] width 160 height 22
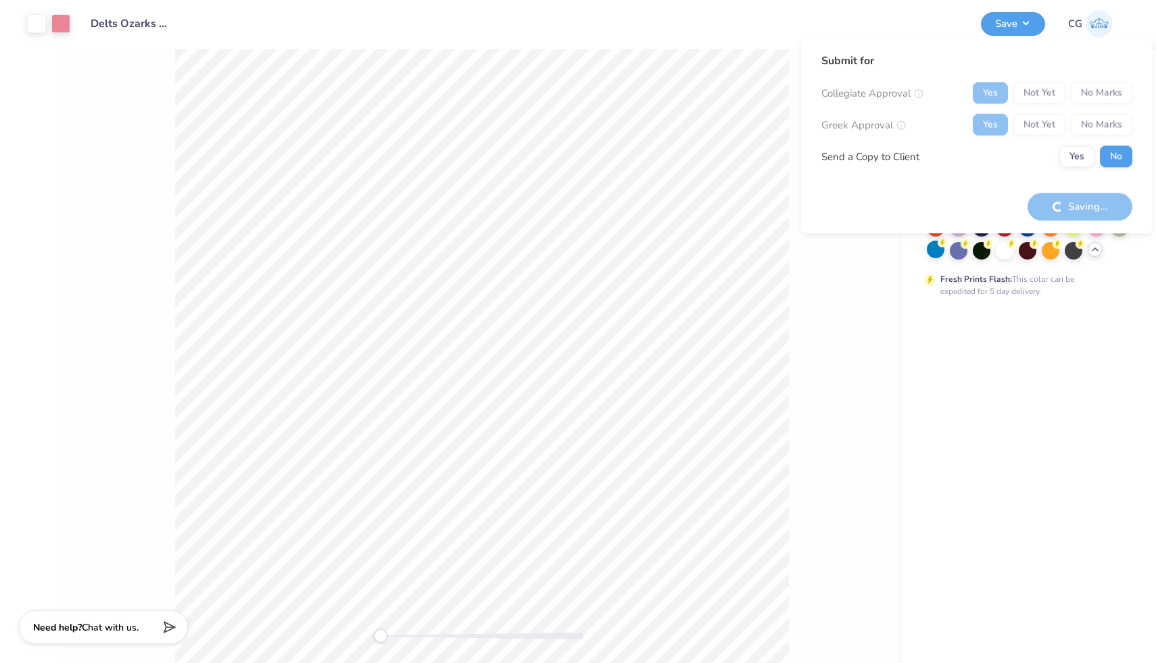
click at [1111, 91] on div "Yes Not Yet No Marks" at bounding box center [1053, 93] width 160 height 22
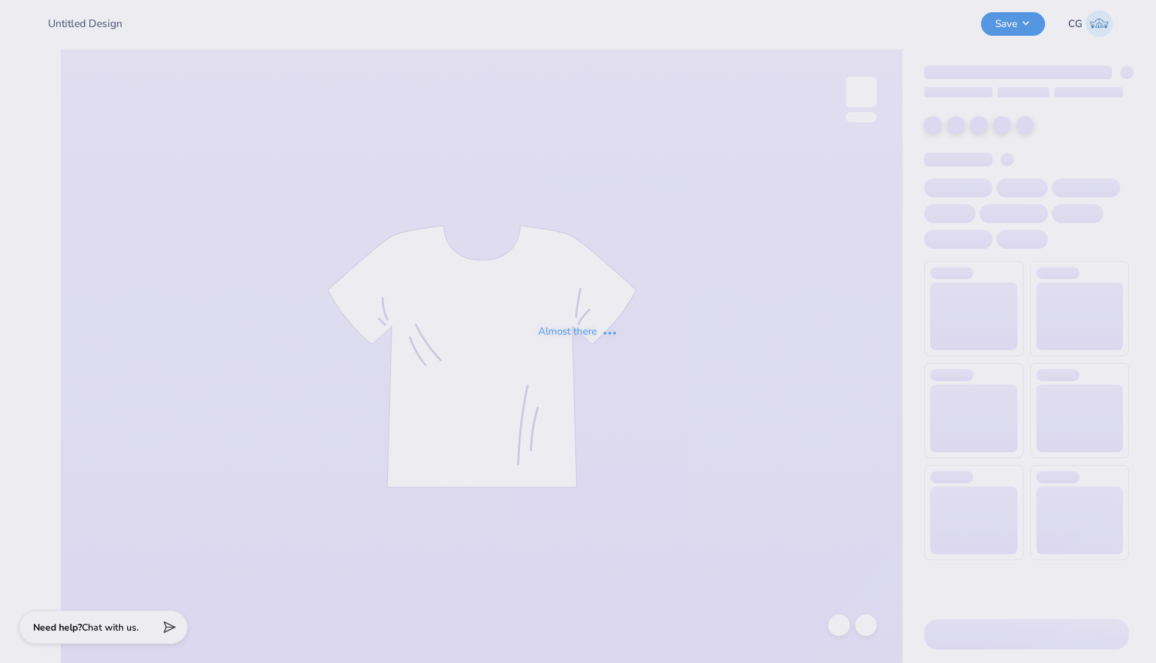
type input "Delts Ozarks #3"
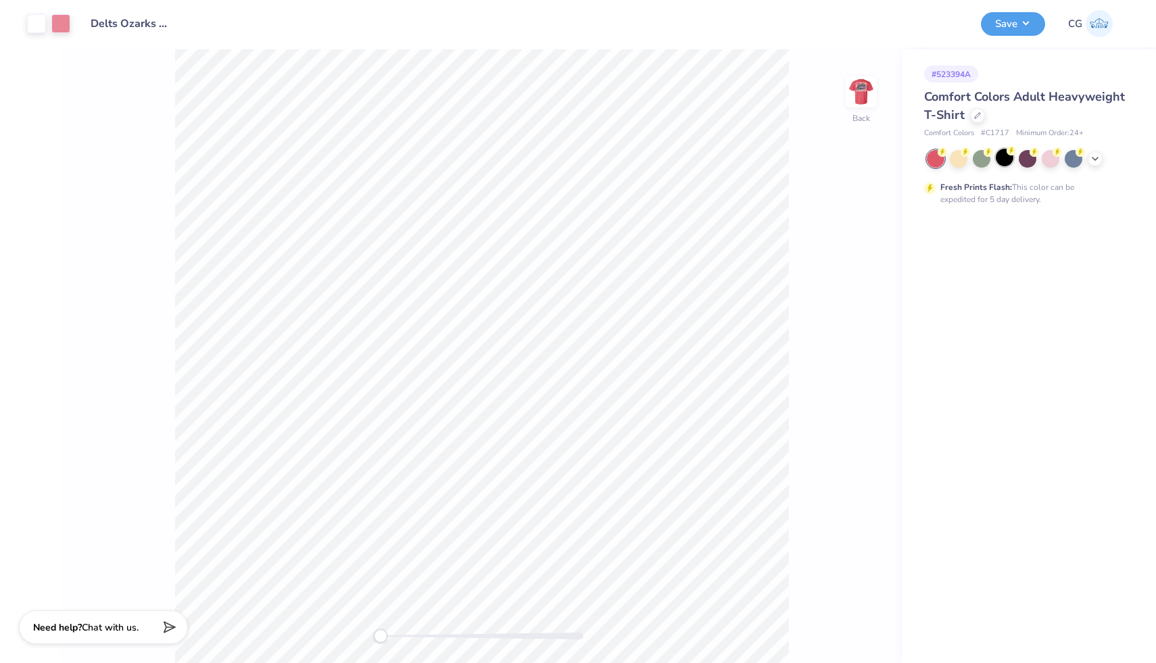
click at [1001, 158] on div at bounding box center [1005, 158] width 18 height 18
click at [1017, 22] on button "Save" at bounding box center [1013, 22] width 64 height 24
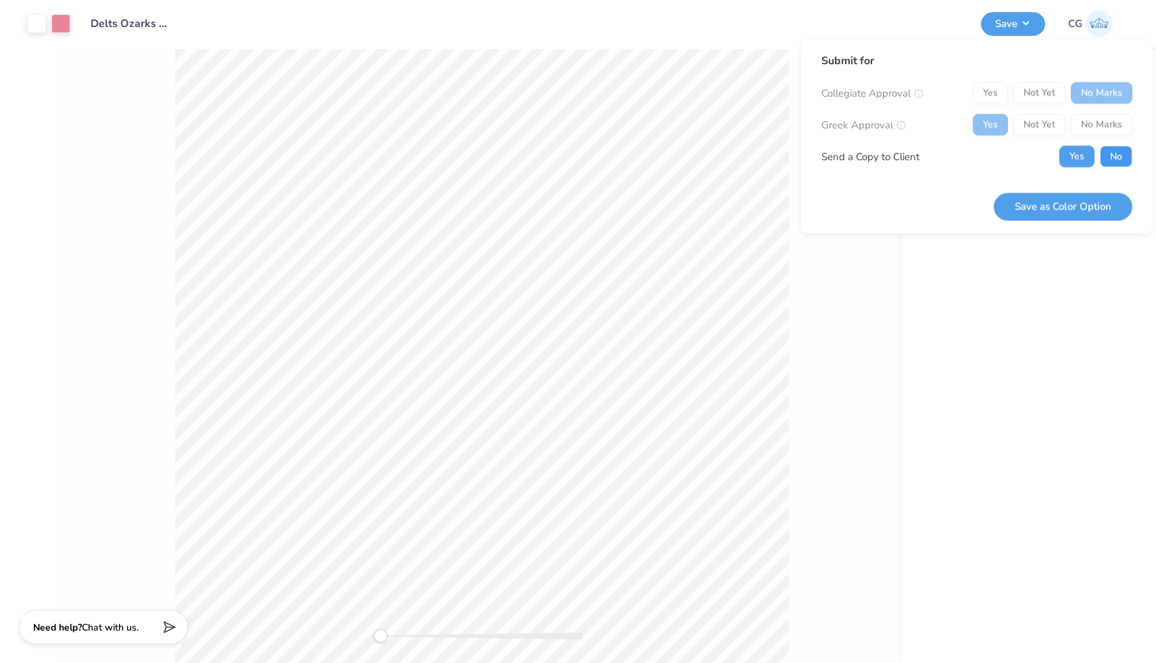
click at [1117, 164] on button "No" at bounding box center [1116, 157] width 32 height 22
click at [1092, 205] on button "Save as Color Option" at bounding box center [1063, 207] width 139 height 28
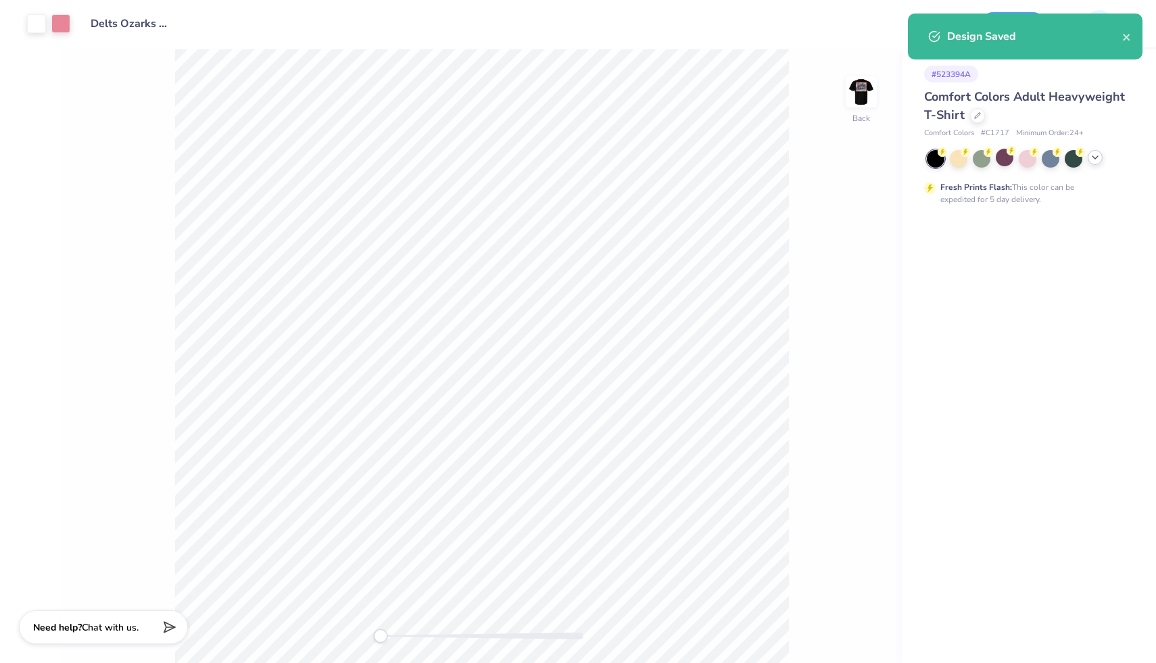
click at [1098, 161] on icon at bounding box center [1095, 157] width 11 height 11
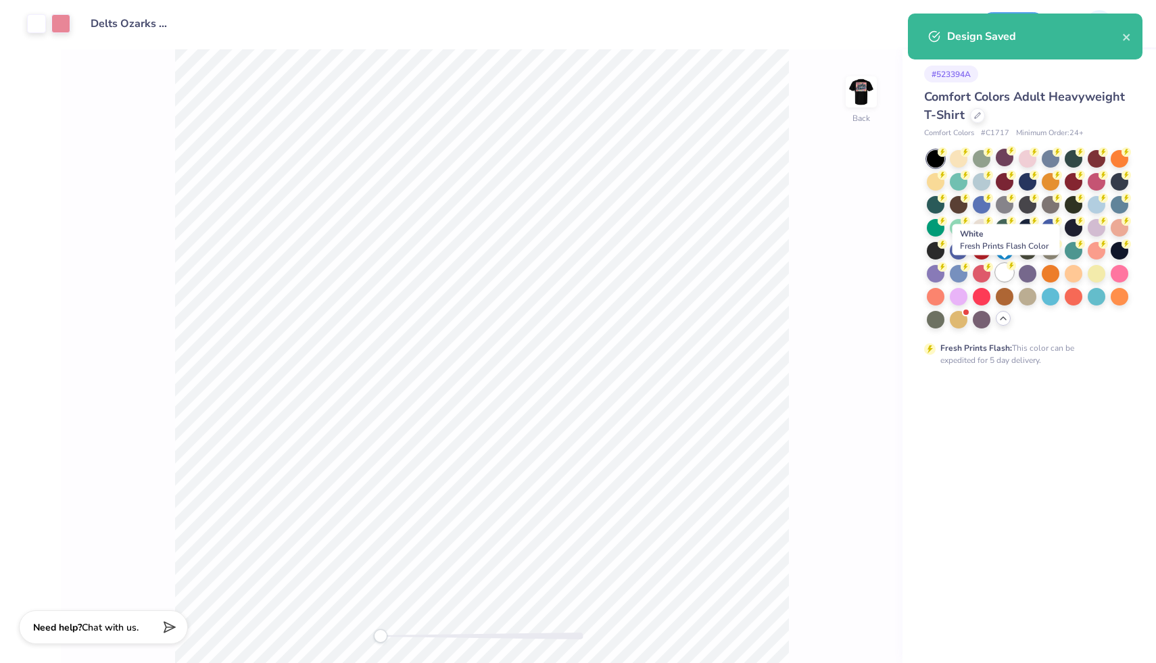
click at [1002, 275] on div at bounding box center [1005, 273] width 18 height 18
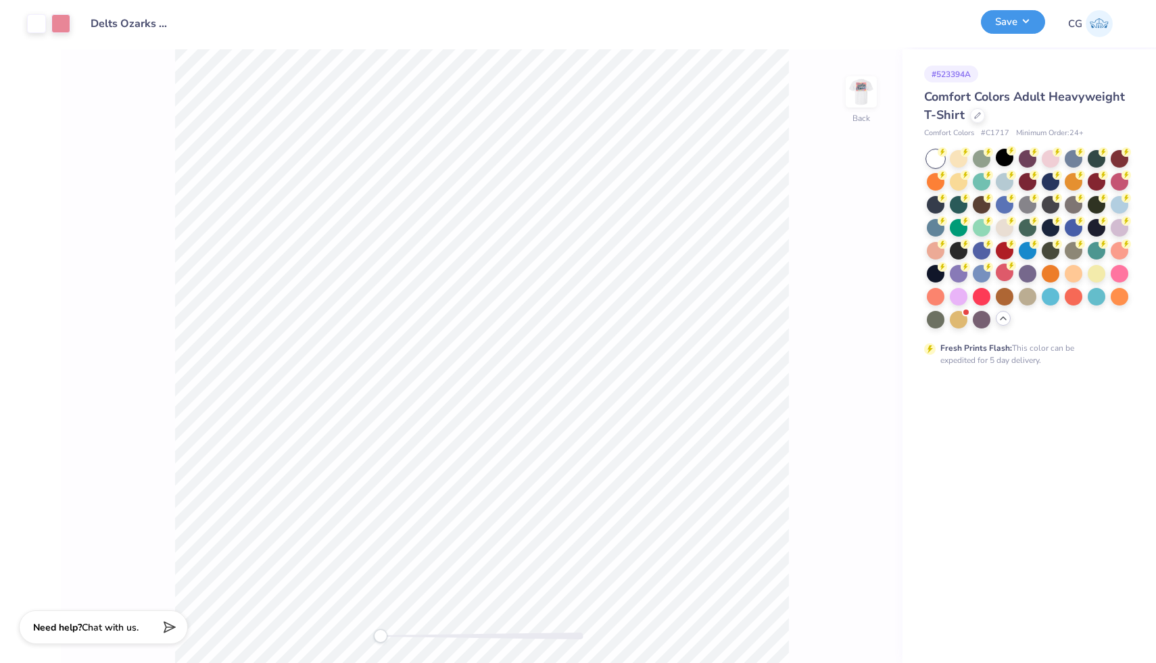
click at [1011, 26] on button "Save" at bounding box center [1013, 22] width 64 height 24
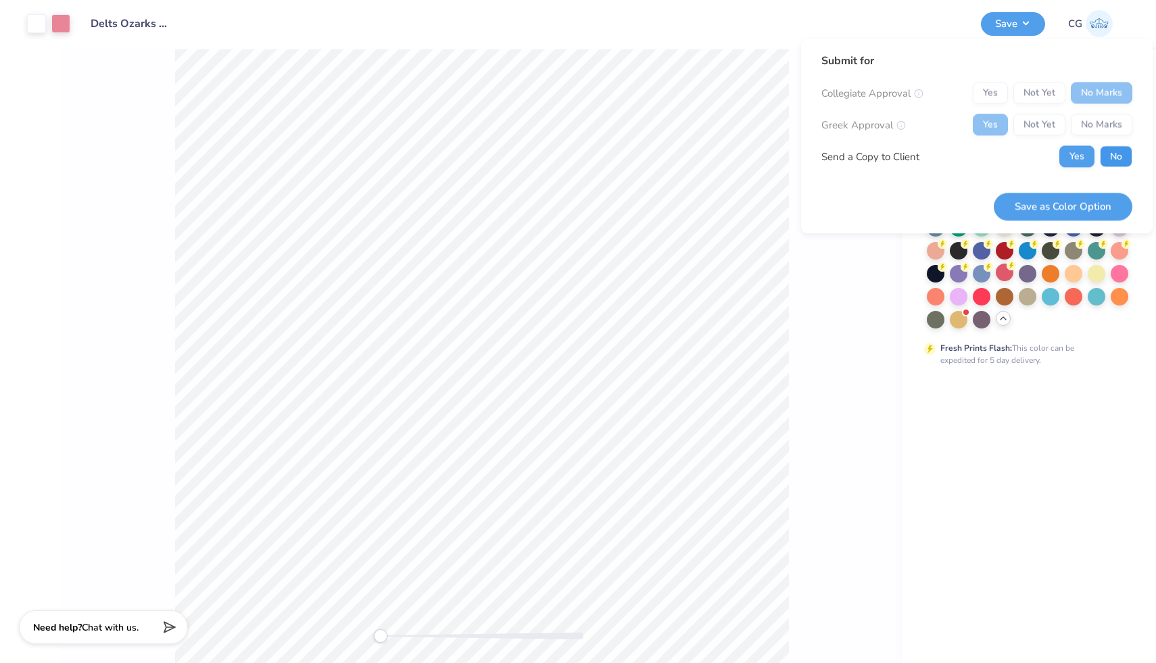
click at [1103, 157] on button "No" at bounding box center [1116, 157] width 32 height 22
click at [1093, 206] on button "Save as Color Option" at bounding box center [1063, 207] width 139 height 28
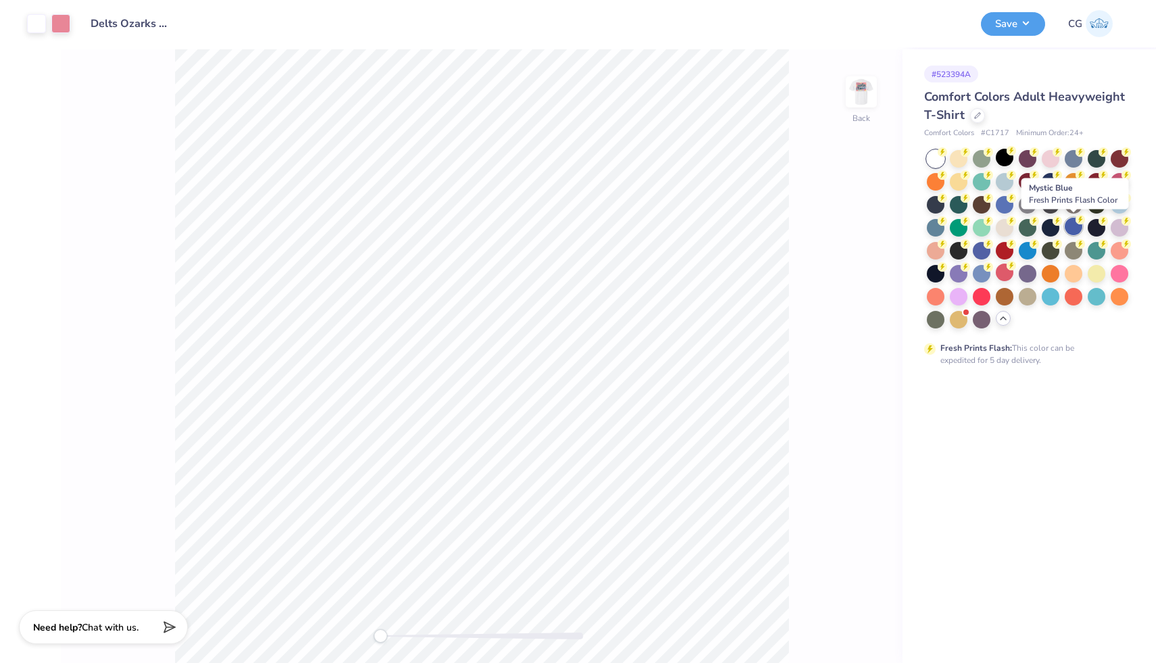
click at [1072, 224] on div at bounding box center [1074, 227] width 18 height 18
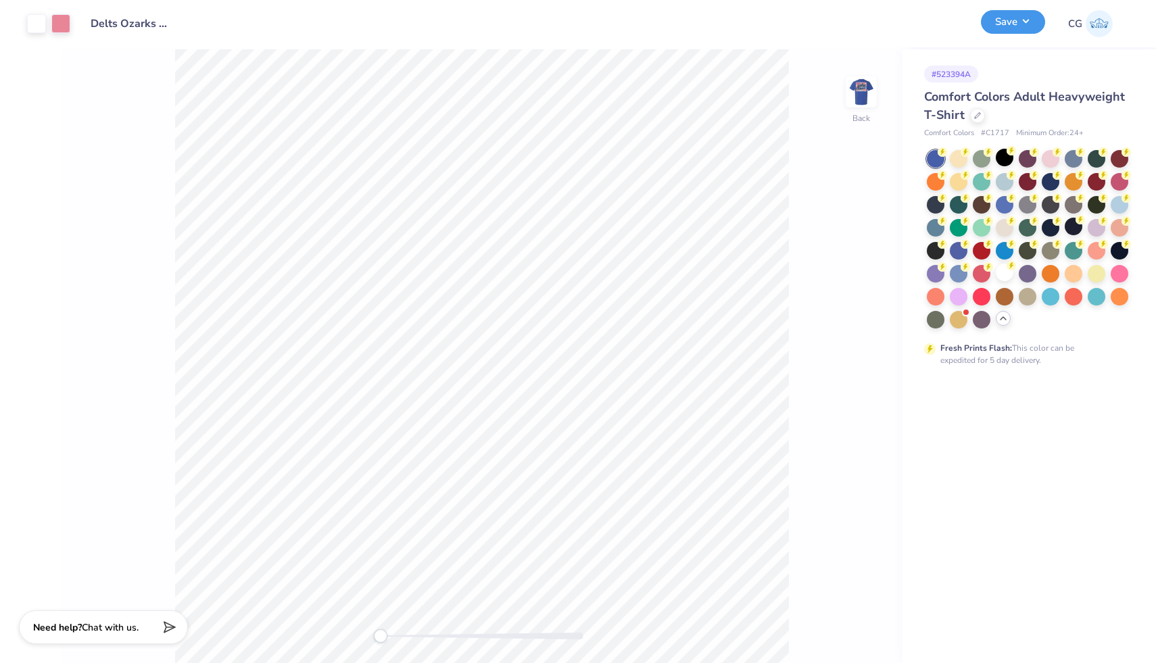
click at [1020, 26] on button "Save" at bounding box center [1013, 22] width 64 height 24
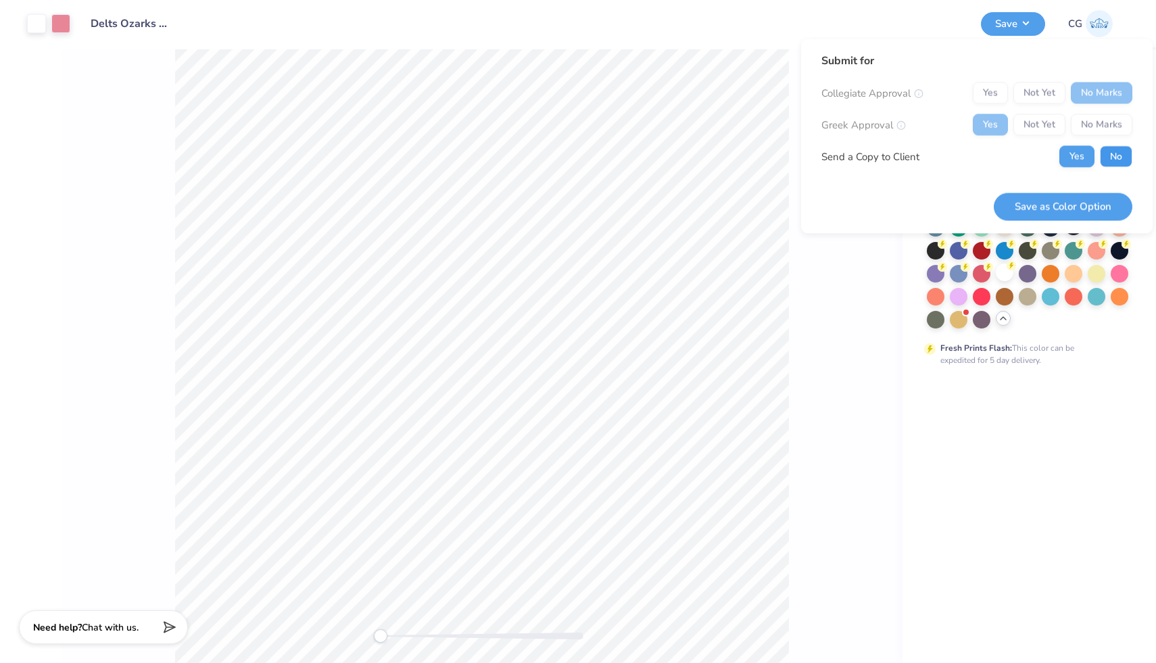
click at [1119, 154] on button "No" at bounding box center [1116, 157] width 32 height 22
click at [1079, 219] on button "Save as Color Option" at bounding box center [1063, 207] width 139 height 28
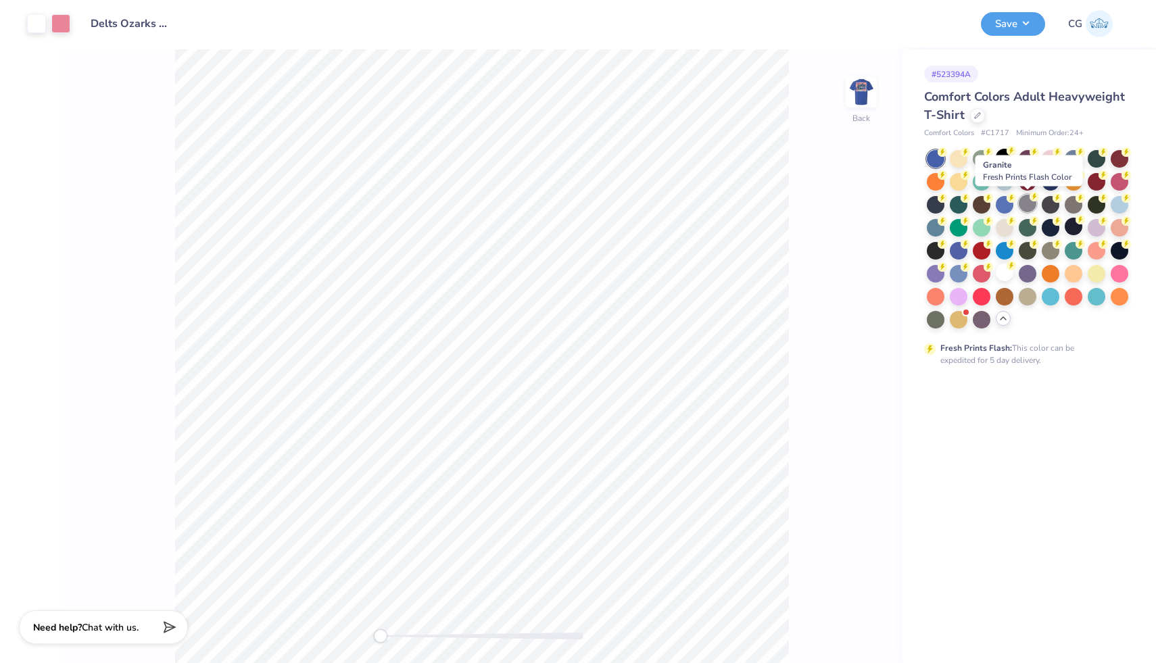
click at [1027, 203] on div at bounding box center [1028, 204] width 18 height 18
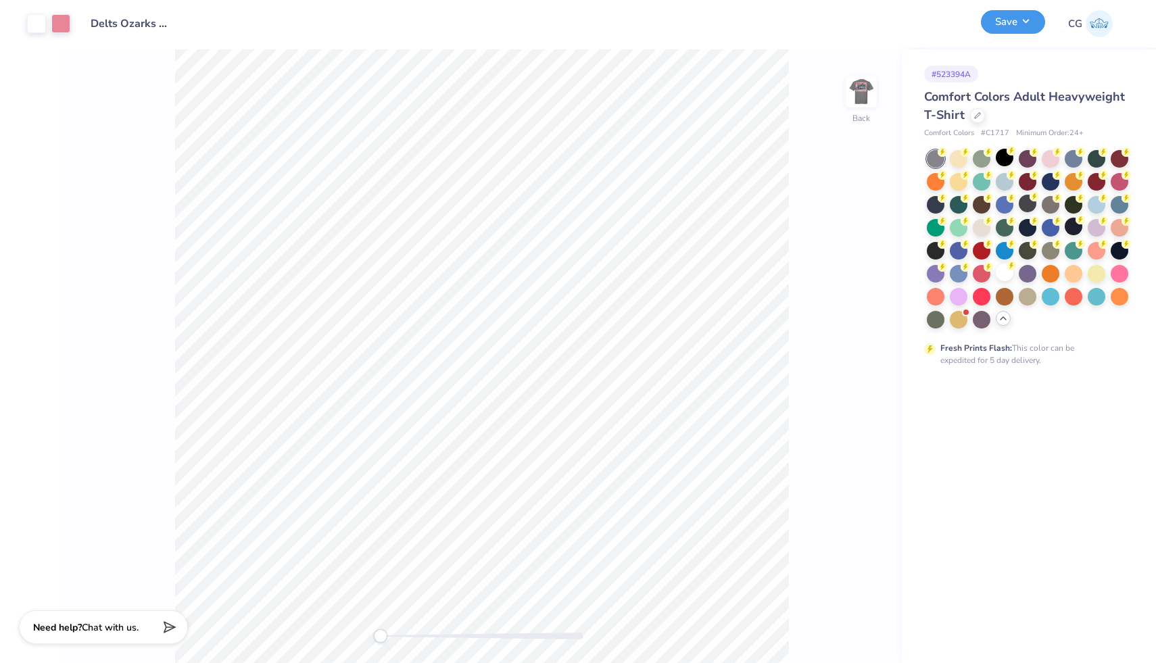
click at [1023, 22] on button "Save" at bounding box center [1013, 22] width 64 height 24
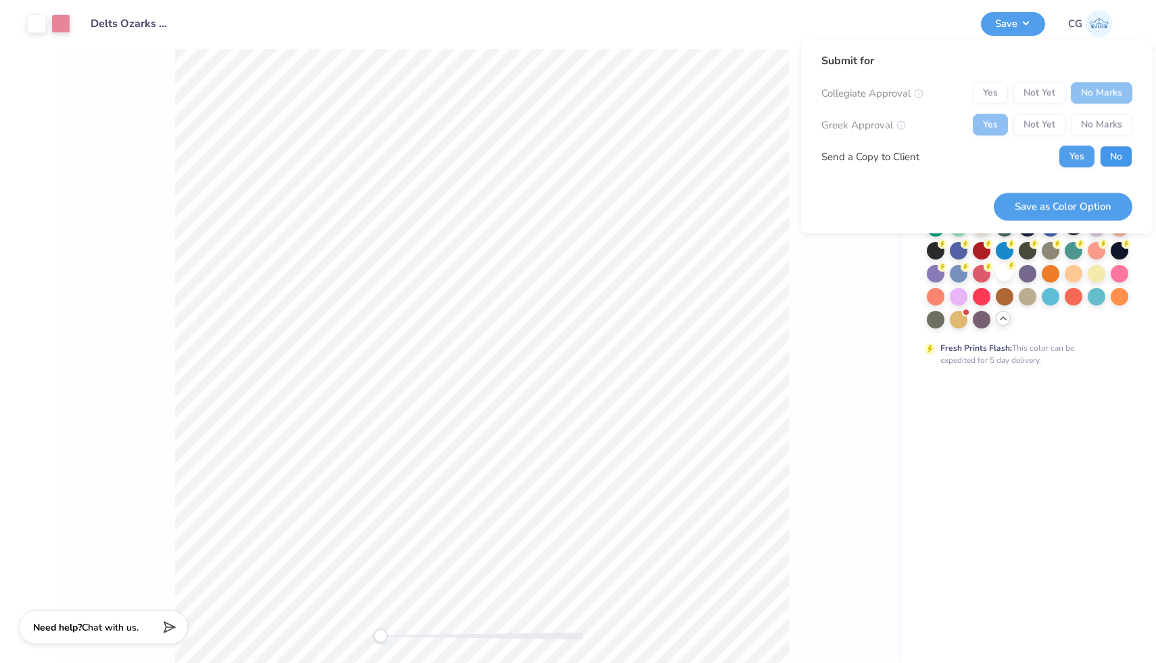
click at [1116, 166] on button "No" at bounding box center [1116, 157] width 32 height 22
click at [1102, 204] on button "Save as Color Option" at bounding box center [1063, 207] width 139 height 28
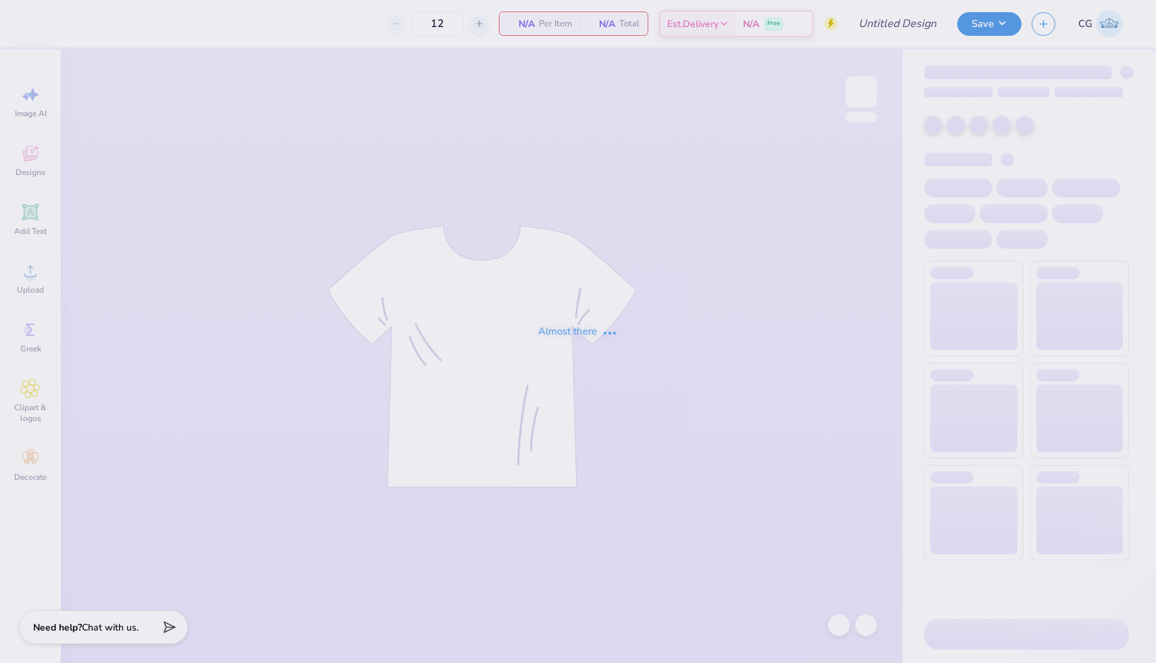
type input "Cy School Musical Homecoming"
type input "40"
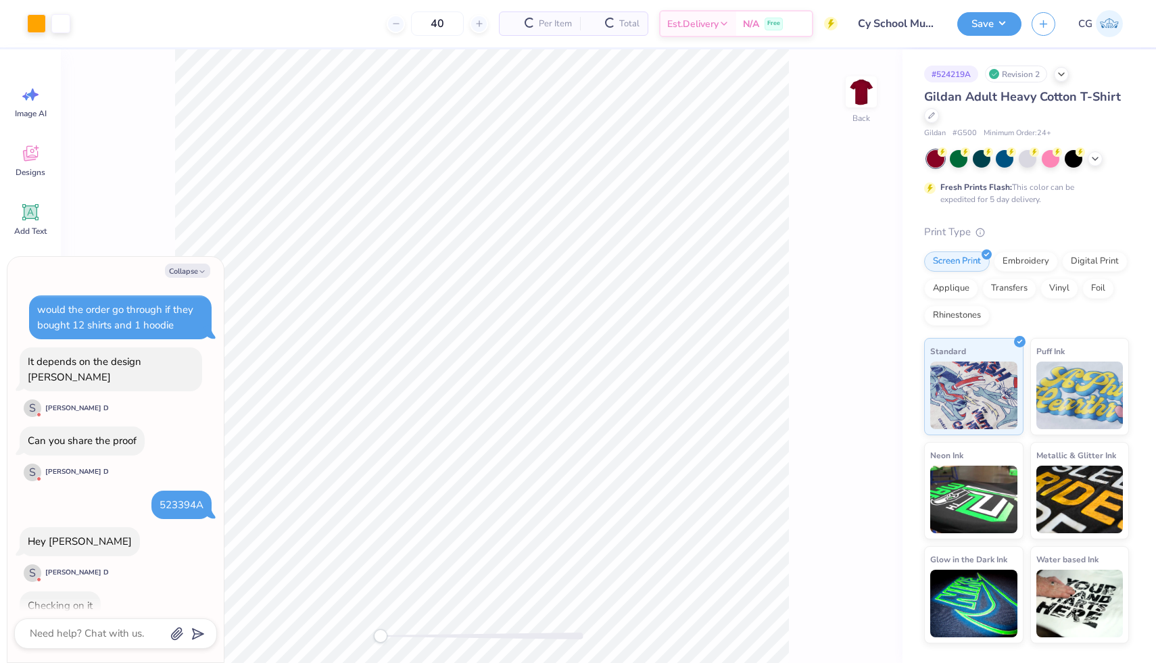
scroll to position [176, 0]
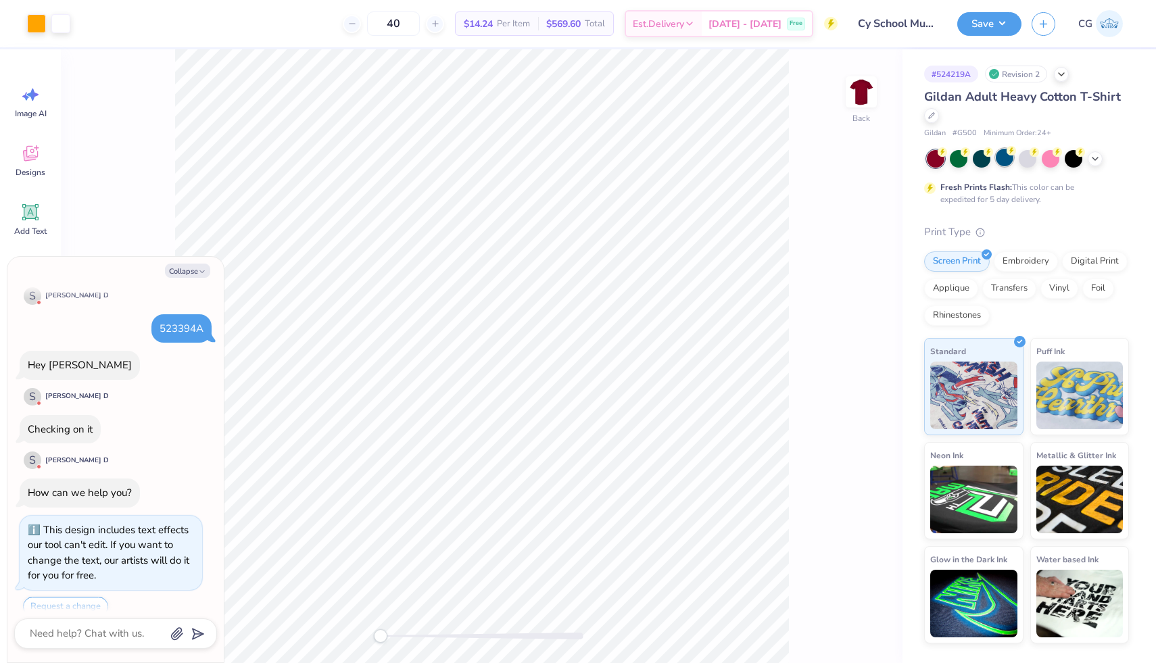
click at [1006, 158] on div at bounding box center [1005, 158] width 18 height 18
click at [1098, 157] on icon at bounding box center [1095, 157] width 11 height 11
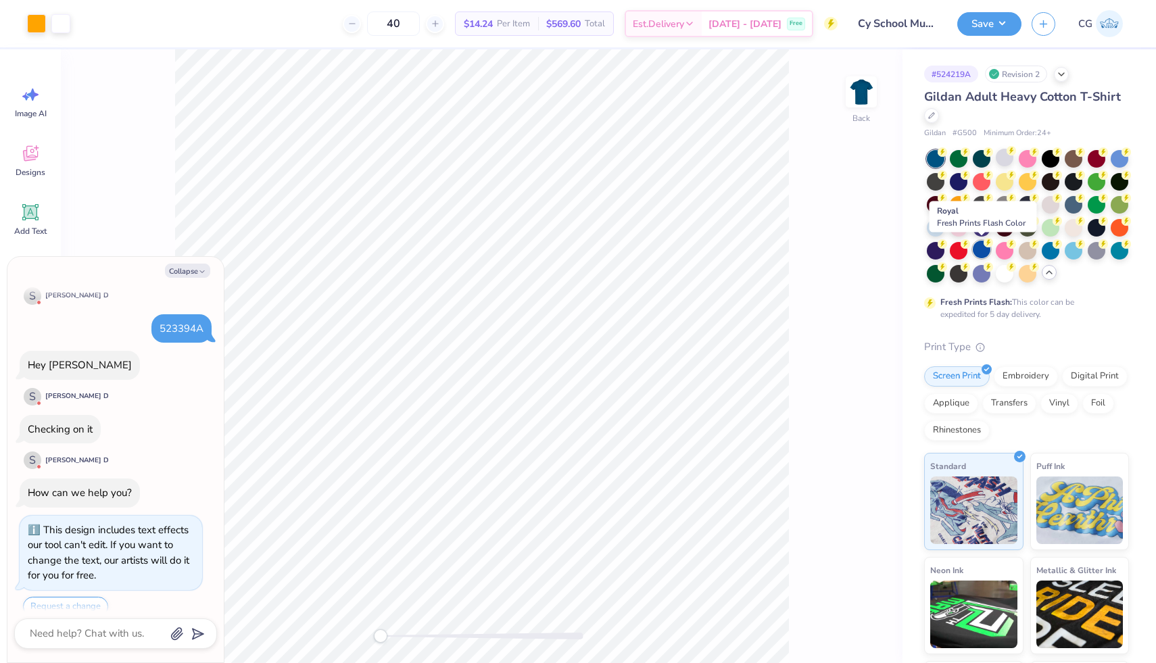
click at [981, 250] on div at bounding box center [982, 250] width 18 height 18
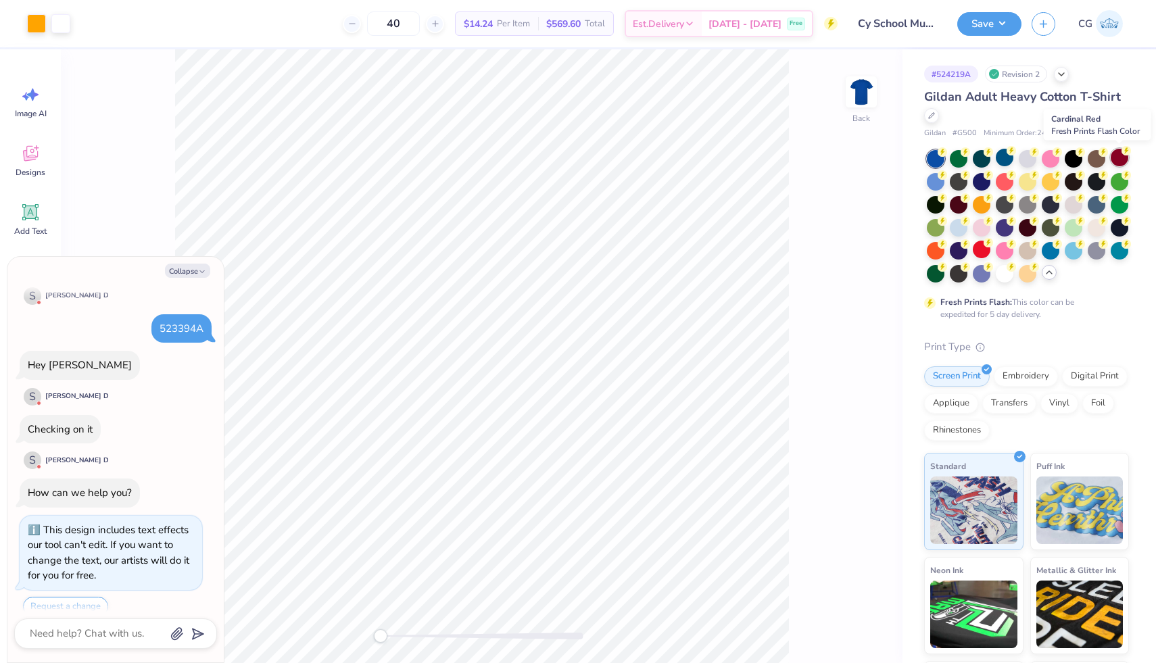
click at [1121, 159] on div at bounding box center [1120, 158] width 18 height 18
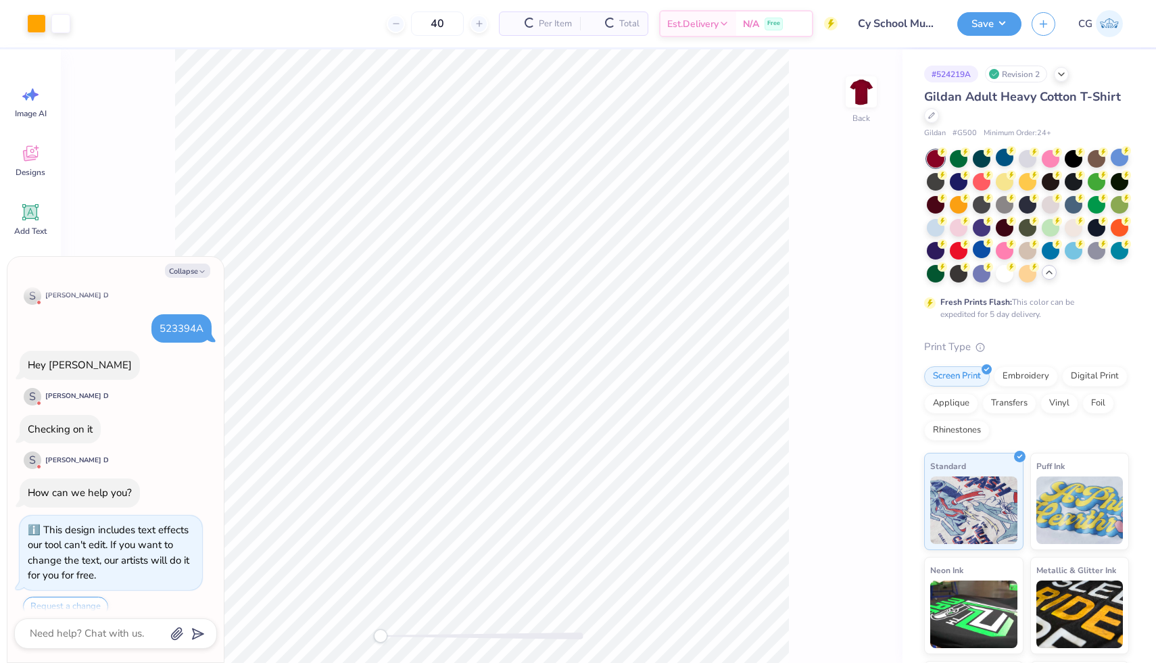
type textarea "x"
